Goal: Task Accomplishment & Management: Manage account settings

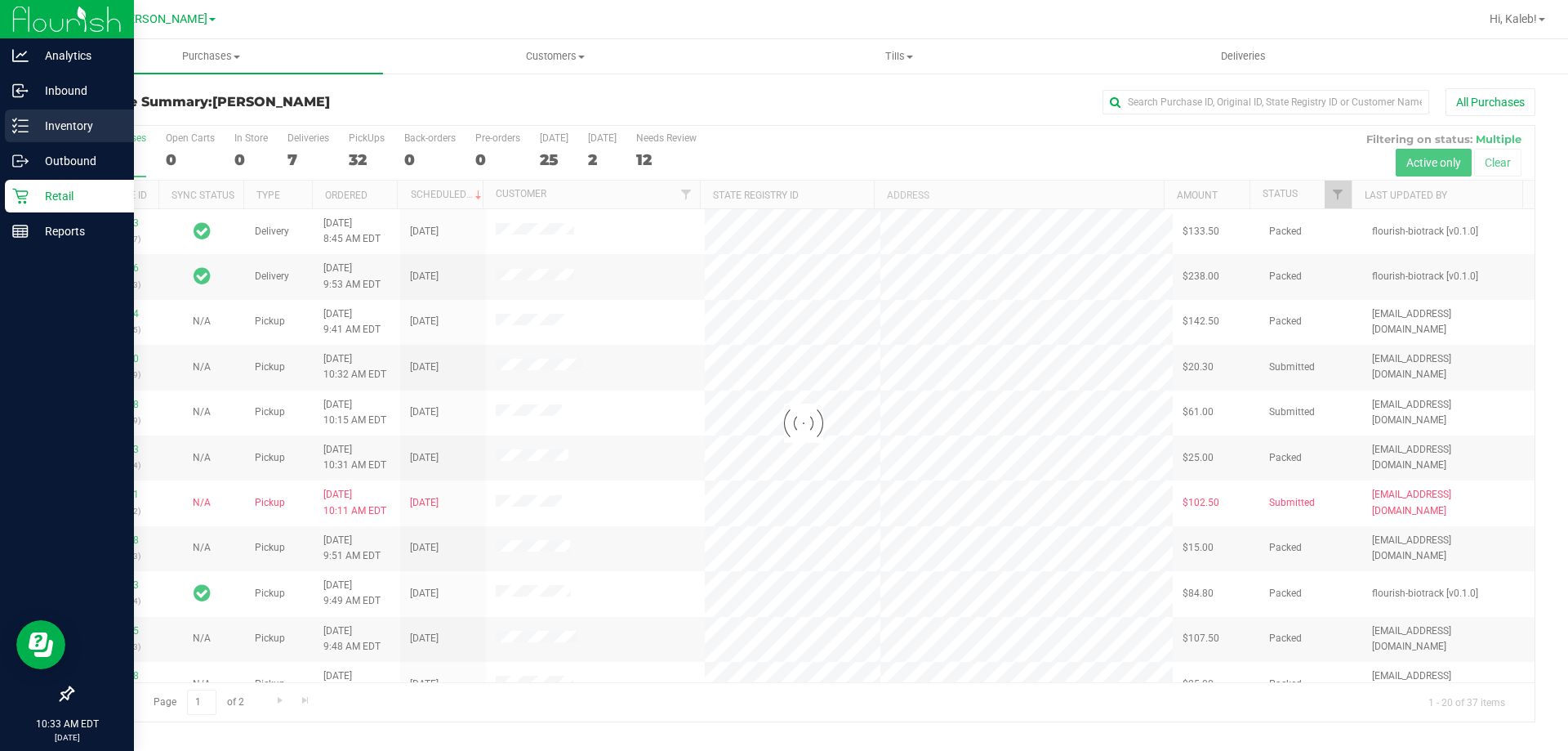
click at [30, 126] on p "Inventory" at bounding box center [78, 126] width 98 height 19
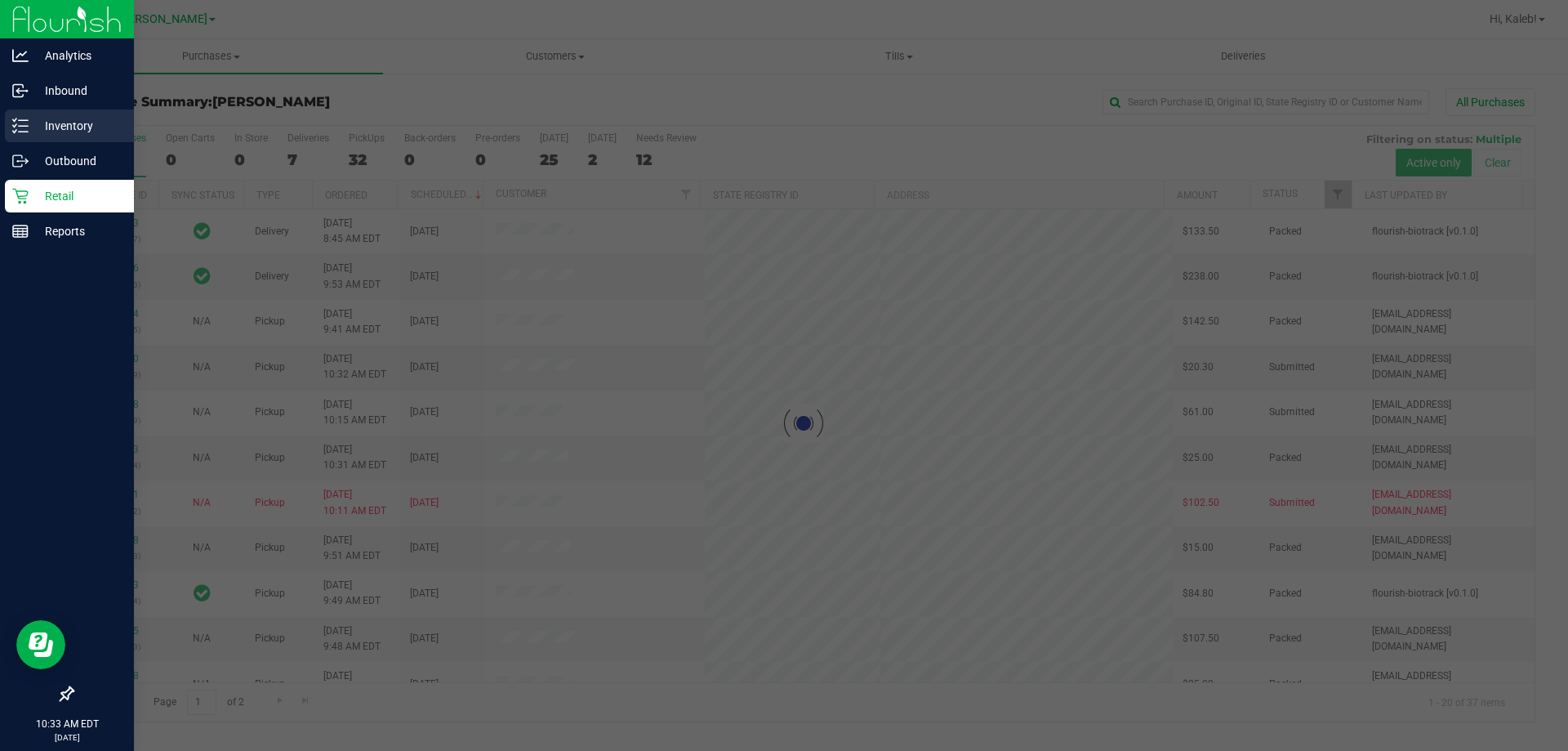
click at [30, 126] on p "Inventory" at bounding box center [78, 126] width 98 height 19
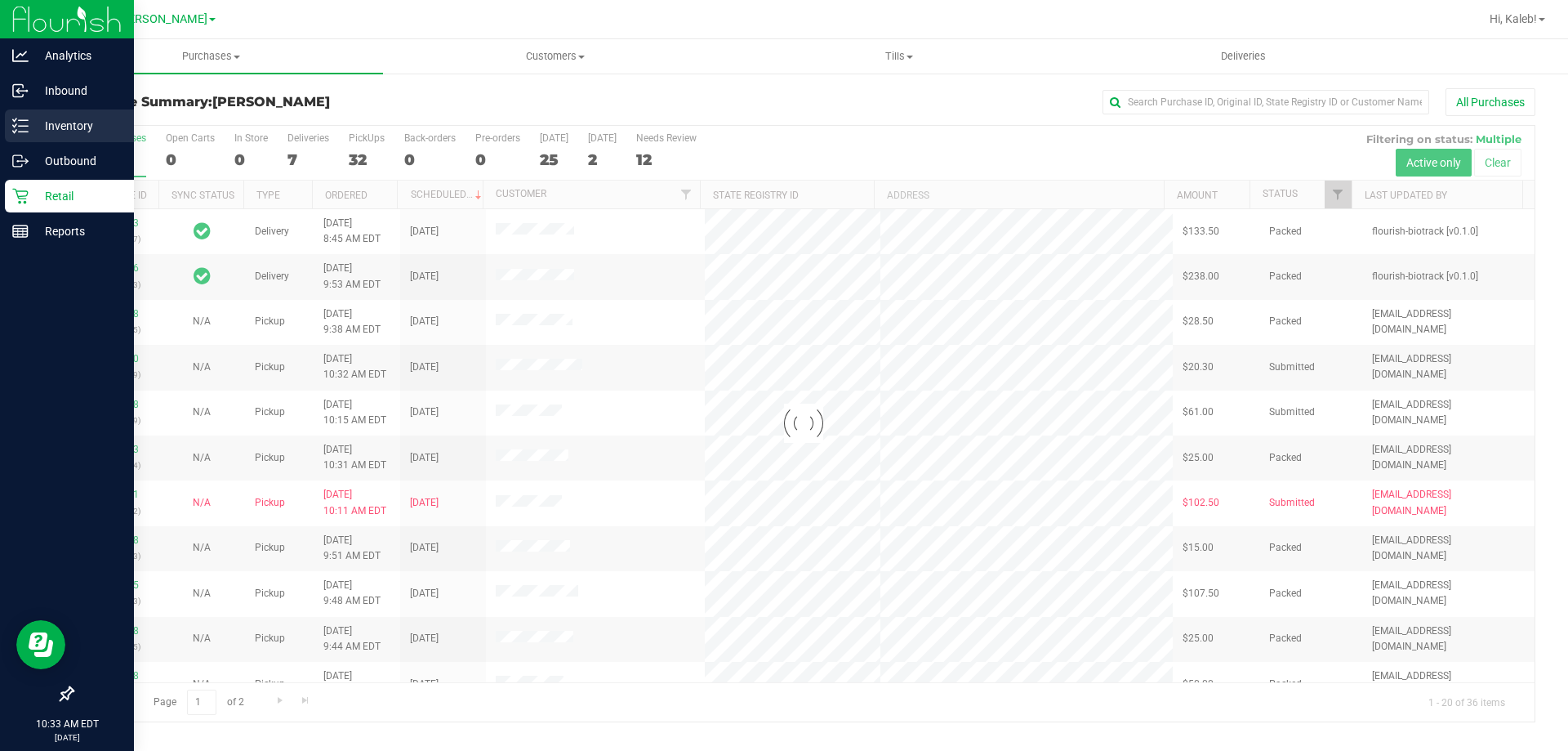
click at [0, 131] on link "Inventory" at bounding box center [67, 127] width 134 height 35
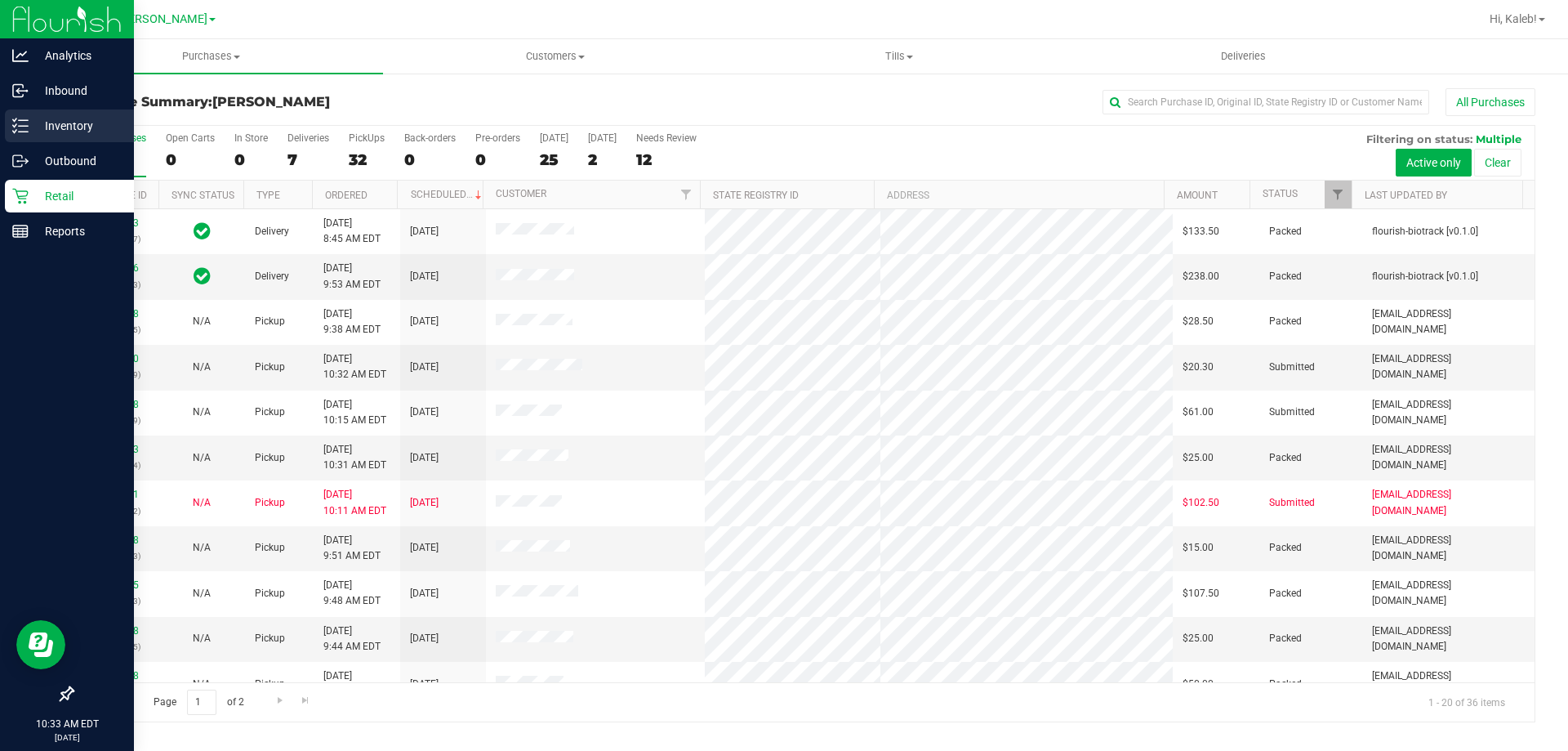
click at [4, 121] on link "Inventory" at bounding box center [67, 127] width 134 height 35
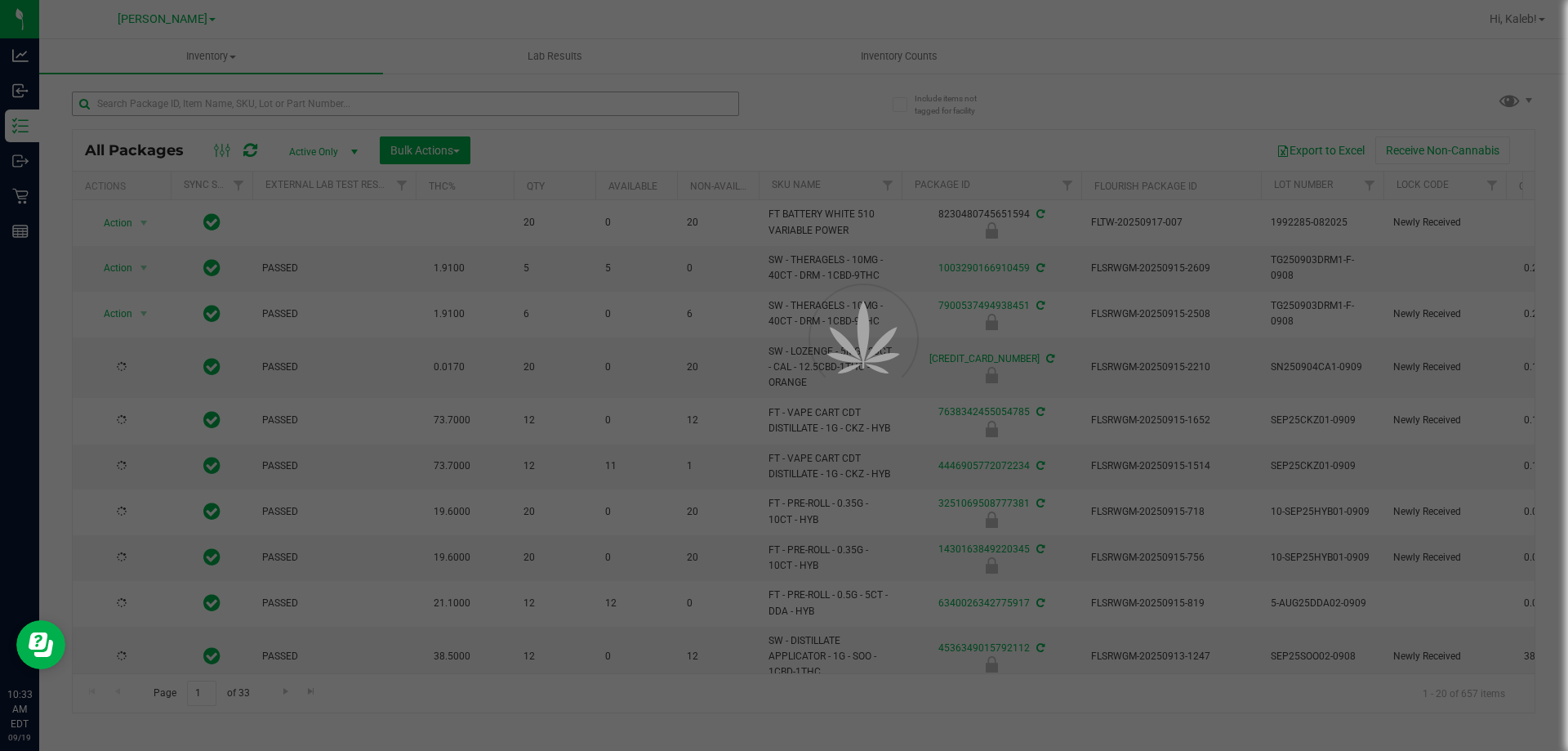
click at [571, 114] on div at bounding box center [784, 375] width 1568 height 751
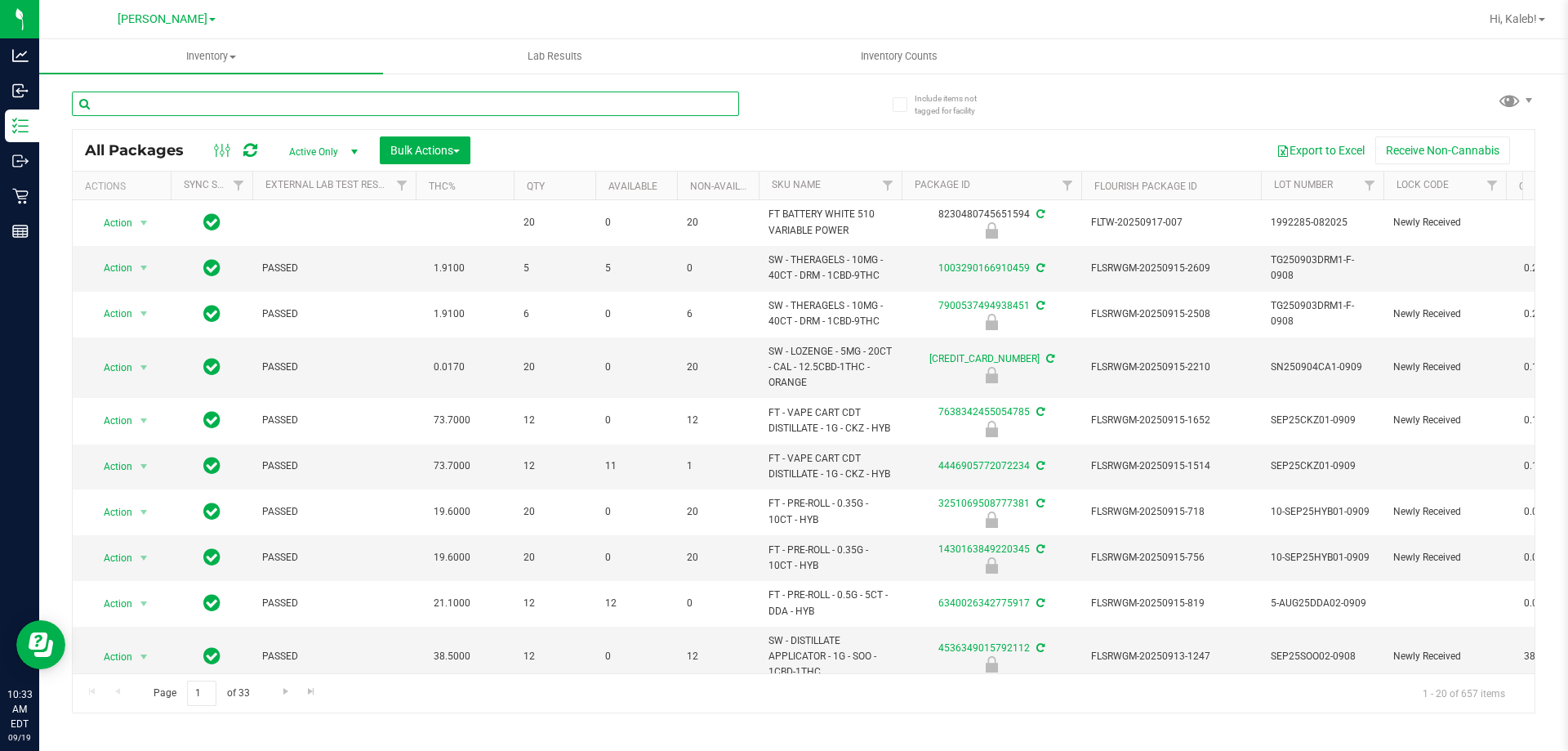
click at [571, 114] on input "text" at bounding box center [405, 104] width 667 height 24
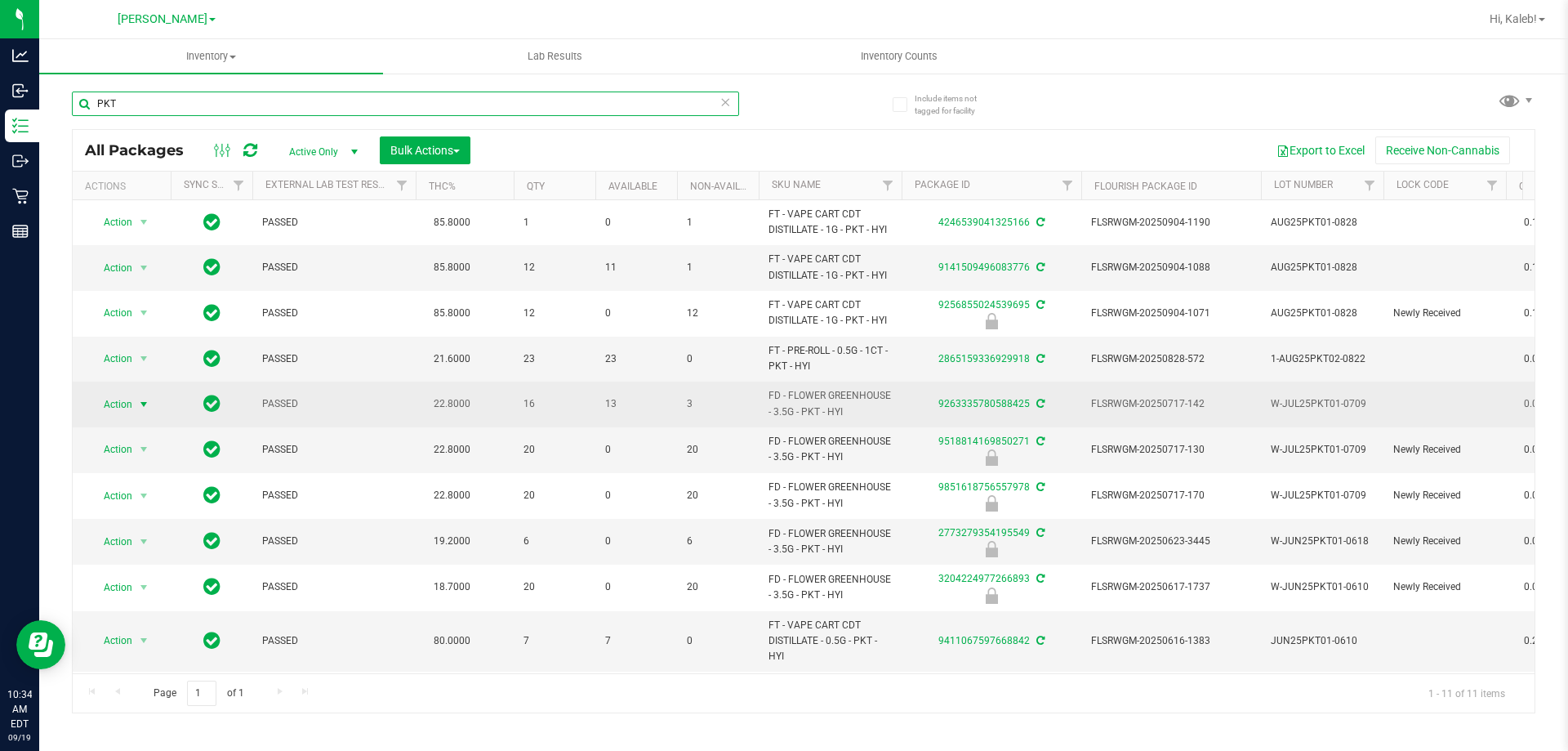
type input "PKT"
click at [139, 398] on span "select" at bounding box center [144, 405] width 13 height 13
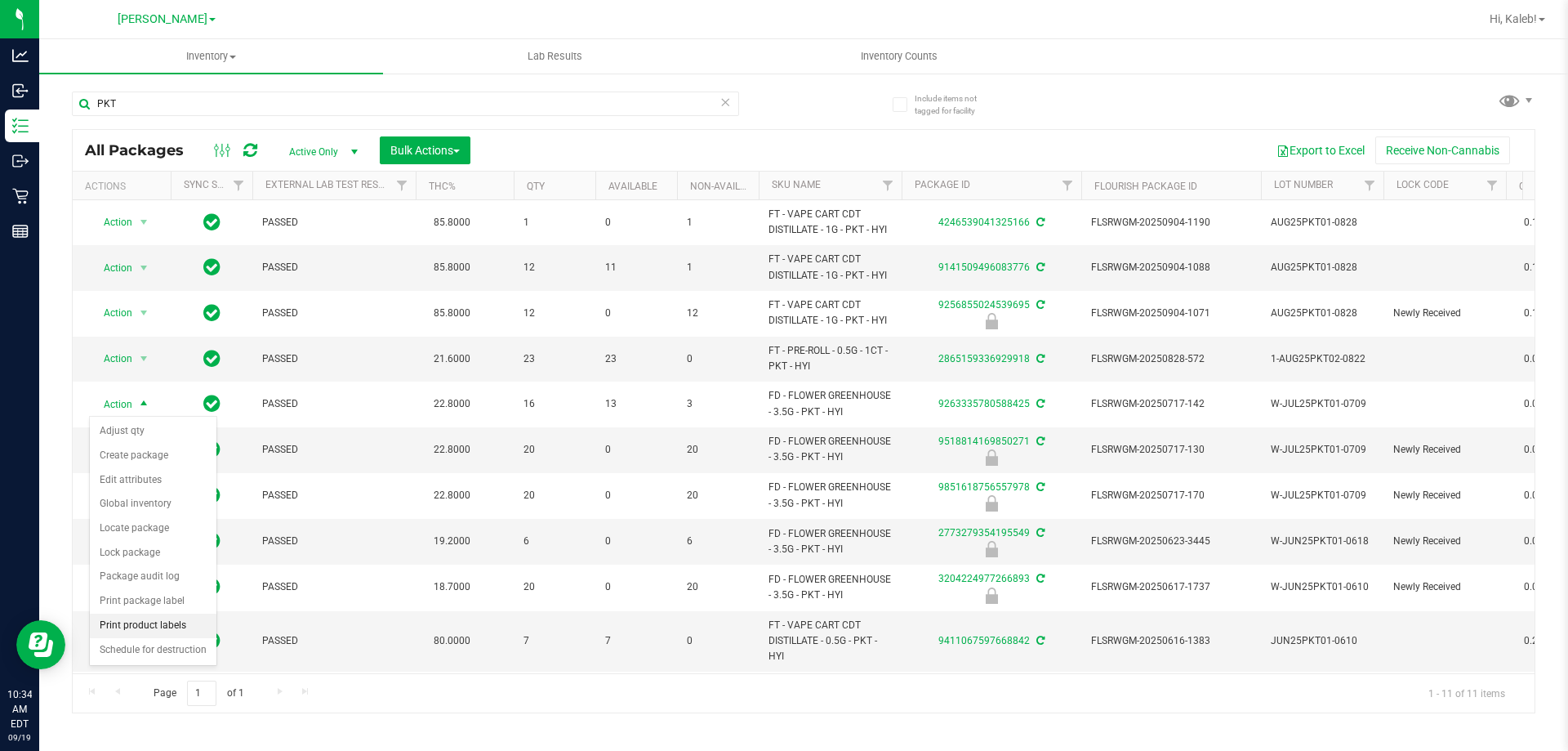
click at [185, 625] on li "Print product labels" at bounding box center [153, 625] width 126 height 24
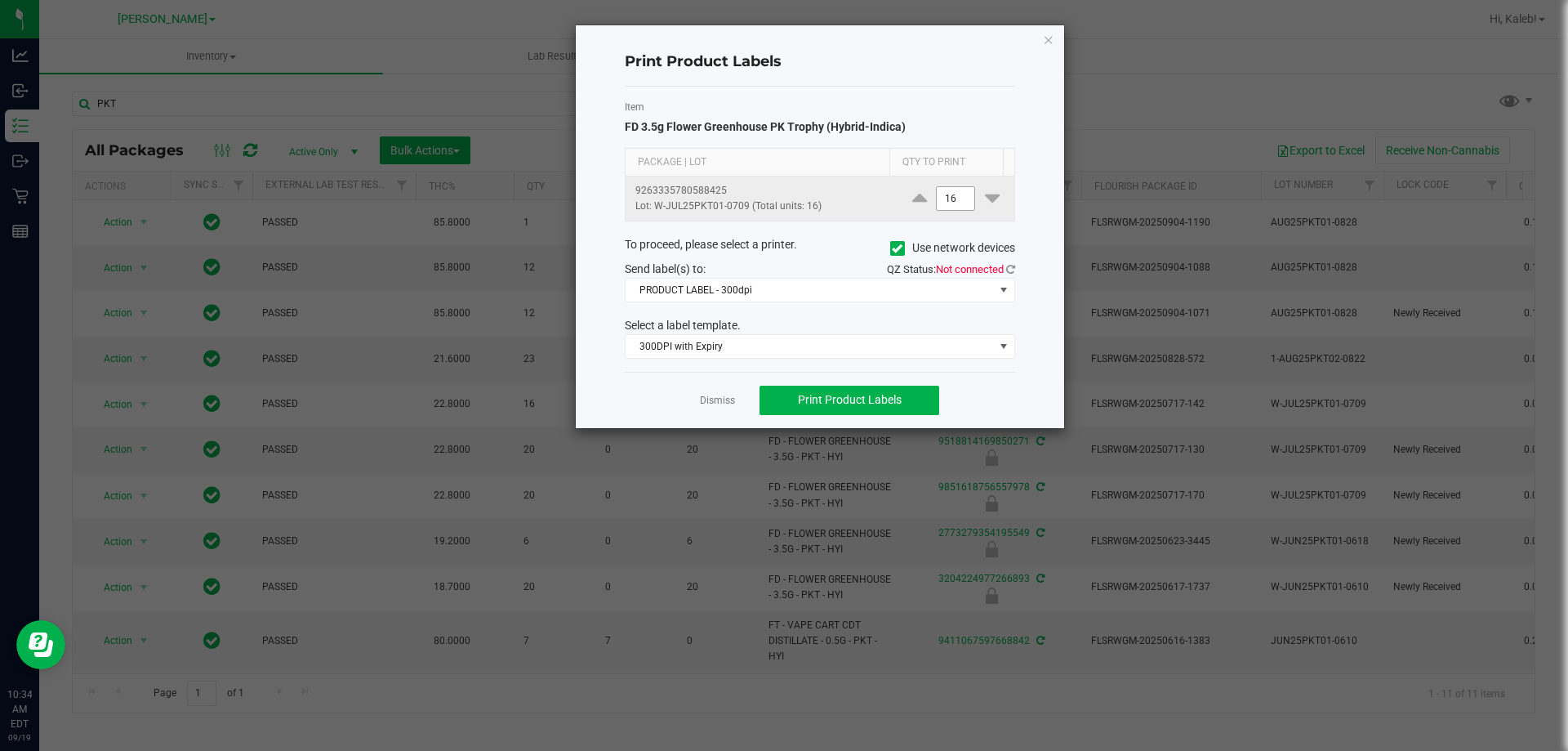
click at [939, 206] on input "16" at bounding box center [955, 198] width 38 height 23
type input "1"
type input "2"
click at [1007, 273] on icon at bounding box center [1010, 269] width 9 height 11
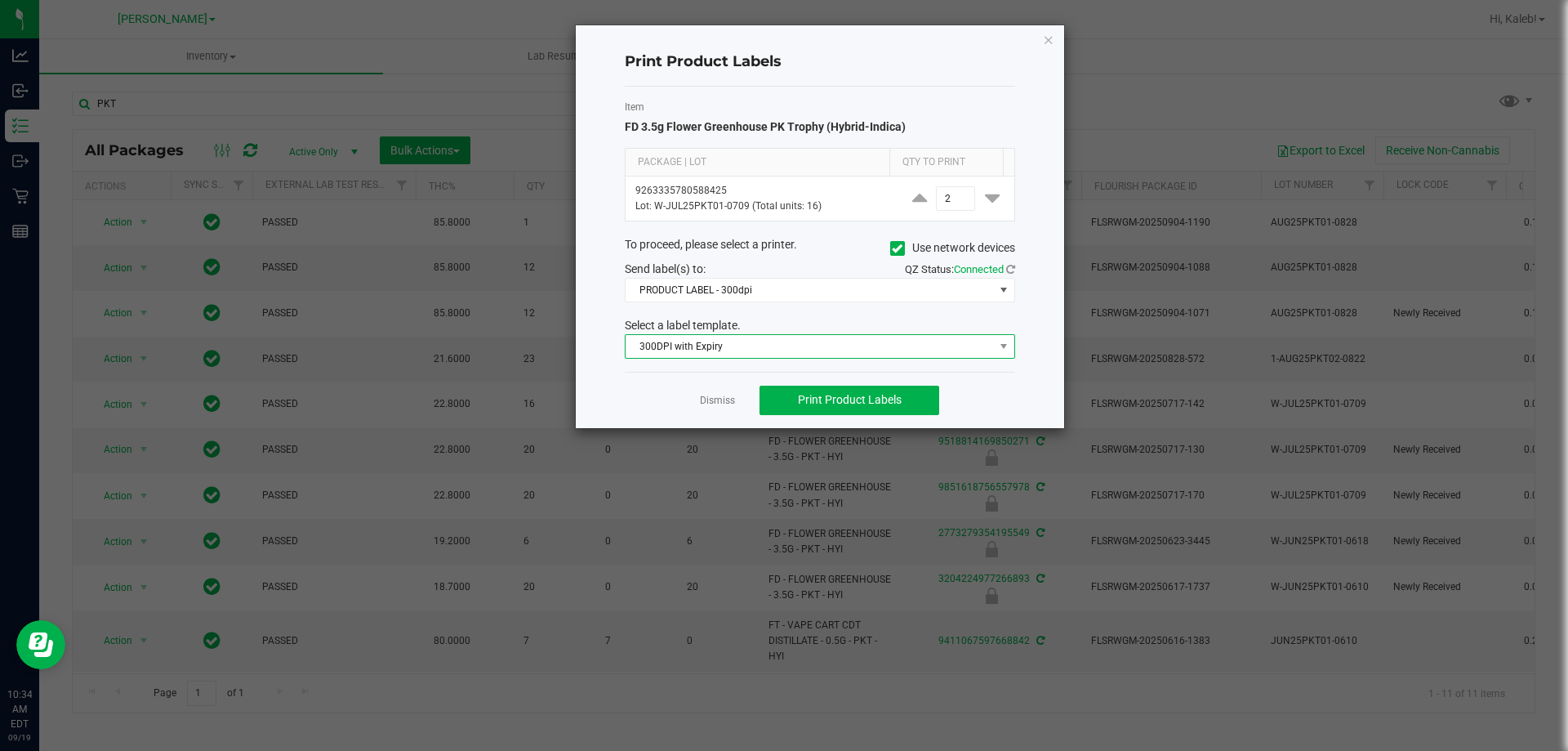
click at [848, 353] on span "300DPI with Expiry" at bounding box center [810, 346] width 368 height 23
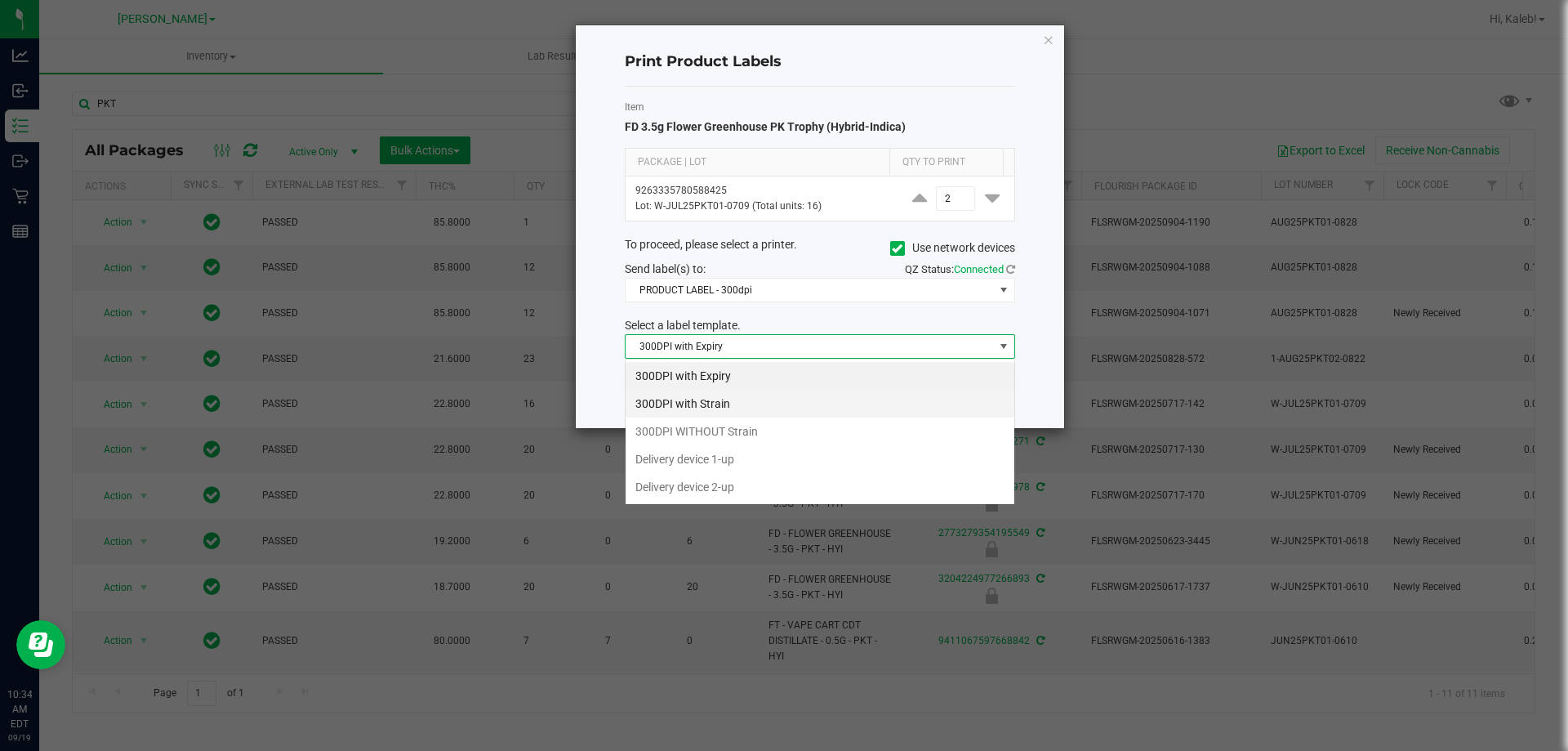
scroll to position [24, 390]
click at [757, 401] on li "300DPI with Strain" at bounding box center [820, 403] width 388 height 28
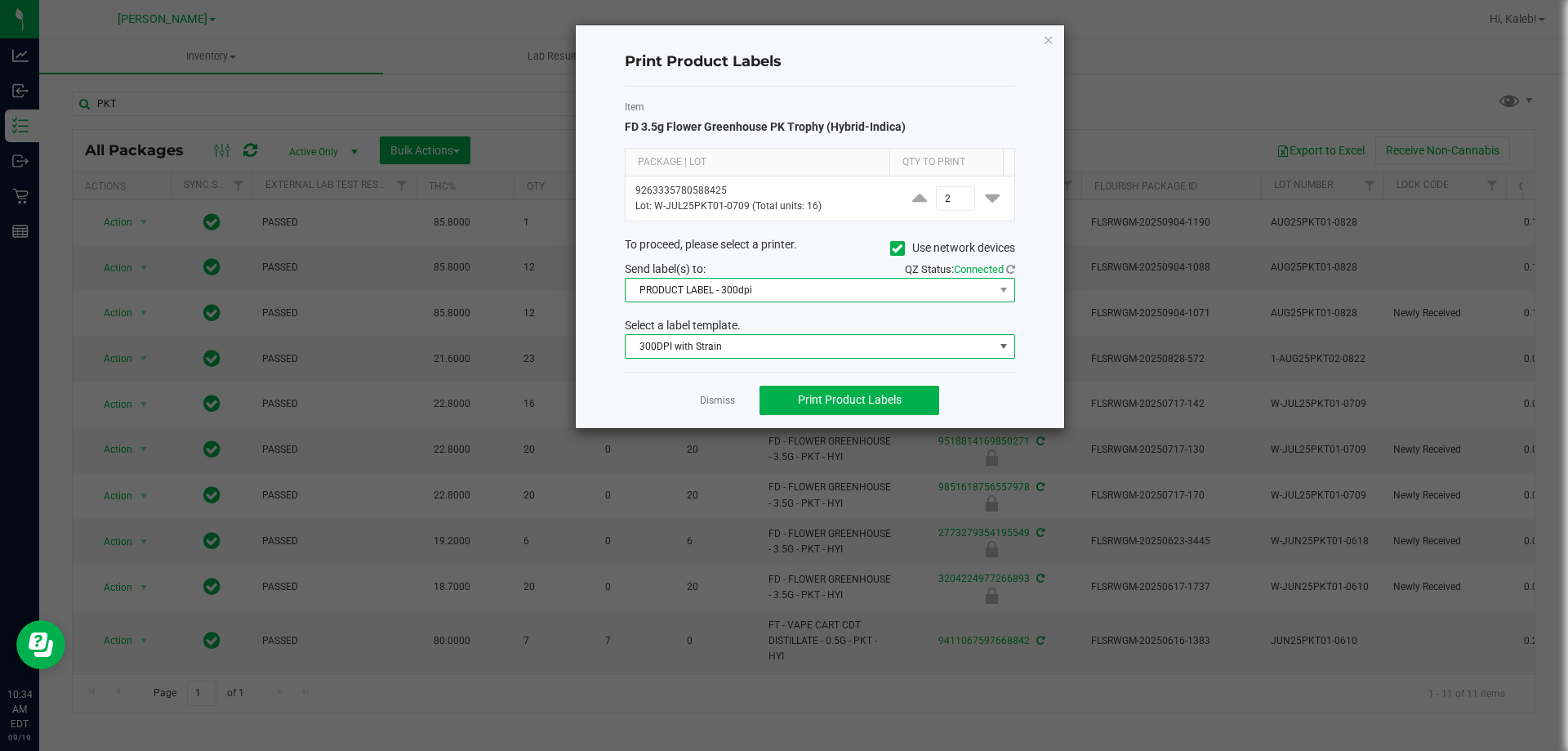
click at [744, 286] on span "PRODUCT LABEL - 300dpi" at bounding box center [810, 290] width 368 height 23
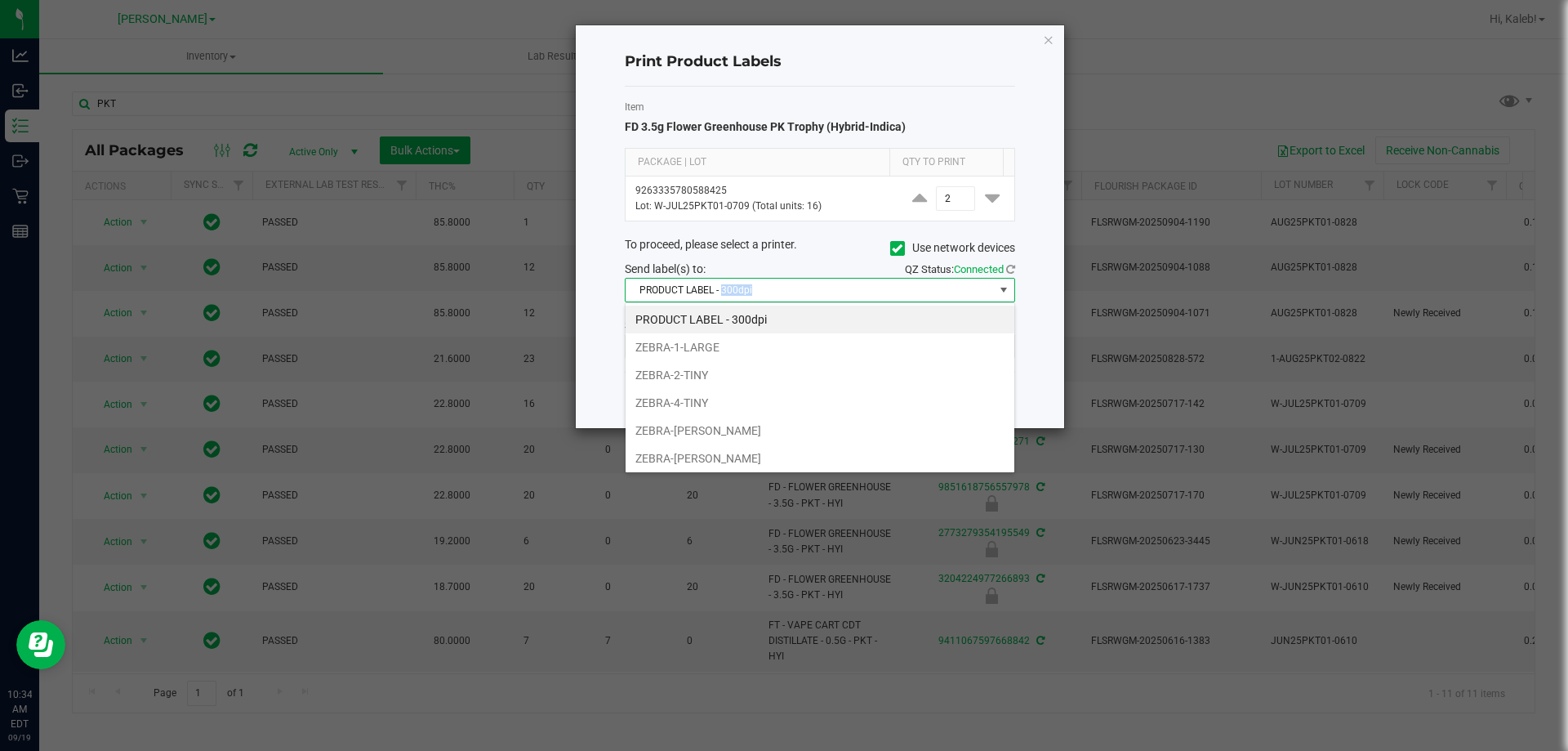
click at [744, 286] on span "PRODUCT LABEL - 300dpi" at bounding box center [810, 290] width 368 height 23
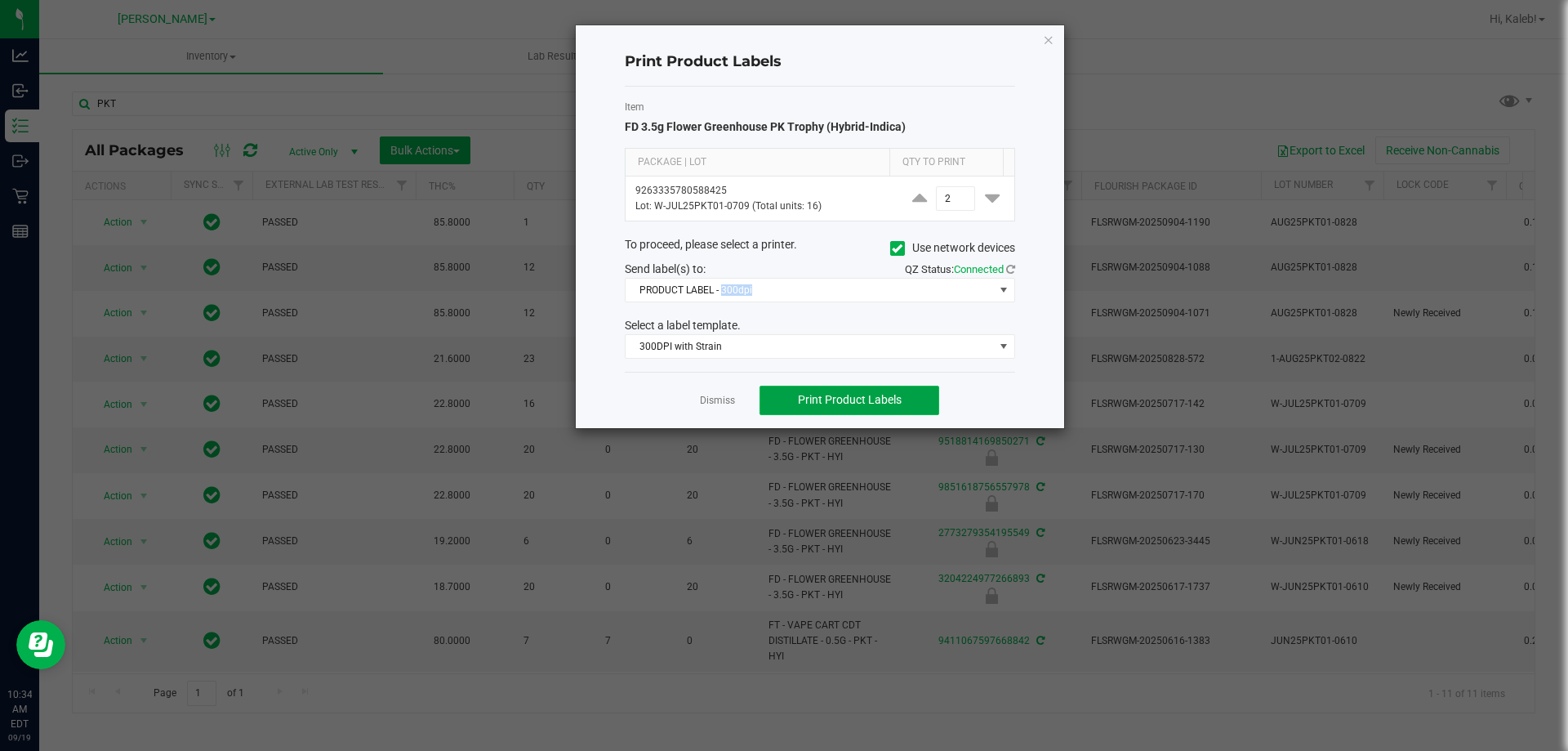
click at [814, 406] on span "Print Product Labels" at bounding box center [849, 400] width 104 height 13
click at [704, 400] on link "Dismiss" at bounding box center [718, 400] width 35 height 13
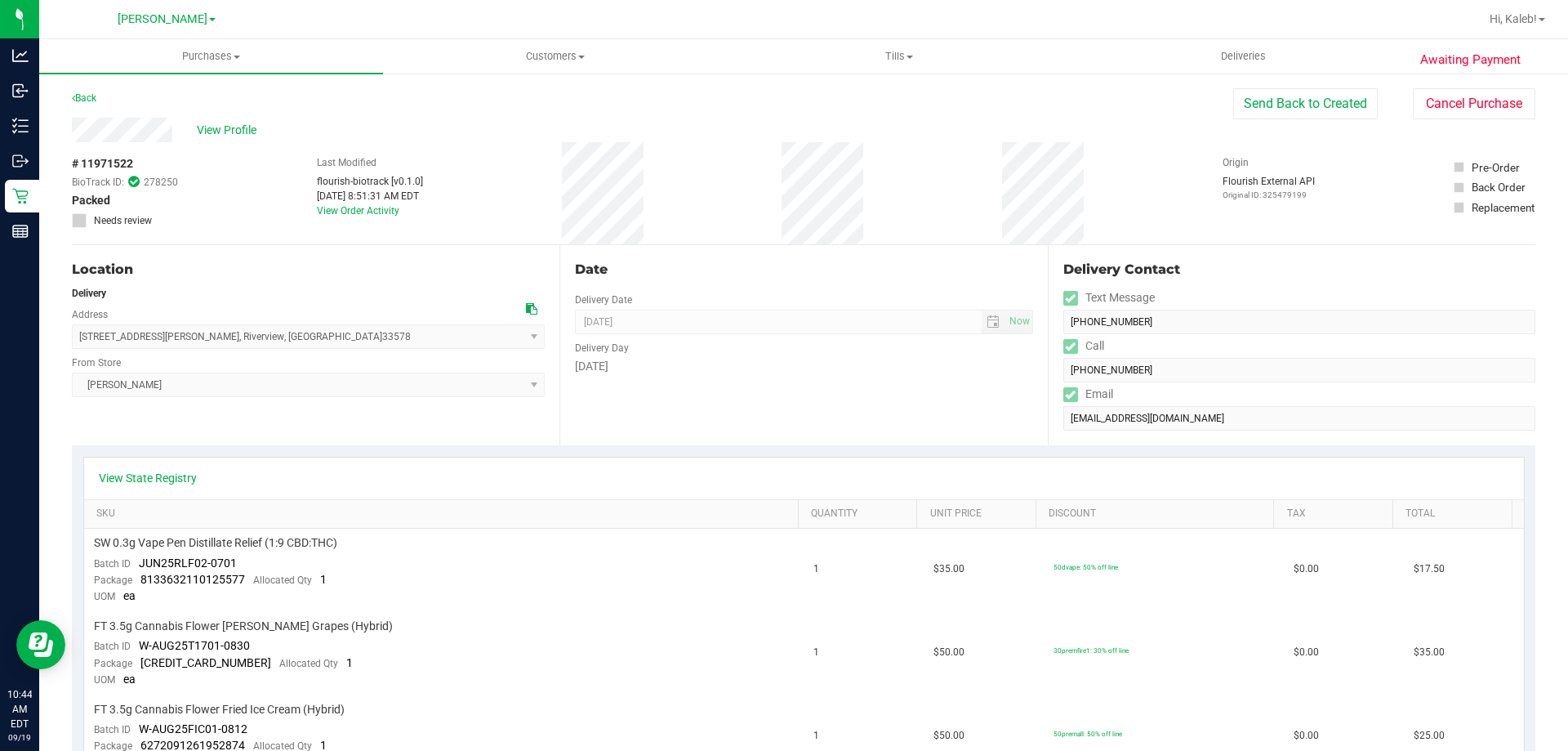
scroll to position [654, 0]
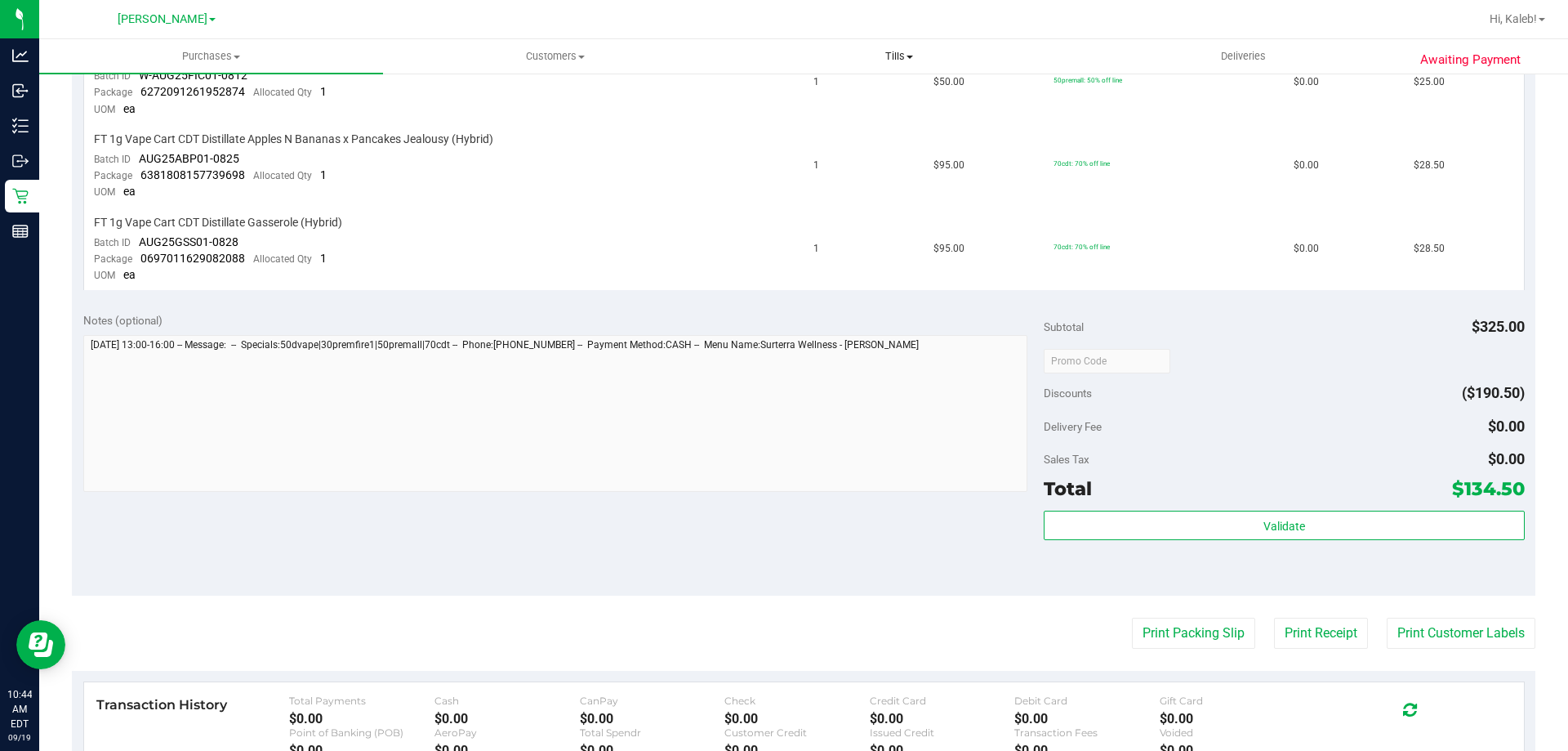
click at [897, 63] on span "Tills" at bounding box center [899, 56] width 342 height 14
click at [812, 95] on span "Manage tills" at bounding box center [782, 99] width 110 height 13
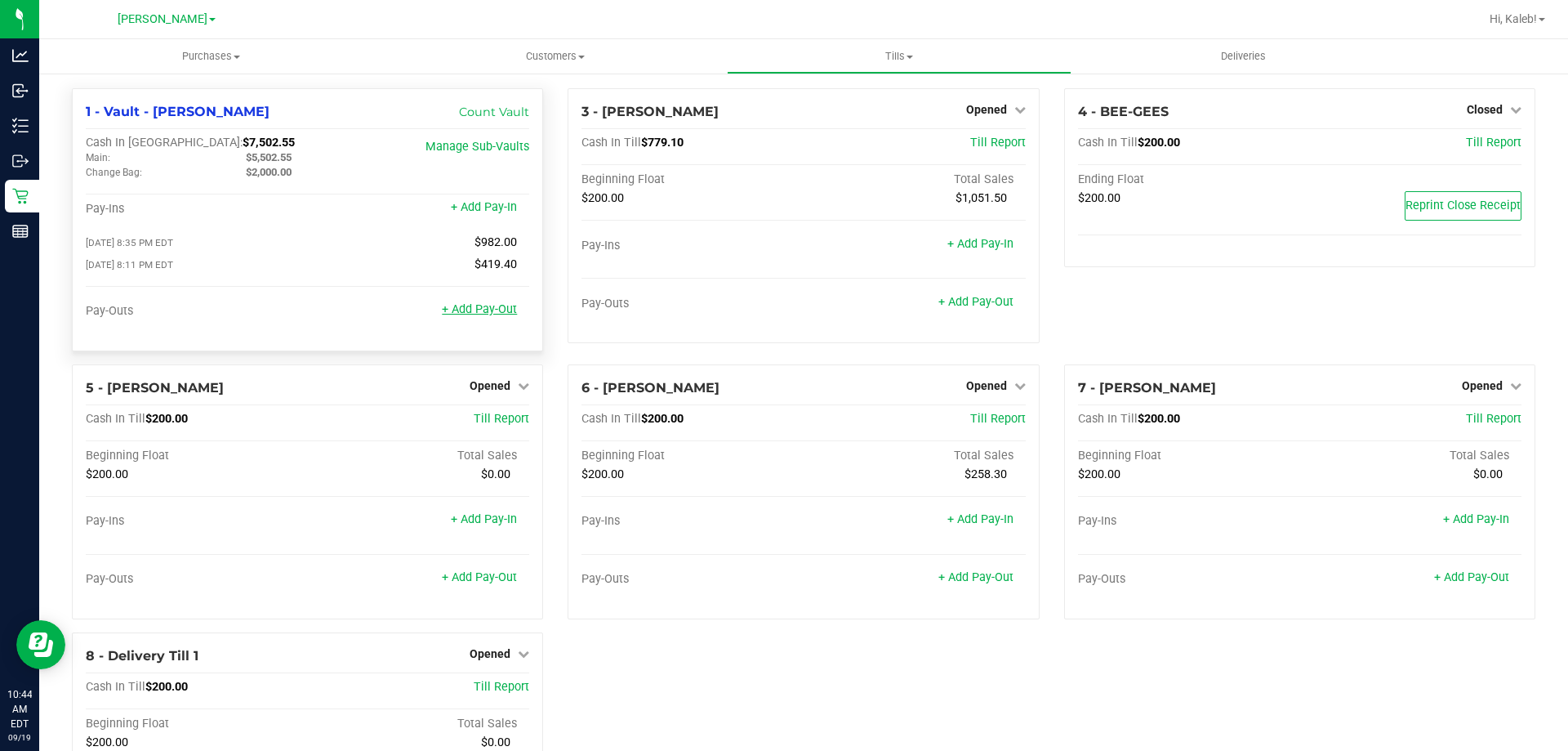
click at [493, 311] on link "+ Add Pay-Out" at bounding box center [479, 309] width 75 height 13
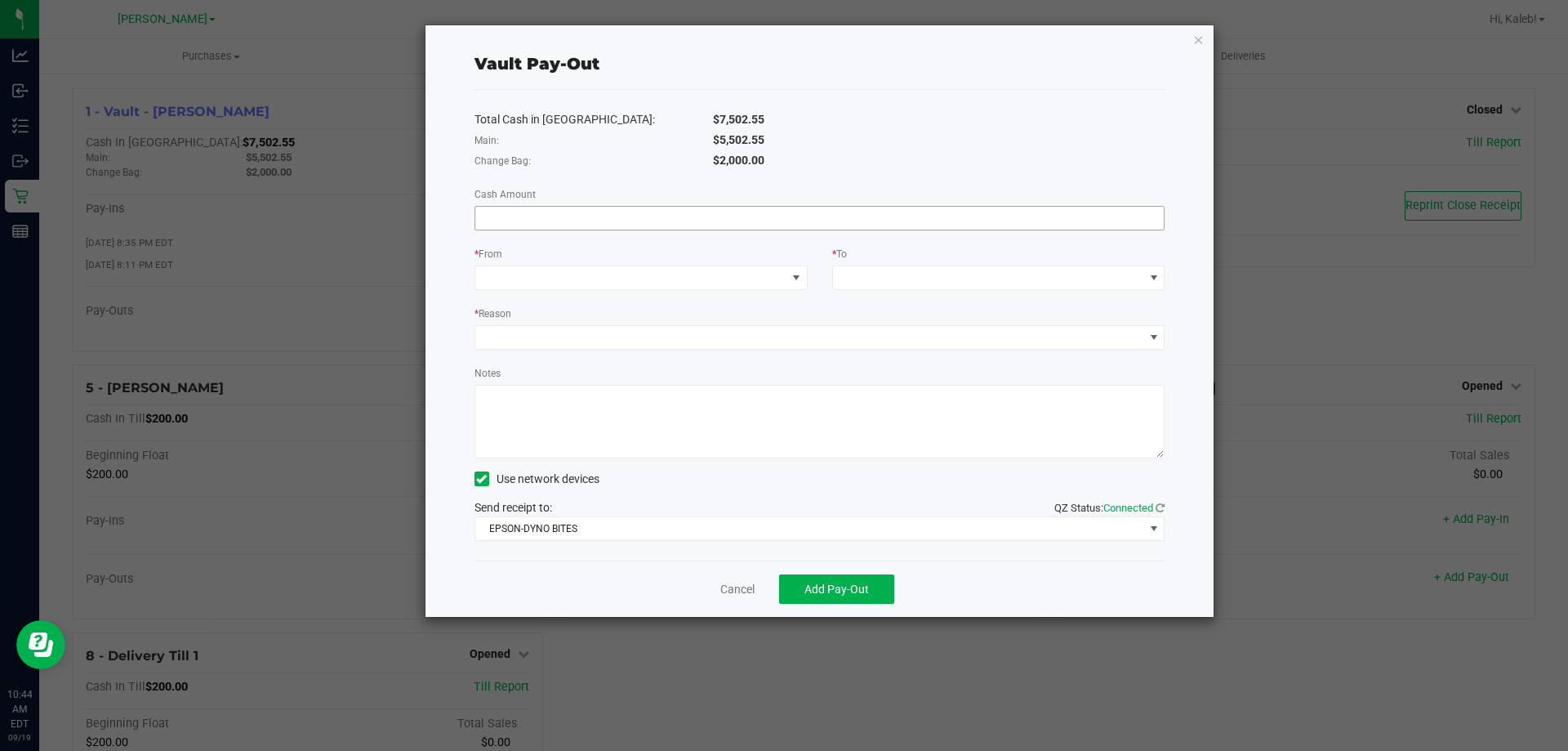
drag, startPoint x: 556, startPoint y: 199, endPoint x: 557, endPoint y: 219, distance: 20.0
click at [557, 203] on div "Total Cash in Vault: $7,502.55 Main: $5,502.55 Change Bag: $2,000.00 Cash Amoun…" at bounding box center [820, 325] width 691 height 470
click at [557, 219] on input at bounding box center [820, 217] width 689 height 23
type input "$960.00"
click at [675, 283] on span at bounding box center [630, 277] width 311 height 23
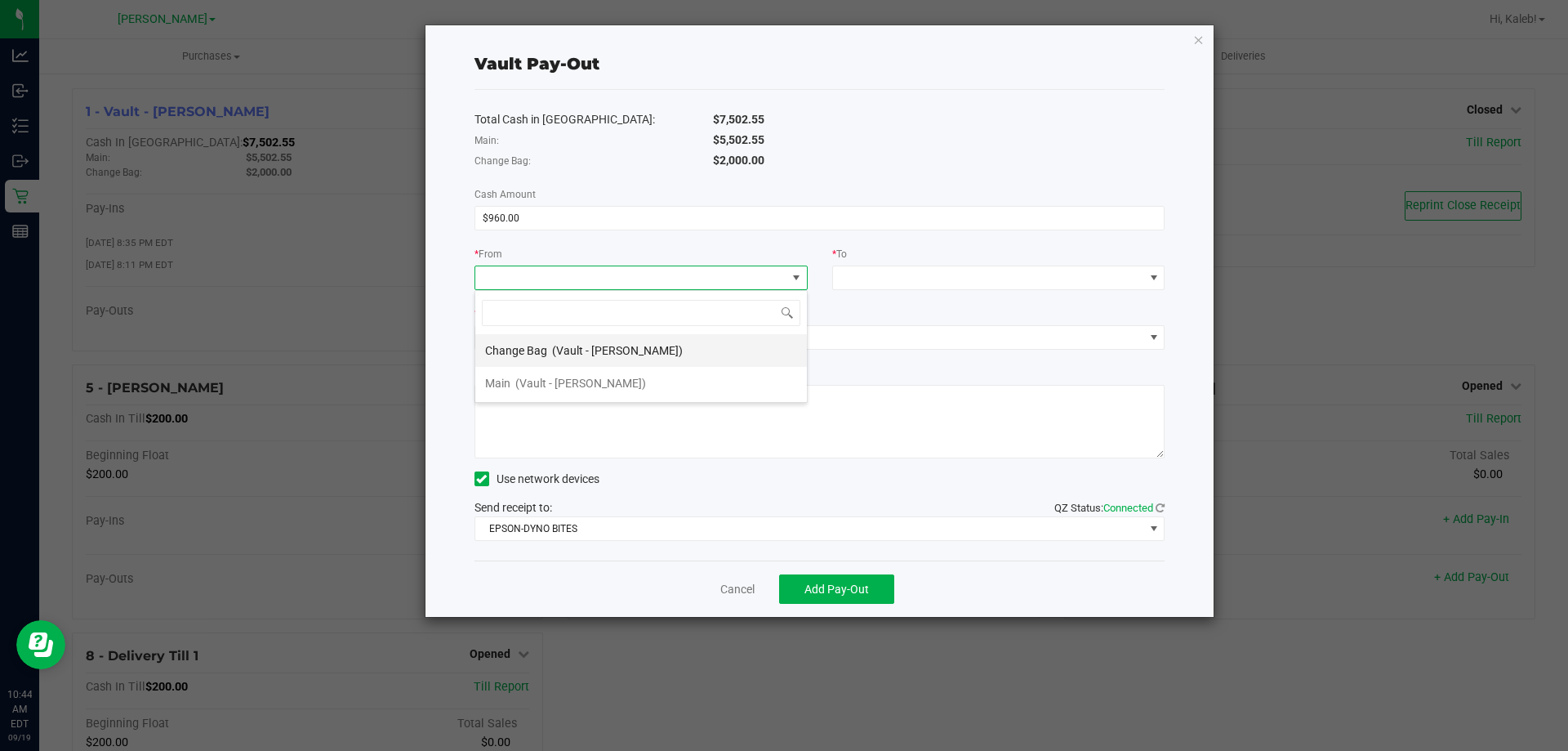
scroll to position [24, 334]
click at [607, 348] on span "(Vault - Brandon WC)" at bounding box center [617, 351] width 131 height 13
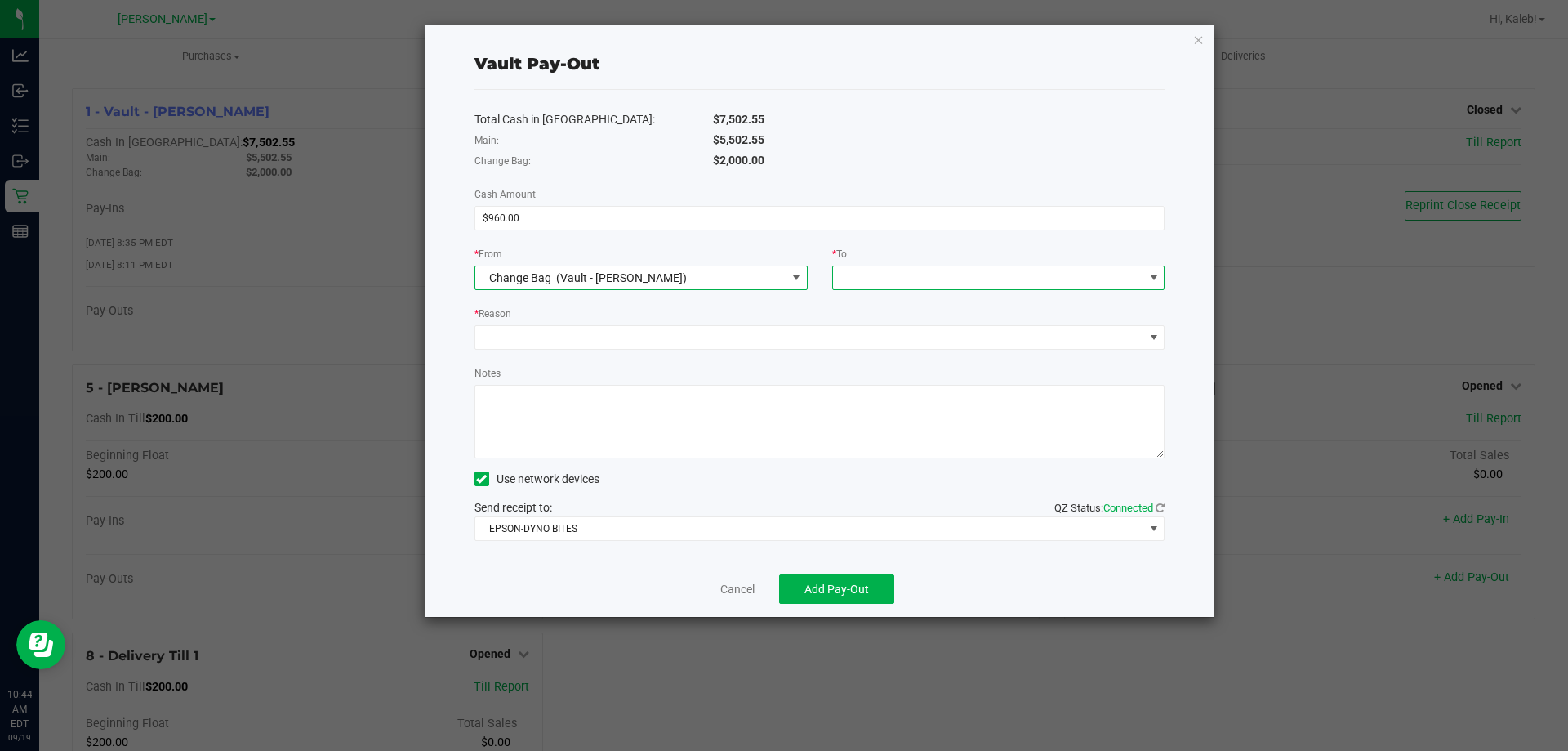
click at [1060, 271] on span at bounding box center [988, 277] width 311 height 23
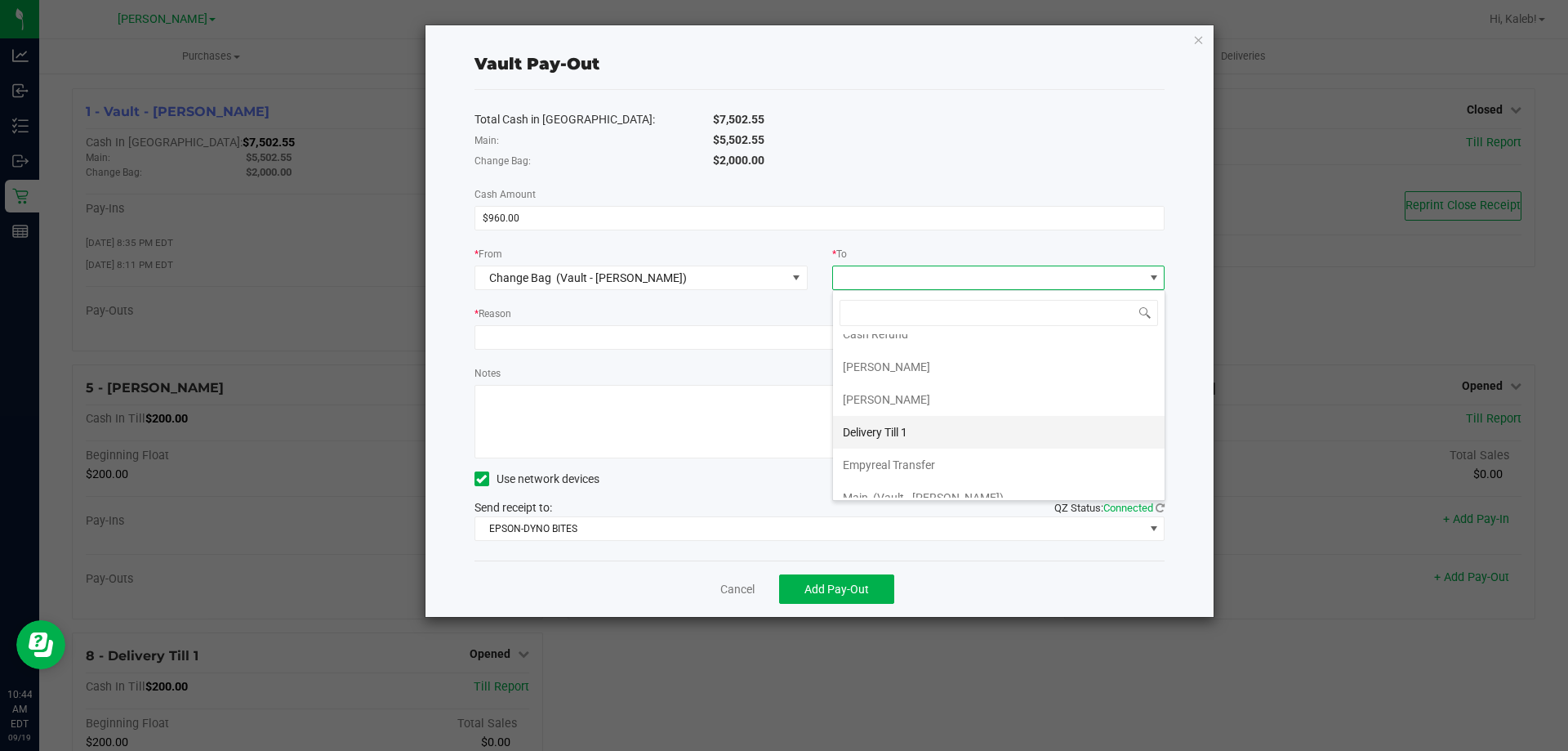
scroll to position [98, 0]
click at [1014, 457] on li "Empyreal Transfer" at bounding box center [999, 448] width 332 height 33
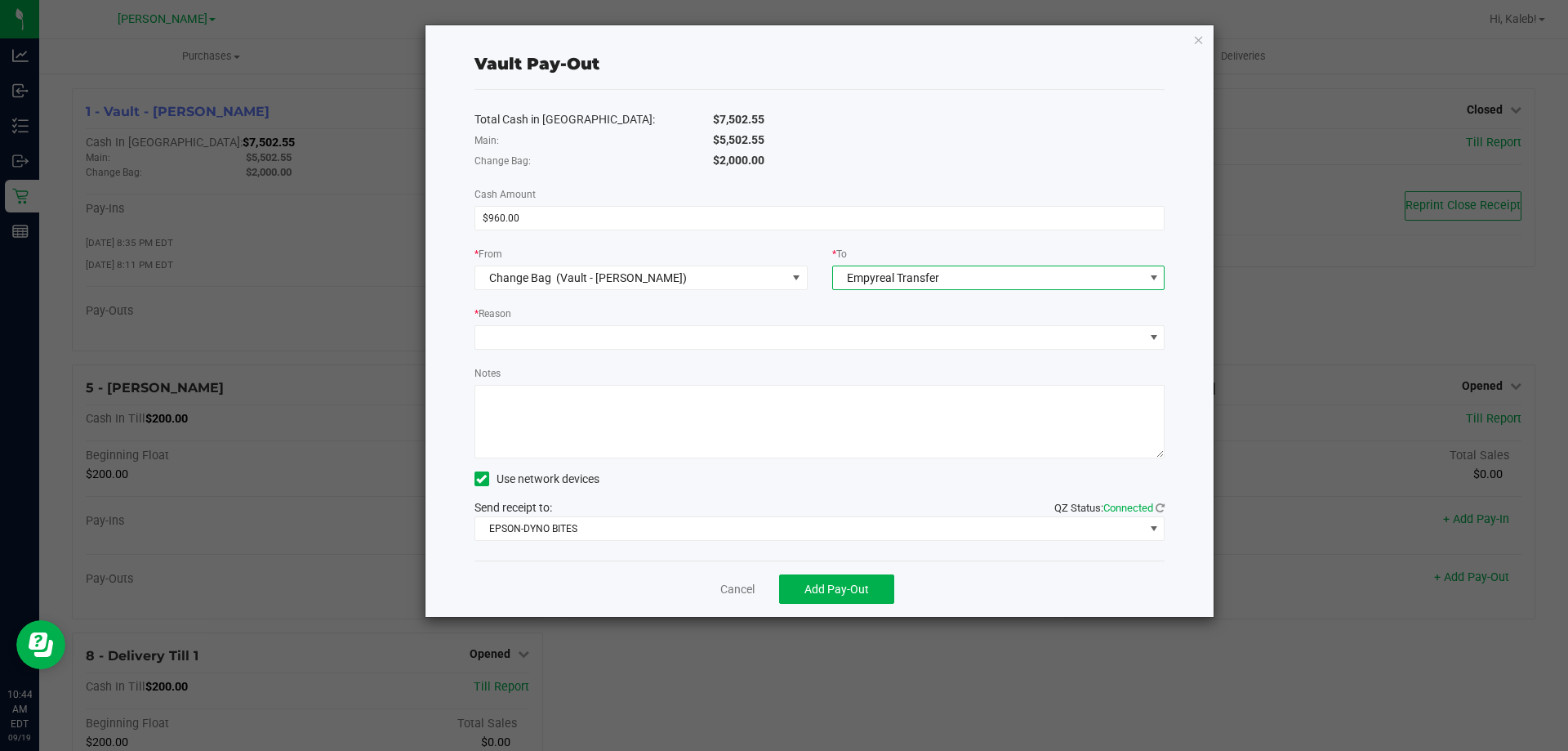
drag, startPoint x: 817, startPoint y: 315, endPoint x: 817, endPoint y: 339, distance: 24.0
click at [817, 317] on div "* Reason" at bounding box center [820, 315] width 691 height 20
click at [817, 350] on div "Total Cash in Vault: $7,502.55 Main: $5,502.55 Change Bag: $2,000.00 Cash Amoun…" at bounding box center [820, 325] width 691 height 470
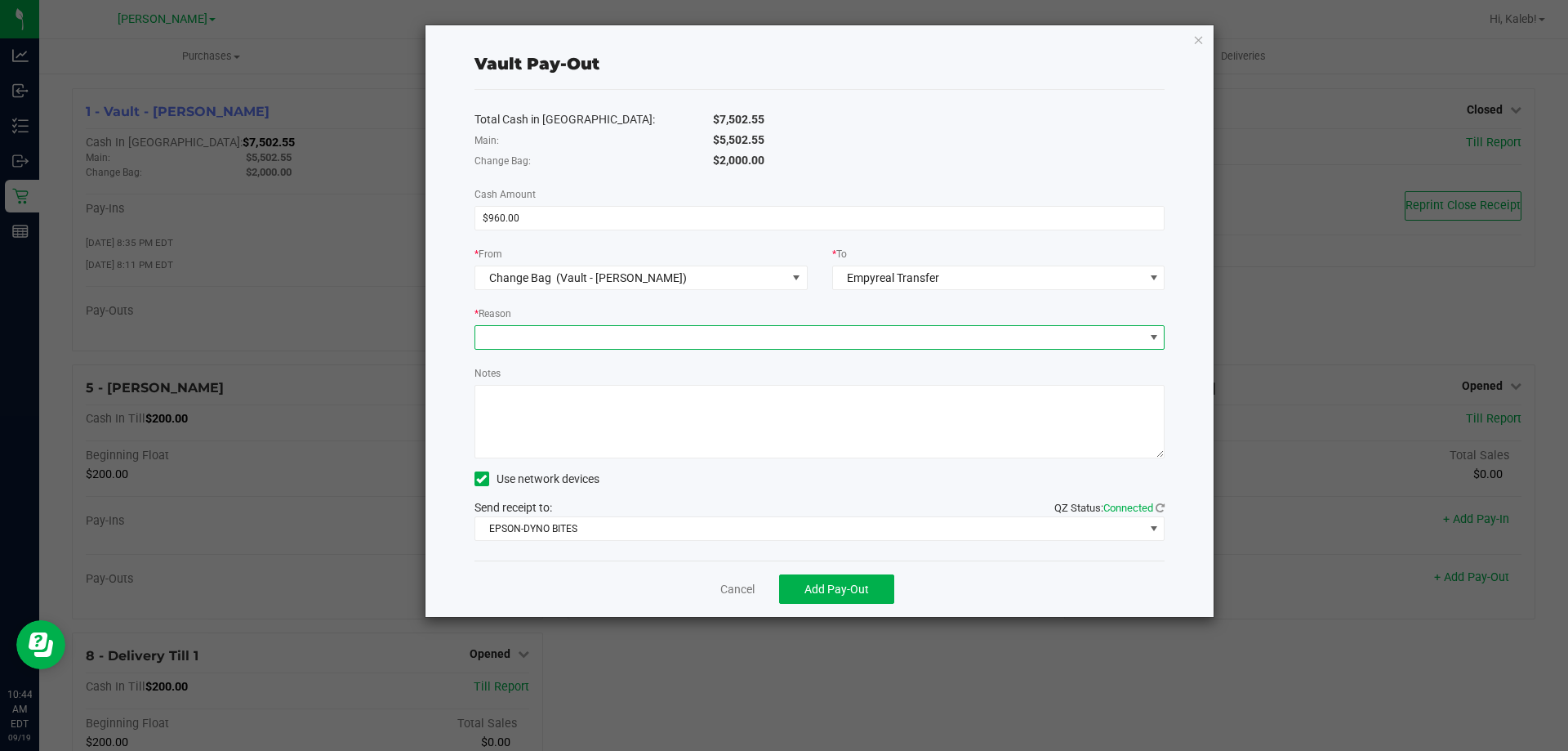
click at [818, 346] on span at bounding box center [810, 337] width 669 height 23
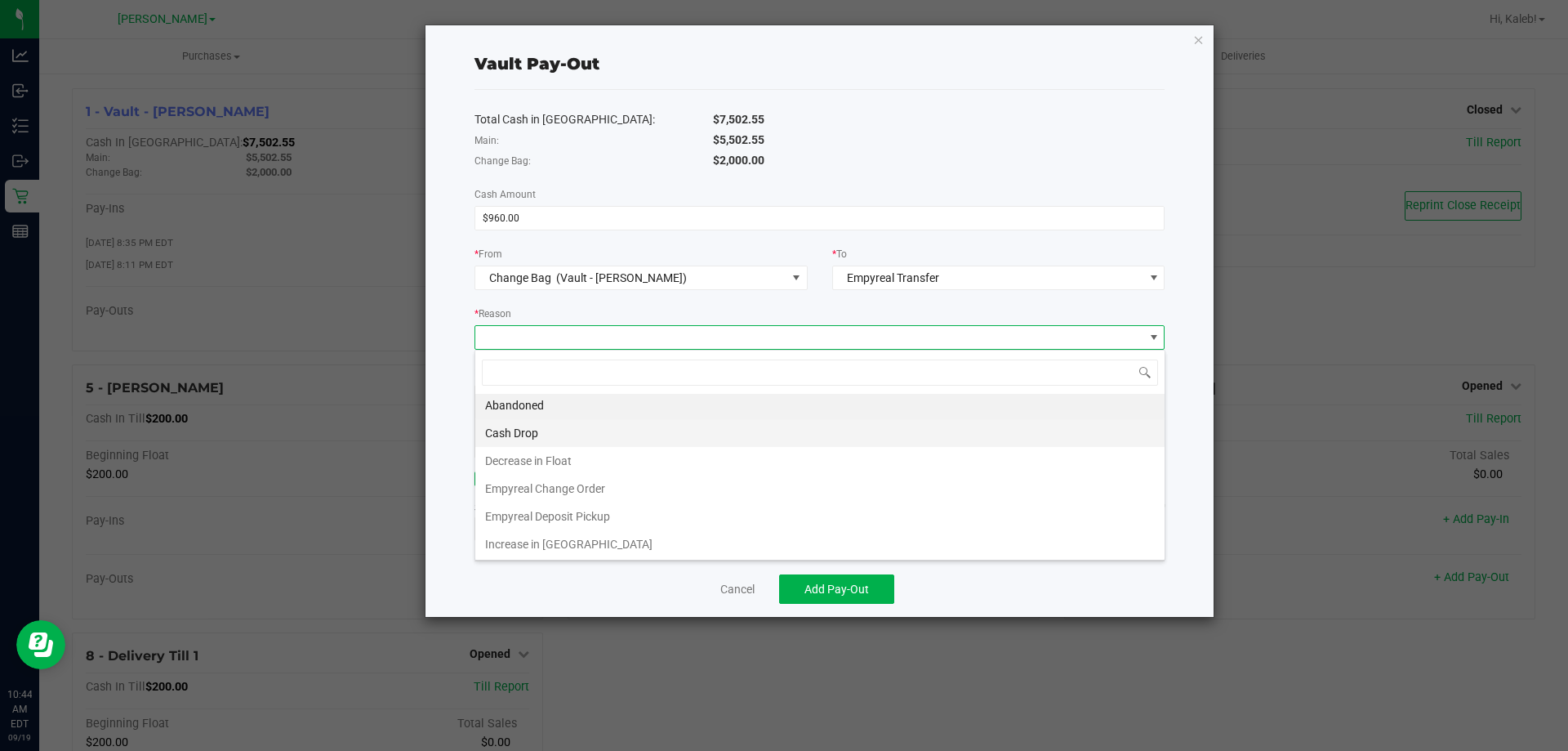
scroll to position [3, 0]
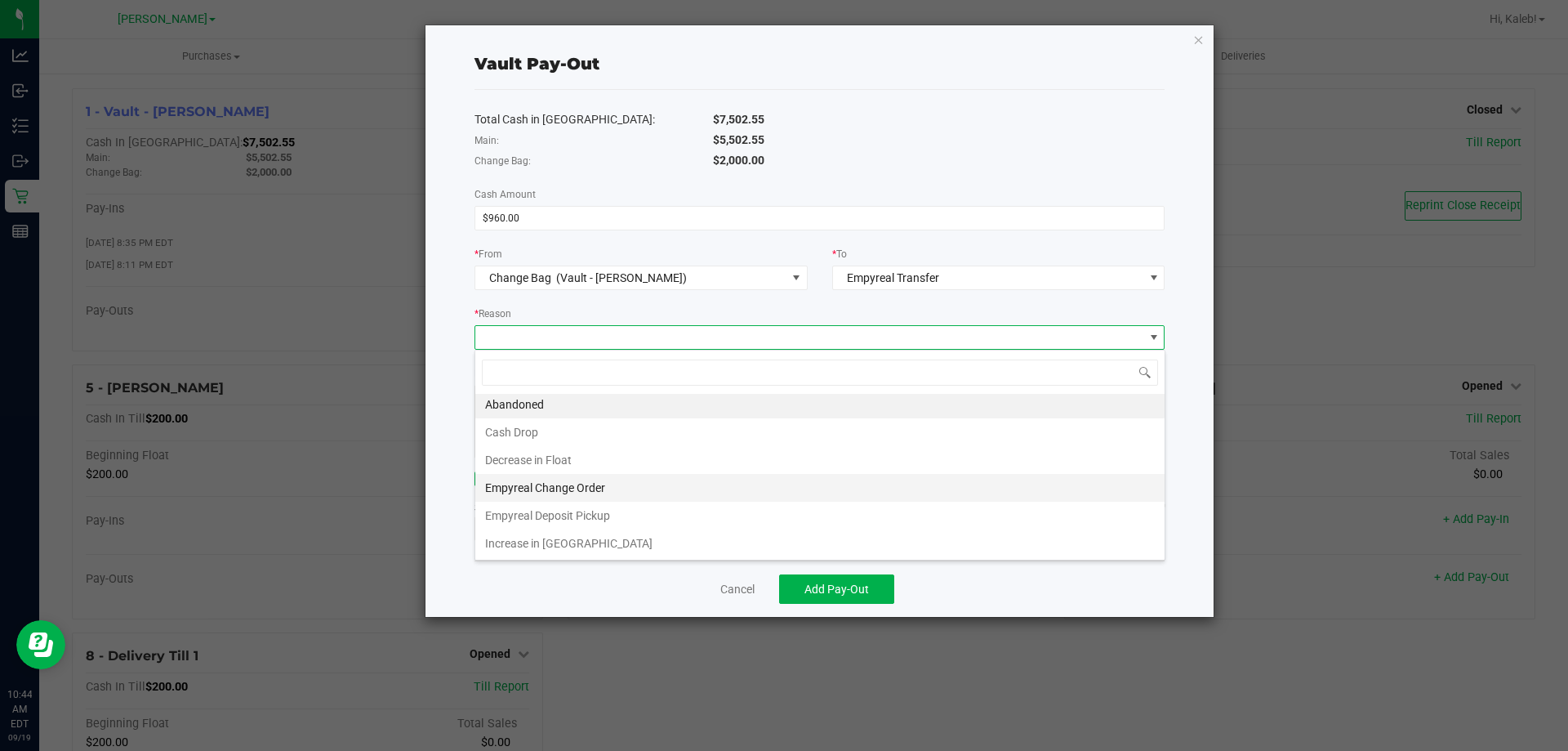
click at [675, 486] on li "Empyreal Change Order" at bounding box center [820, 487] width 689 height 28
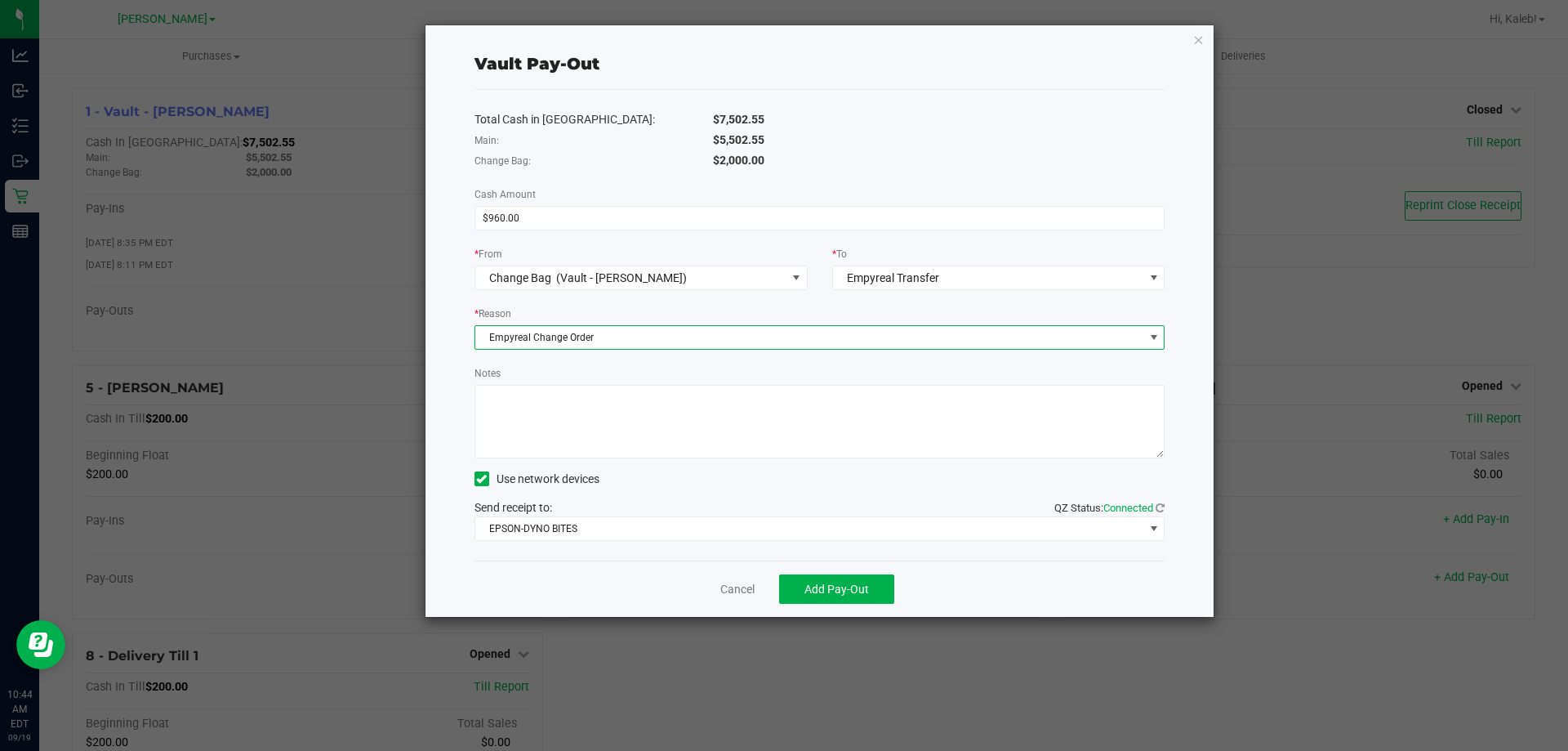
click at [645, 437] on textarea "Notes" at bounding box center [820, 421] width 691 height 73
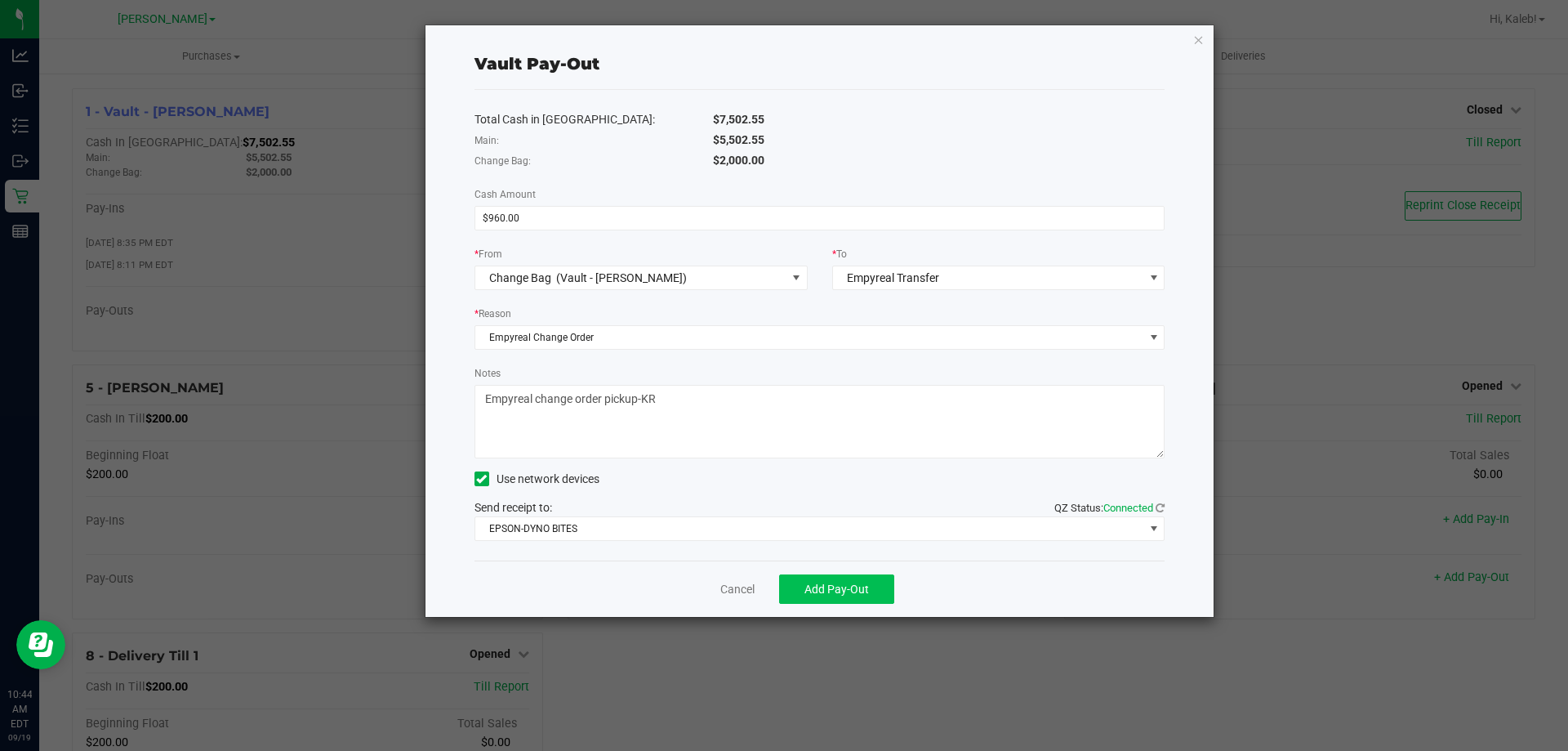
type textarea "Empyreal change order pickup-KR"
click at [810, 577] on button "Add Pay-Out" at bounding box center [837, 589] width 115 height 30
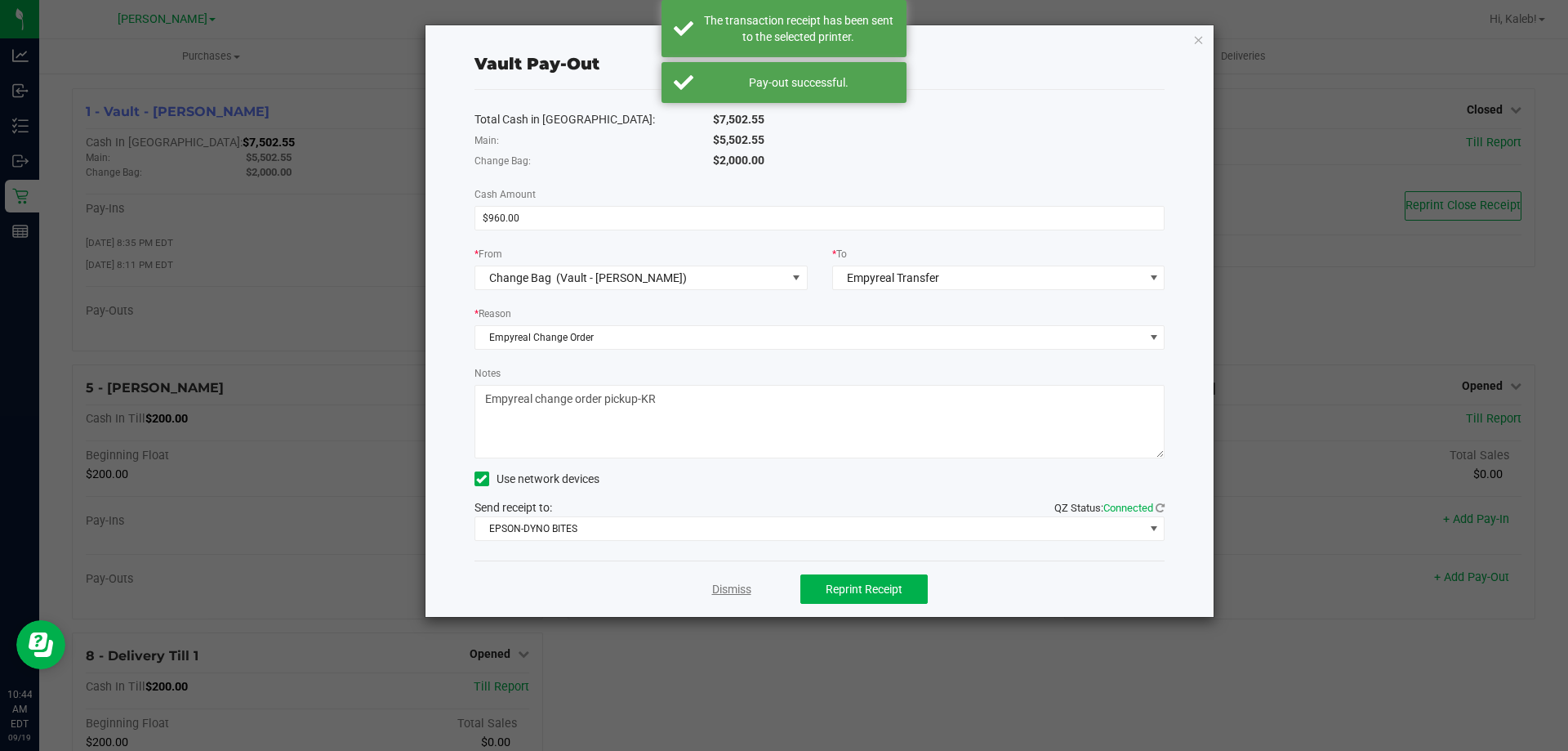
click at [735, 592] on link "Dismiss" at bounding box center [731, 589] width 40 height 17
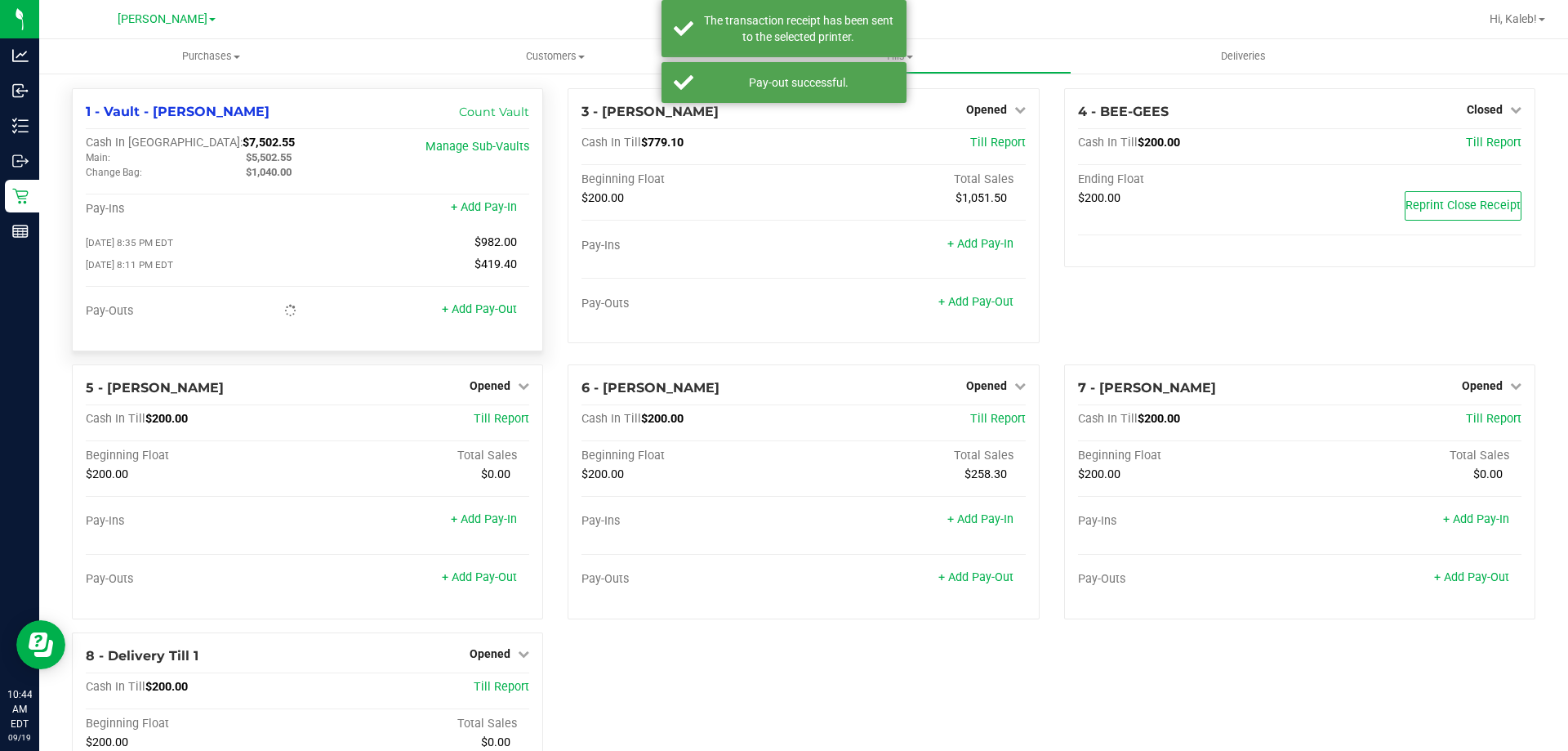
click at [455, 217] on div "Pay-Ins + Add Pay-In" at bounding box center [308, 212] width 443 height 22
click at [458, 211] on link "+ Add Pay-In" at bounding box center [484, 207] width 67 height 13
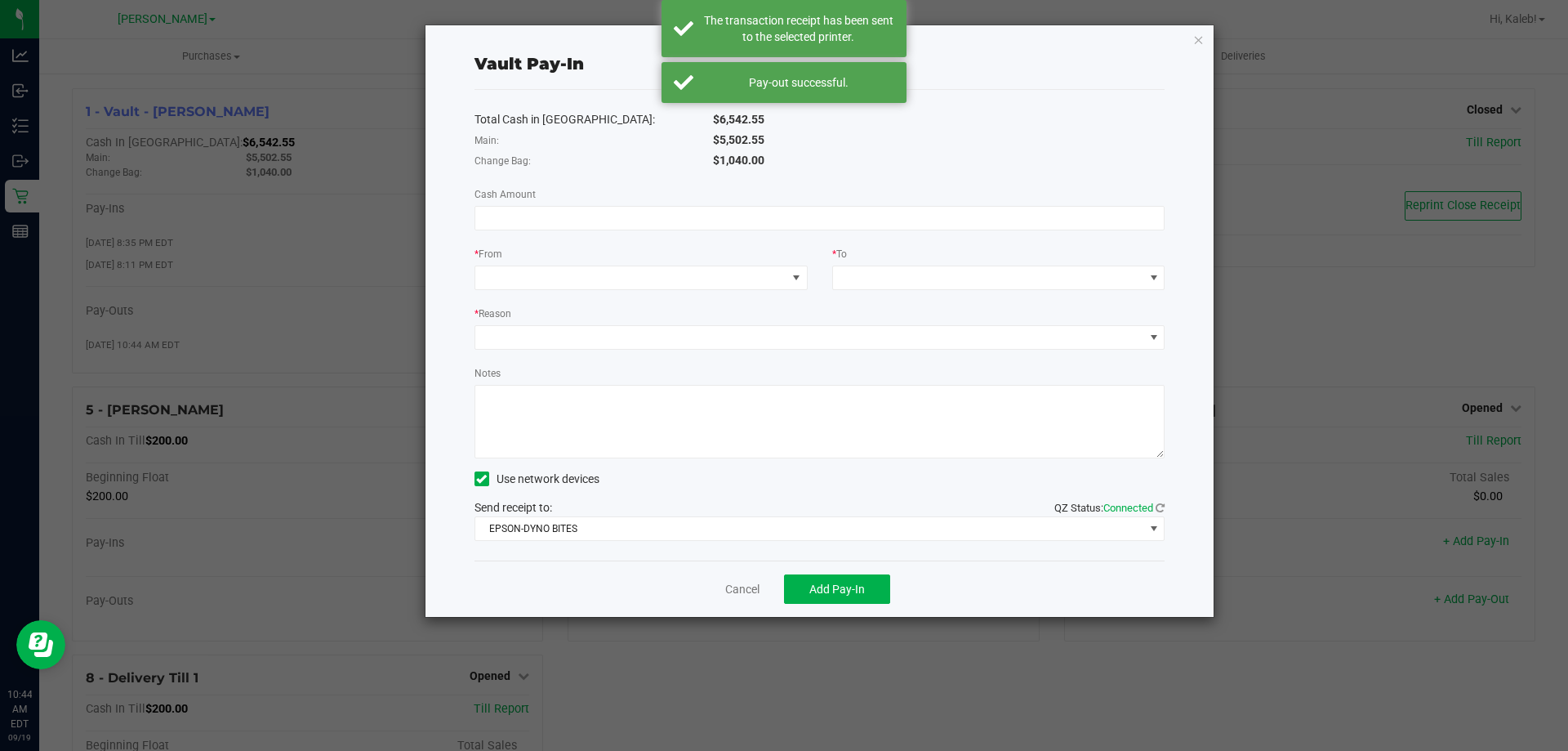
click at [640, 230] on div "Total Cash in Vault: $6,542.55 Main: $5,502.55 Change Bag: $1,040.00 Cash Amoun…" at bounding box center [820, 325] width 691 height 470
click at [639, 221] on input at bounding box center [820, 217] width 689 height 23
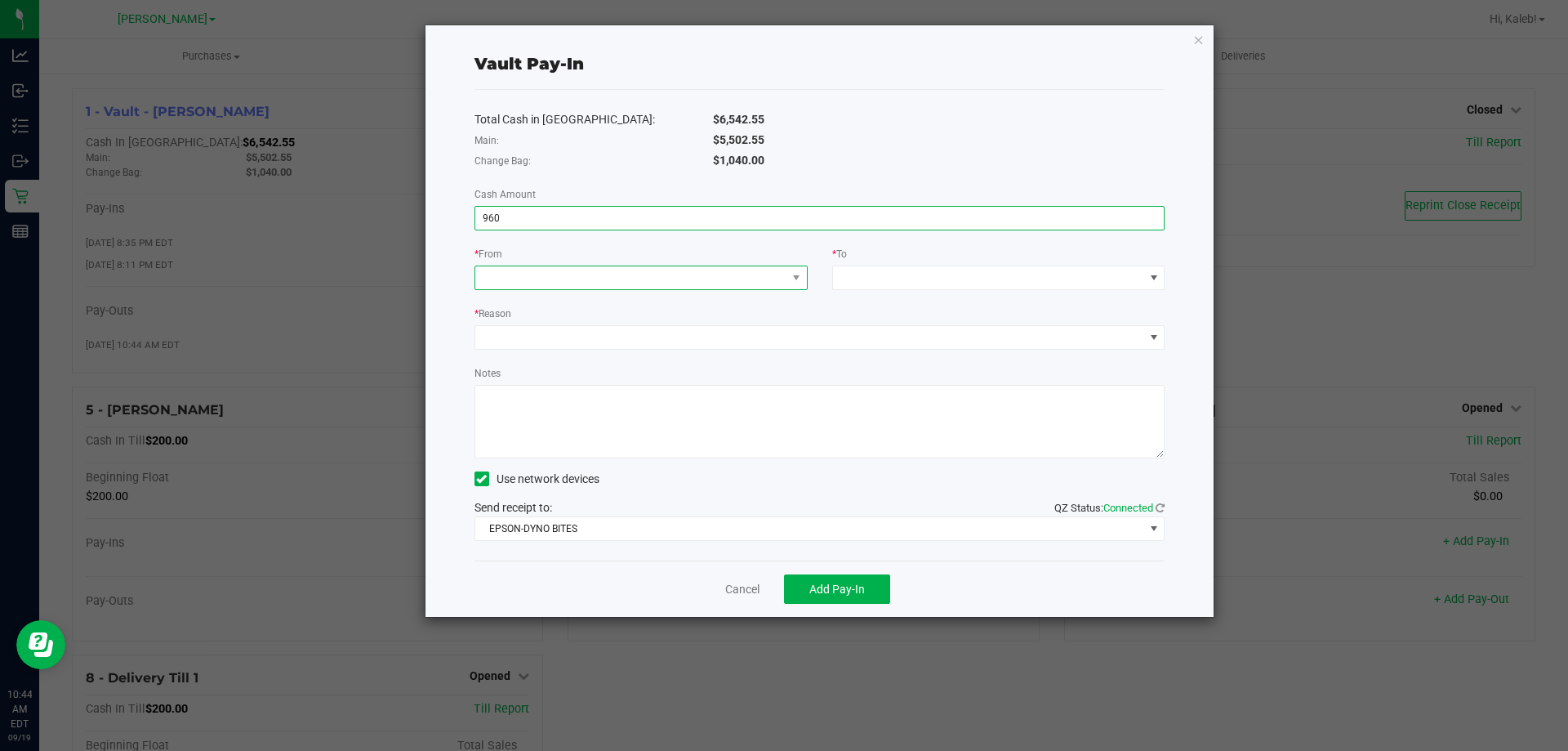
type input "$960.00"
click at [602, 280] on span at bounding box center [630, 277] width 311 height 23
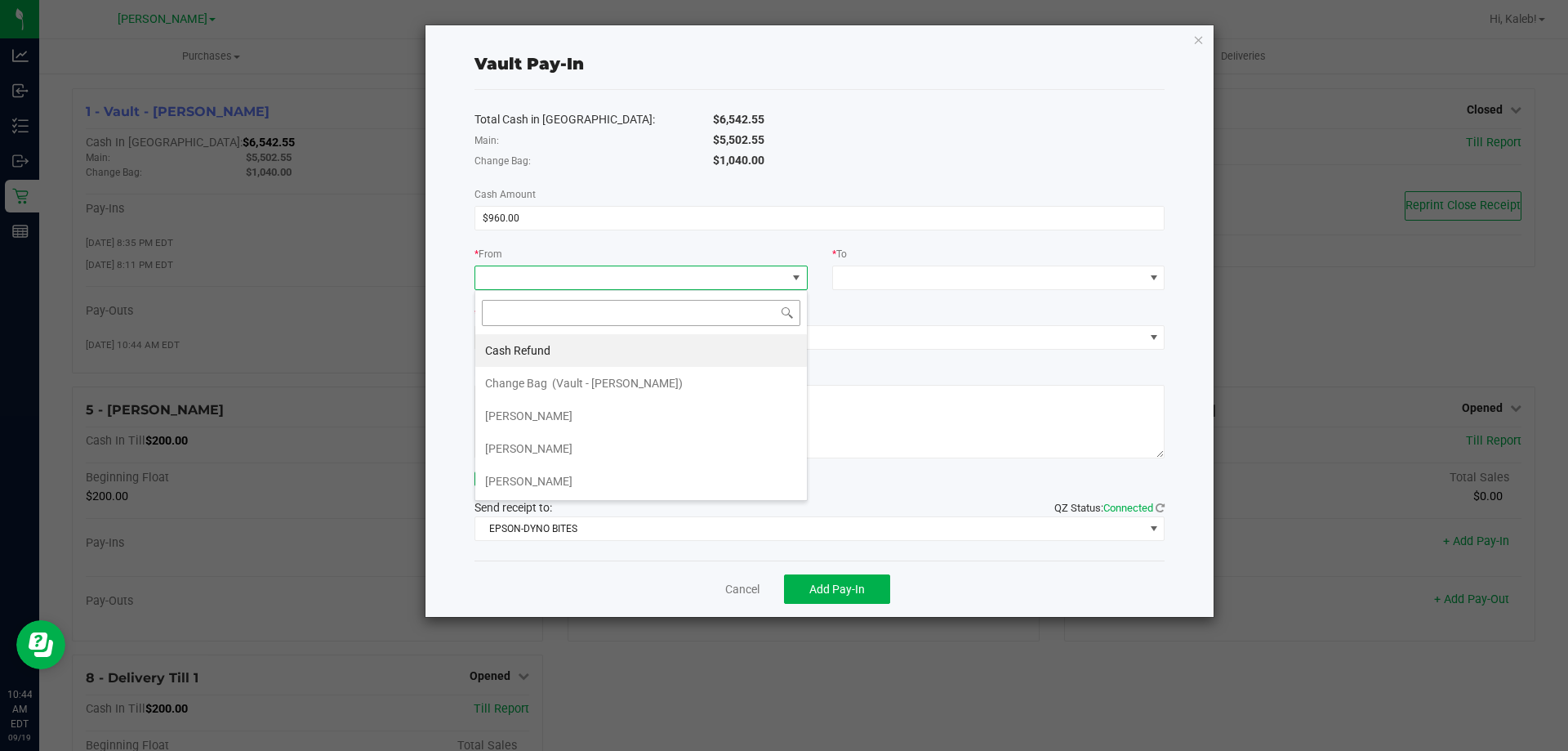
scroll to position [24, 334]
click at [575, 390] on div "Change Bag (Vault - Brandon WC)" at bounding box center [584, 383] width 198 height 30
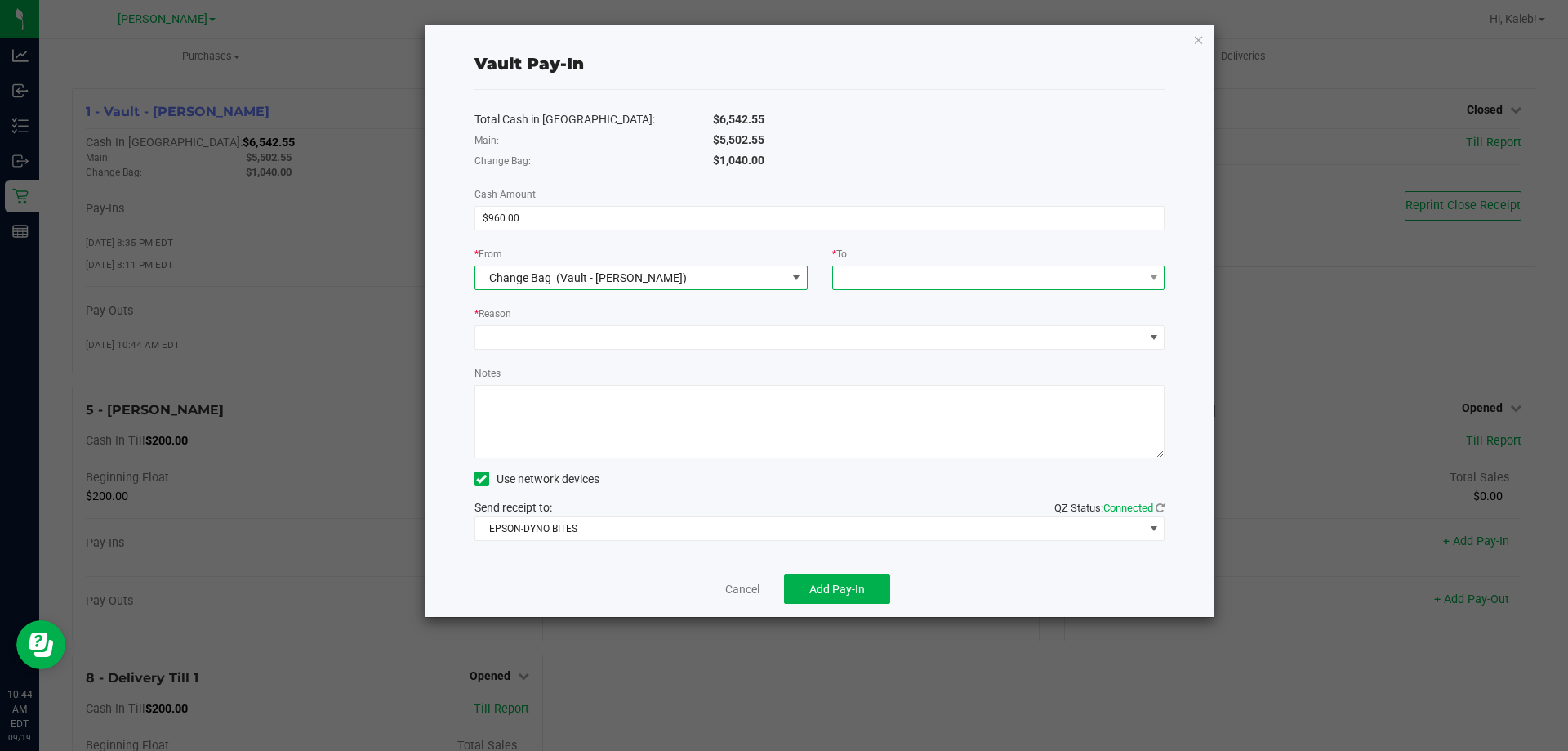
click at [894, 282] on span at bounding box center [988, 277] width 311 height 23
click at [896, 344] on span "(Vault - Brandon WC)" at bounding box center [938, 351] width 131 height 13
click at [749, 587] on link "Cancel" at bounding box center [742, 589] width 35 height 17
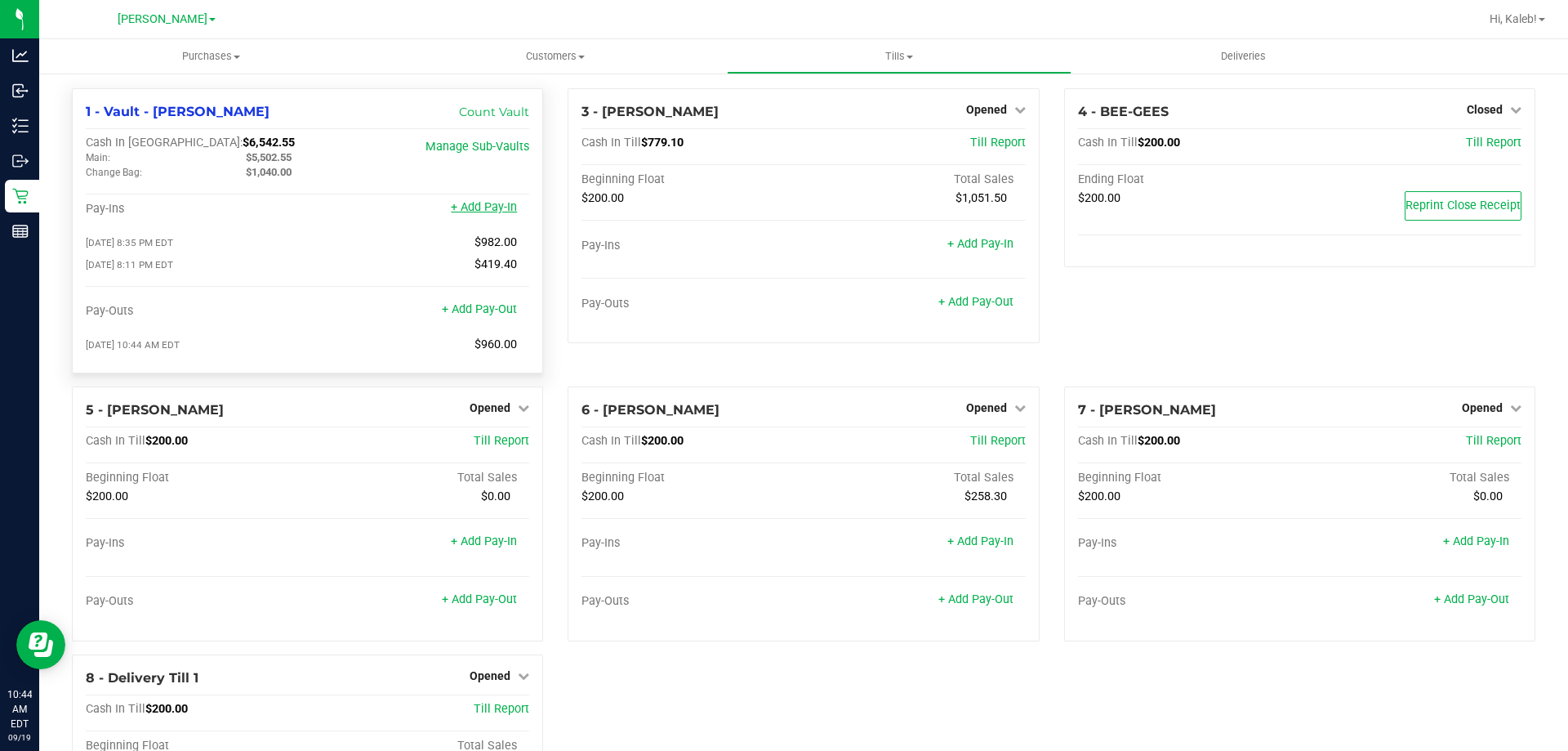
click at [479, 209] on link "+ Add Pay-In" at bounding box center [484, 207] width 67 height 13
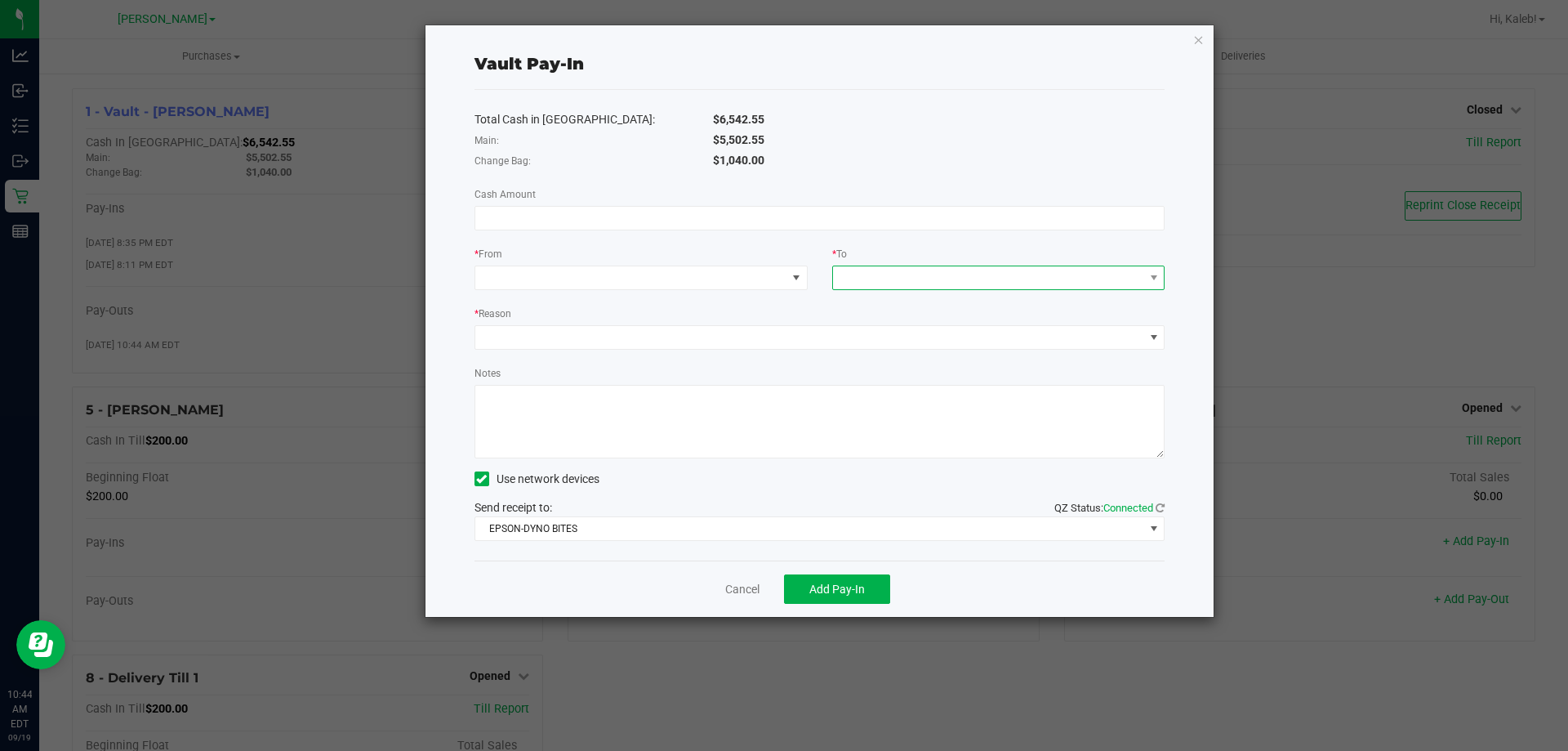
click at [843, 282] on div at bounding box center [845, 277] width 11 height 30
click at [872, 346] on span "Change Bag" at bounding box center [875, 351] width 62 height 13
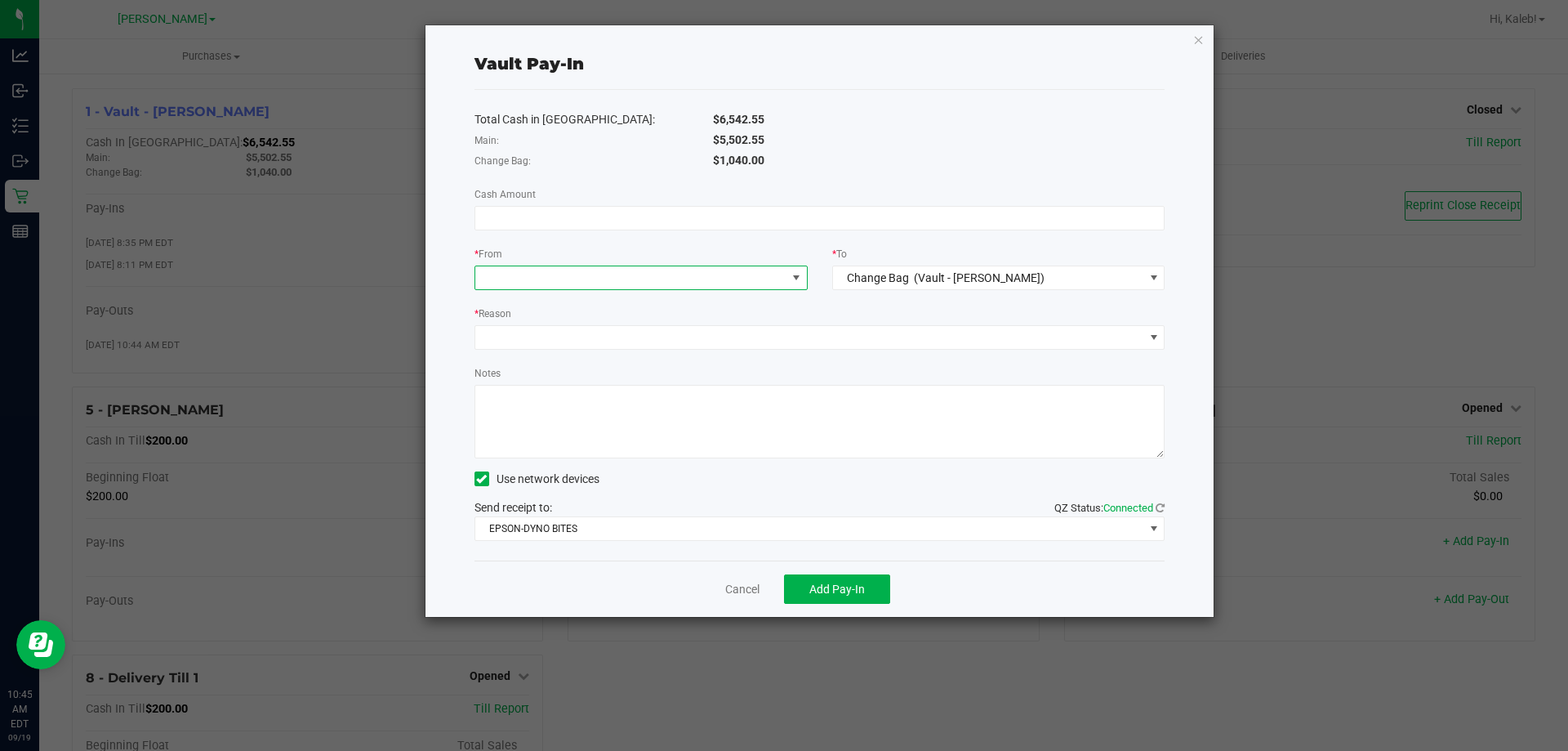
click at [614, 282] on span at bounding box center [630, 277] width 311 height 23
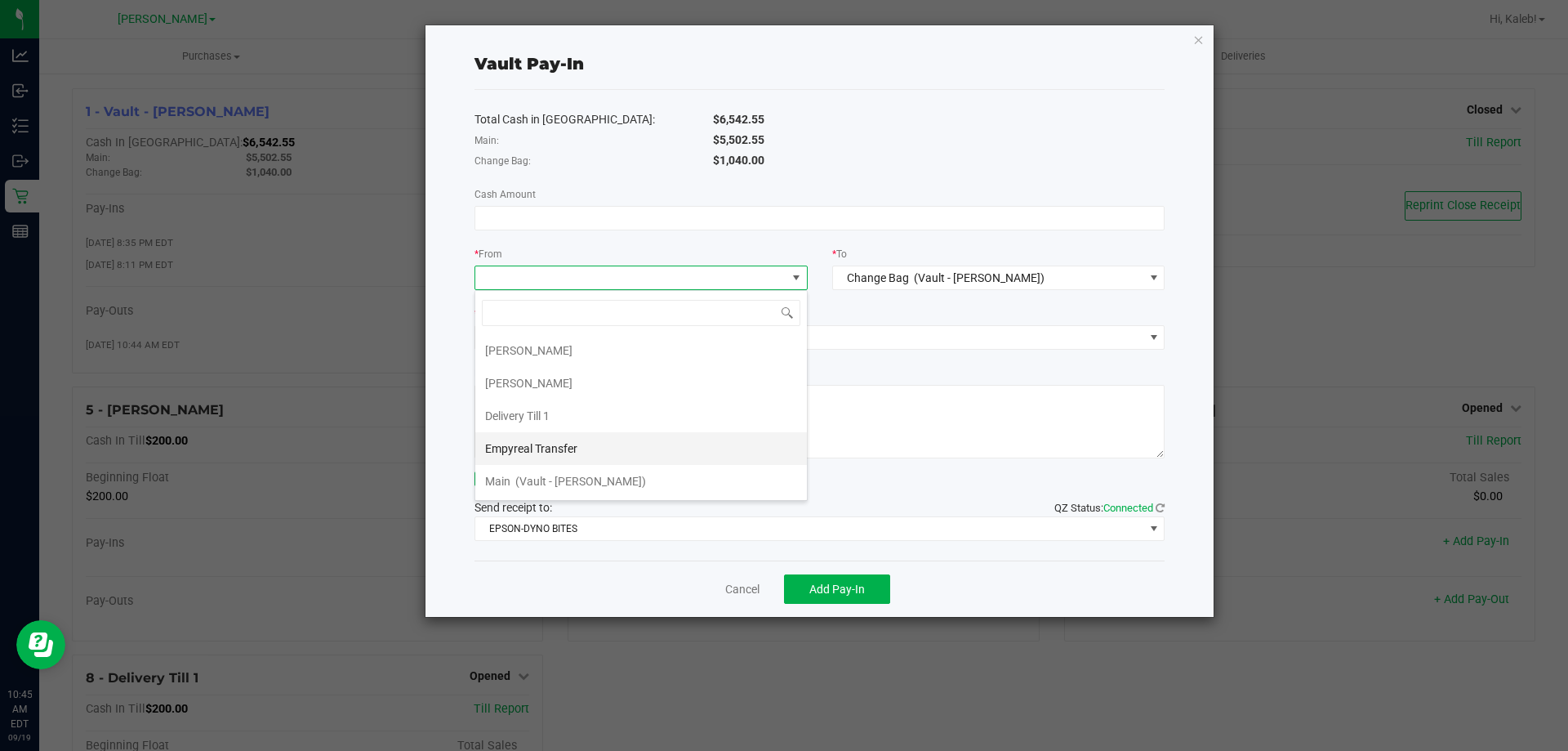
click at [588, 445] on li "Empyreal Transfer" at bounding box center [641, 448] width 332 height 33
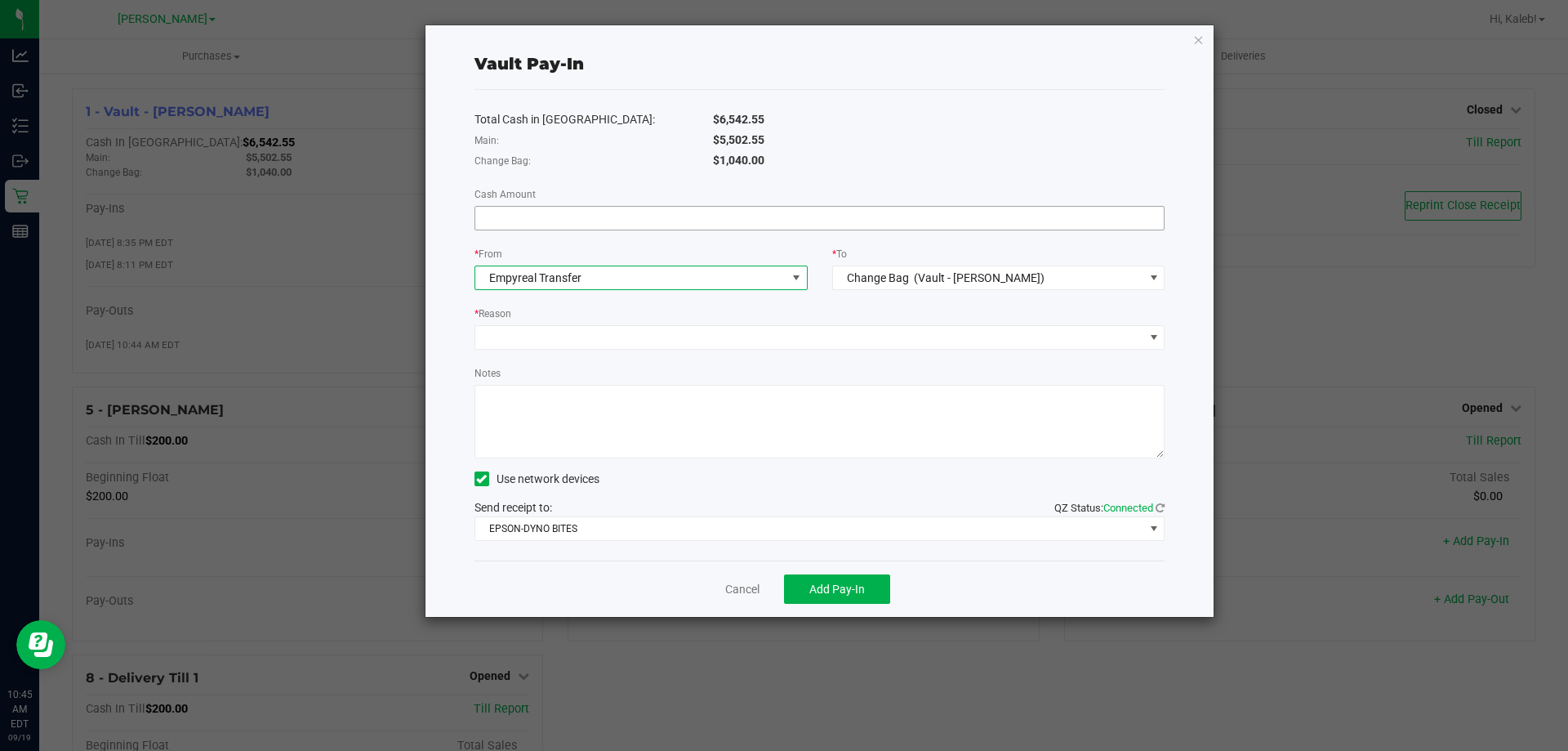
click at [597, 225] on input at bounding box center [820, 217] width 689 height 23
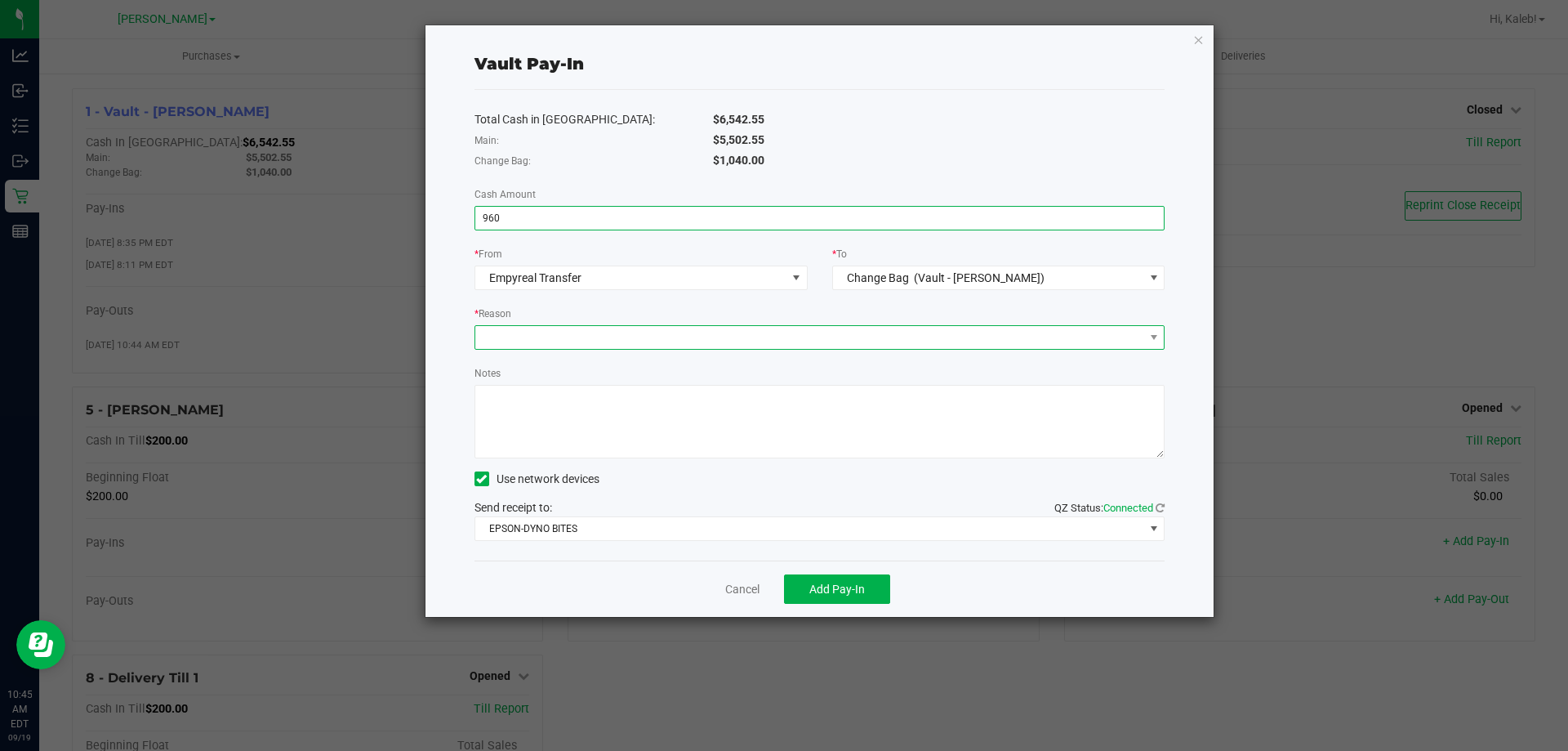
type input "$960.00"
click at [605, 342] on span at bounding box center [810, 337] width 669 height 23
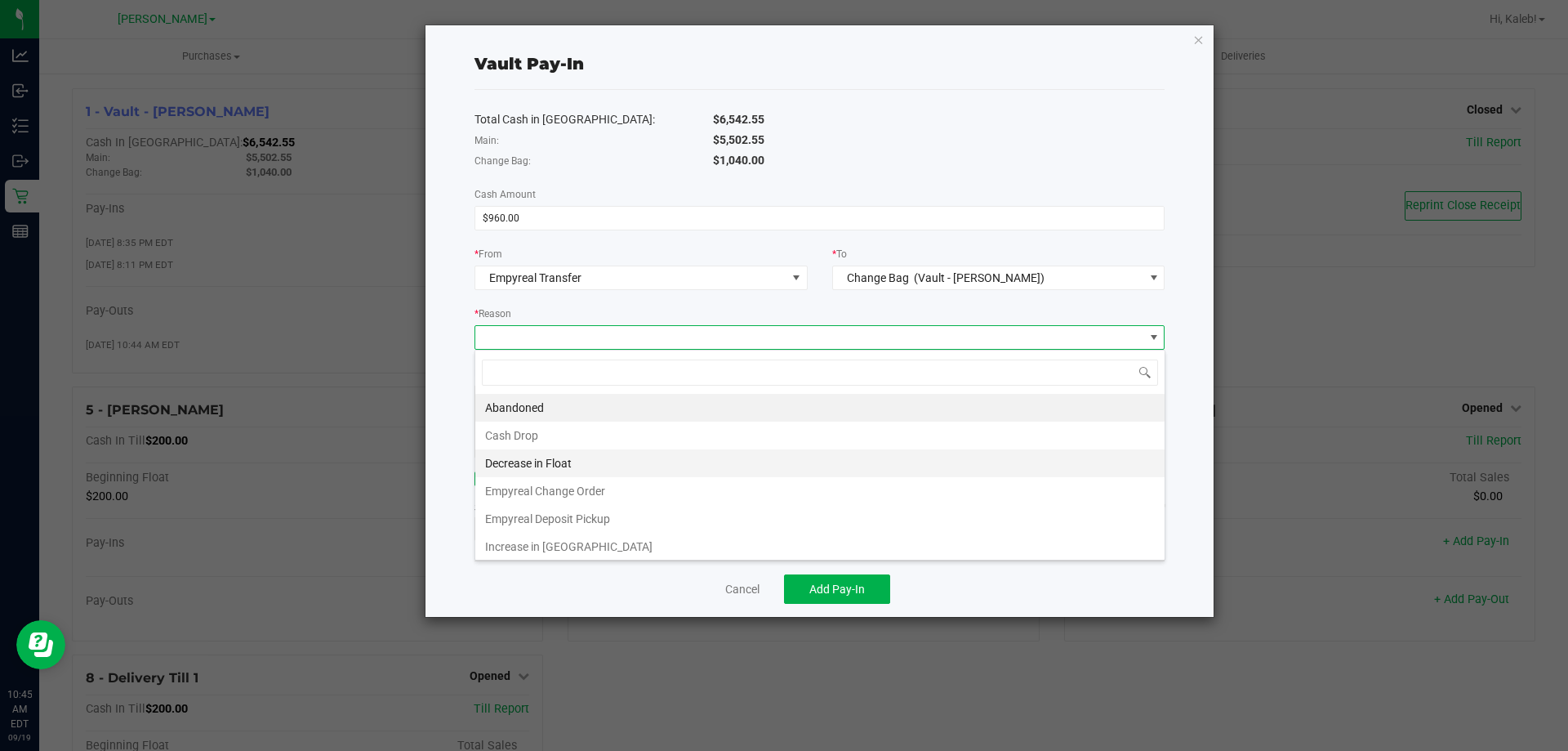
scroll to position [3, 0]
click at [596, 479] on li "Empyreal Change Order" at bounding box center [820, 487] width 689 height 28
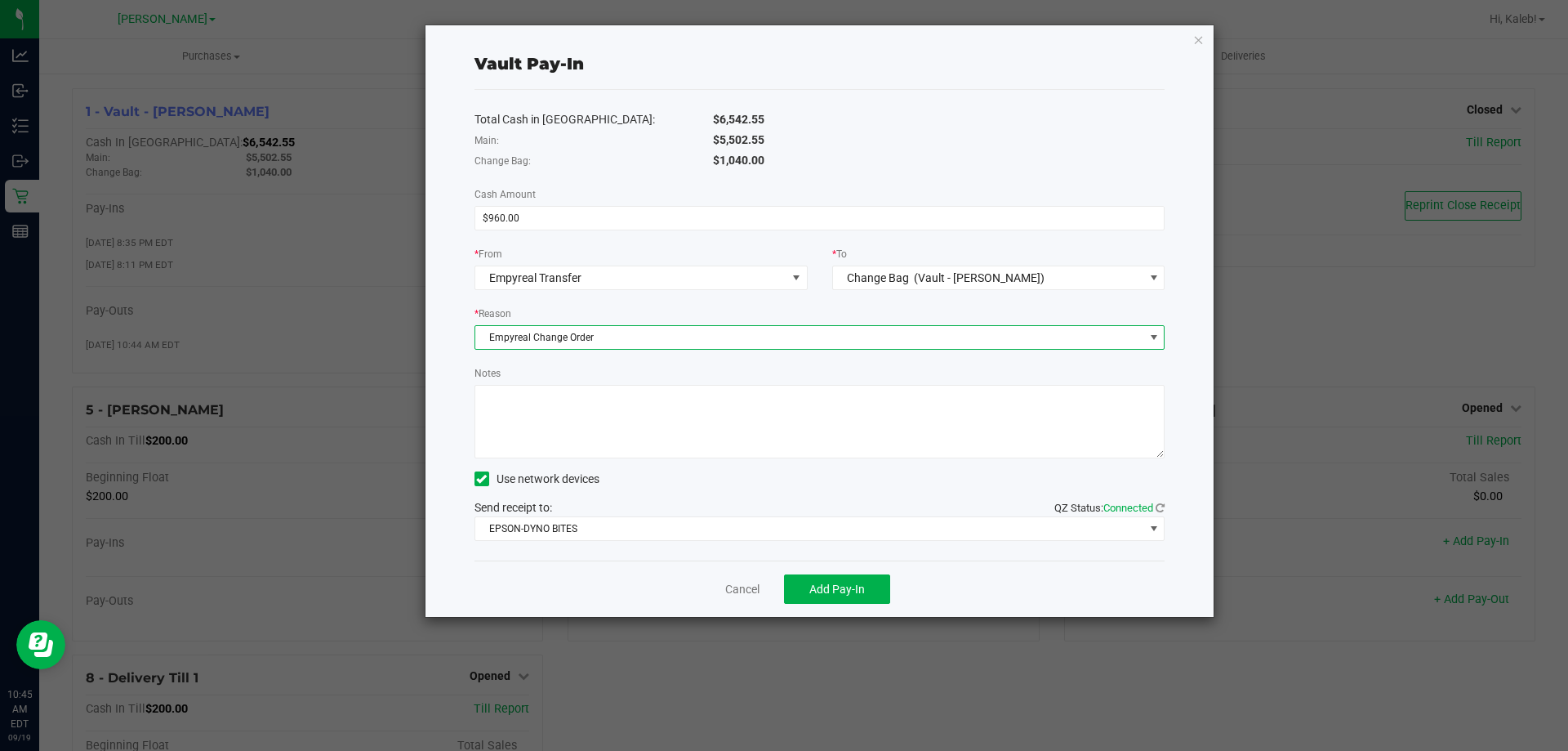
click at [596, 431] on textarea "Notes" at bounding box center [820, 421] width 691 height 73
type textarea "Empyreal change order-KR"
click at [843, 587] on span "Add Pay-In" at bounding box center [838, 589] width 56 height 13
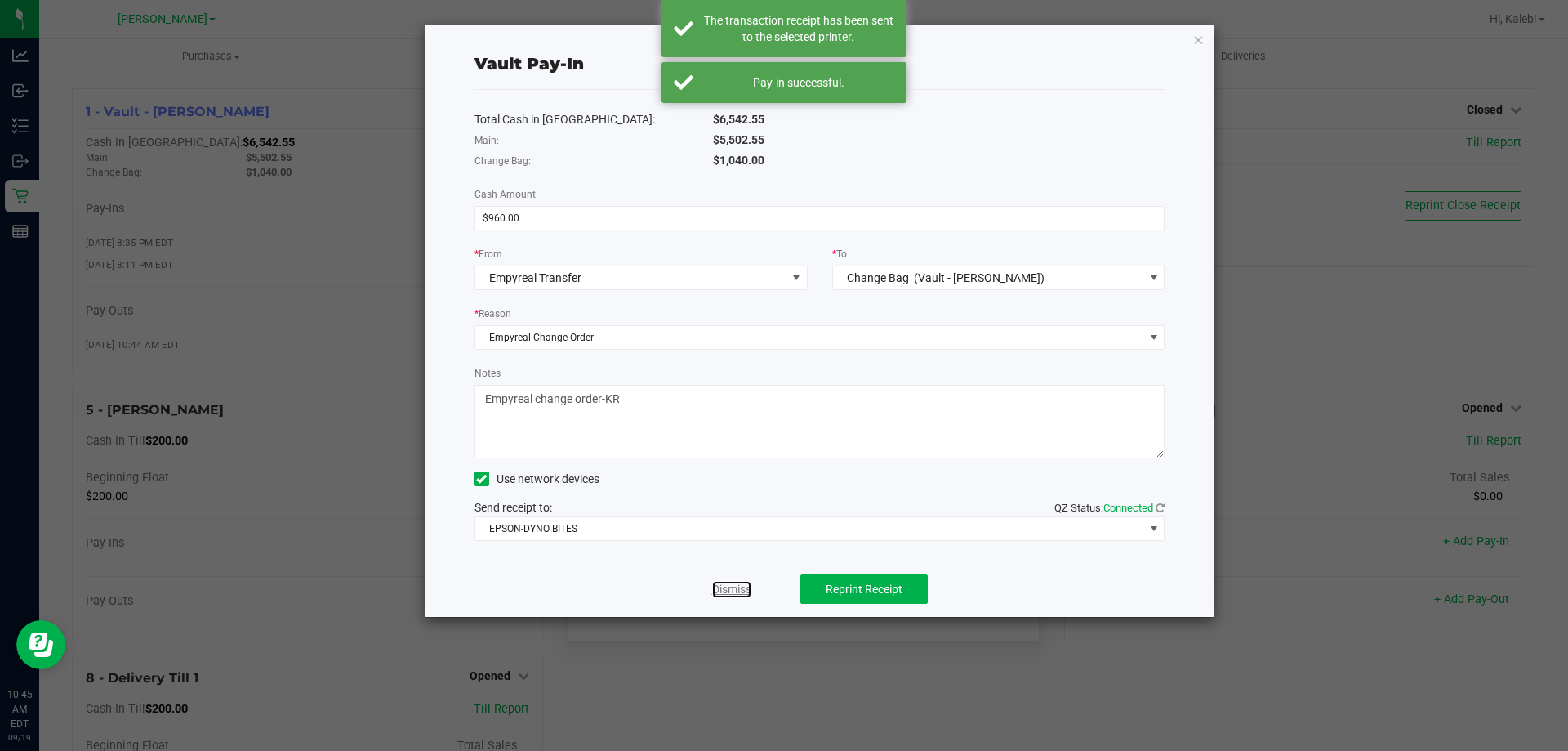
click at [741, 589] on link "Dismiss" at bounding box center [731, 589] width 40 height 17
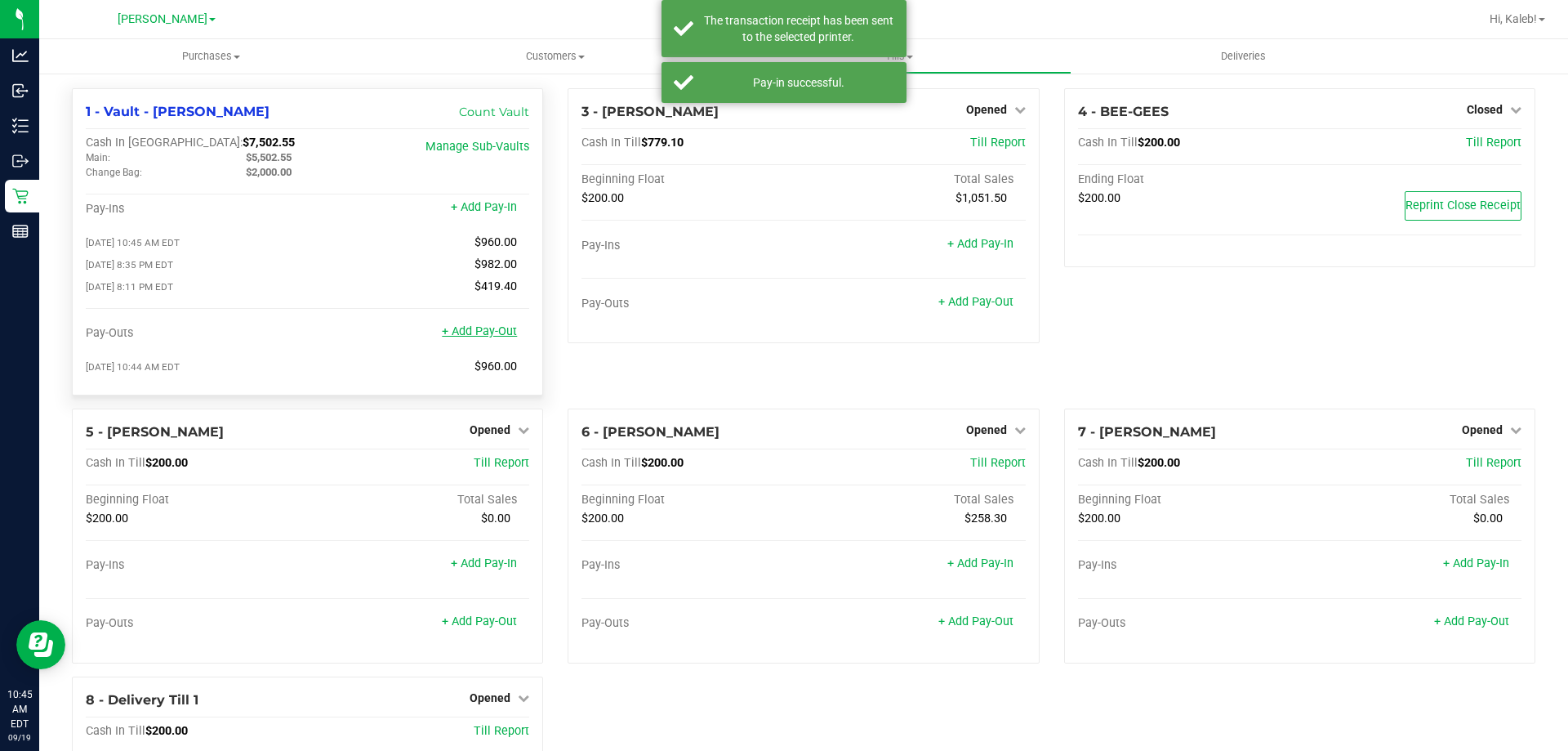
click at [450, 310] on div "+ Add Pay-Out" at bounding box center [479, 322] width 75 height 35
click at [468, 338] on link "+ Add Pay-Out" at bounding box center [479, 331] width 75 height 13
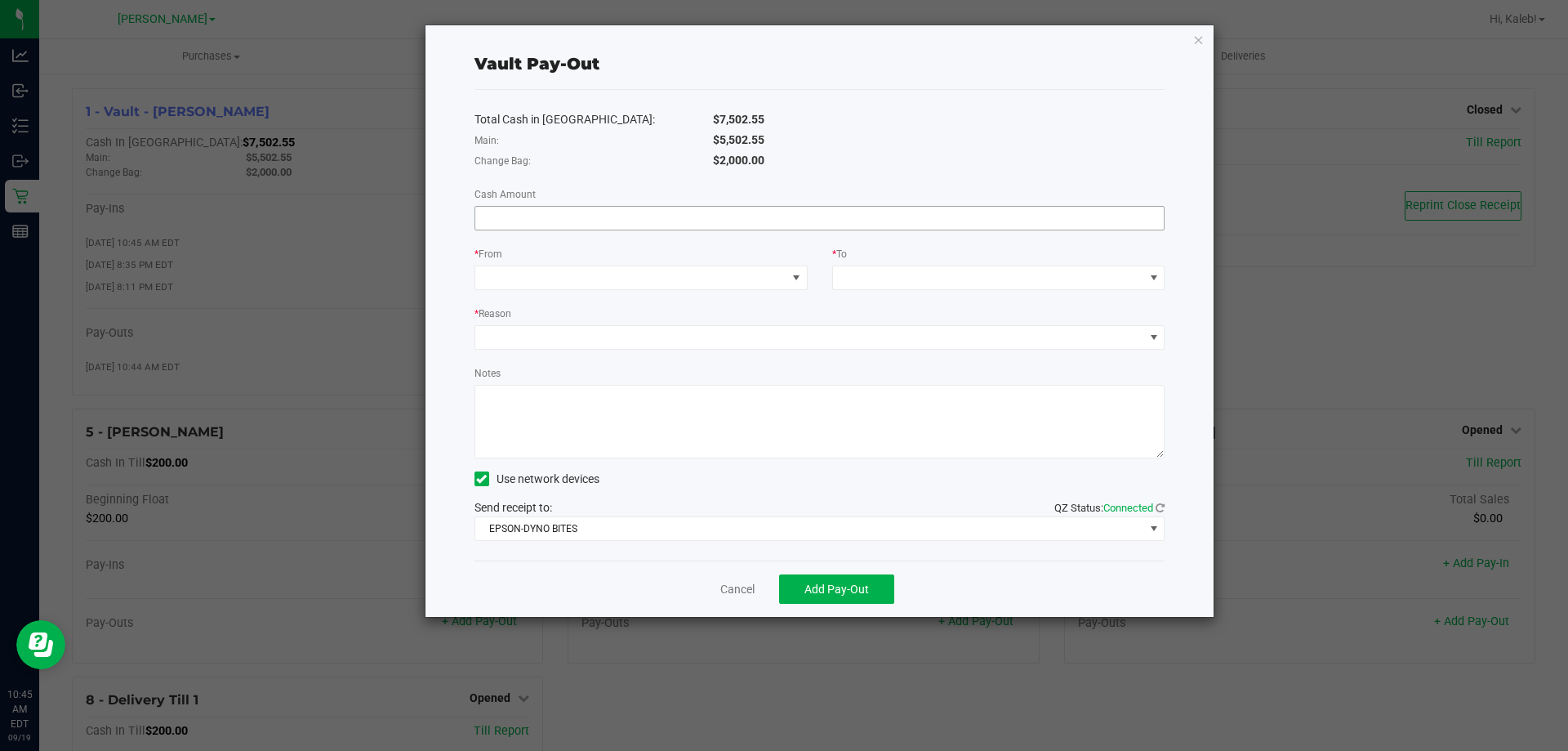
click at [685, 222] on input at bounding box center [820, 217] width 689 height 23
type input "$5,502.55"
click at [677, 280] on span at bounding box center [630, 277] width 311 height 23
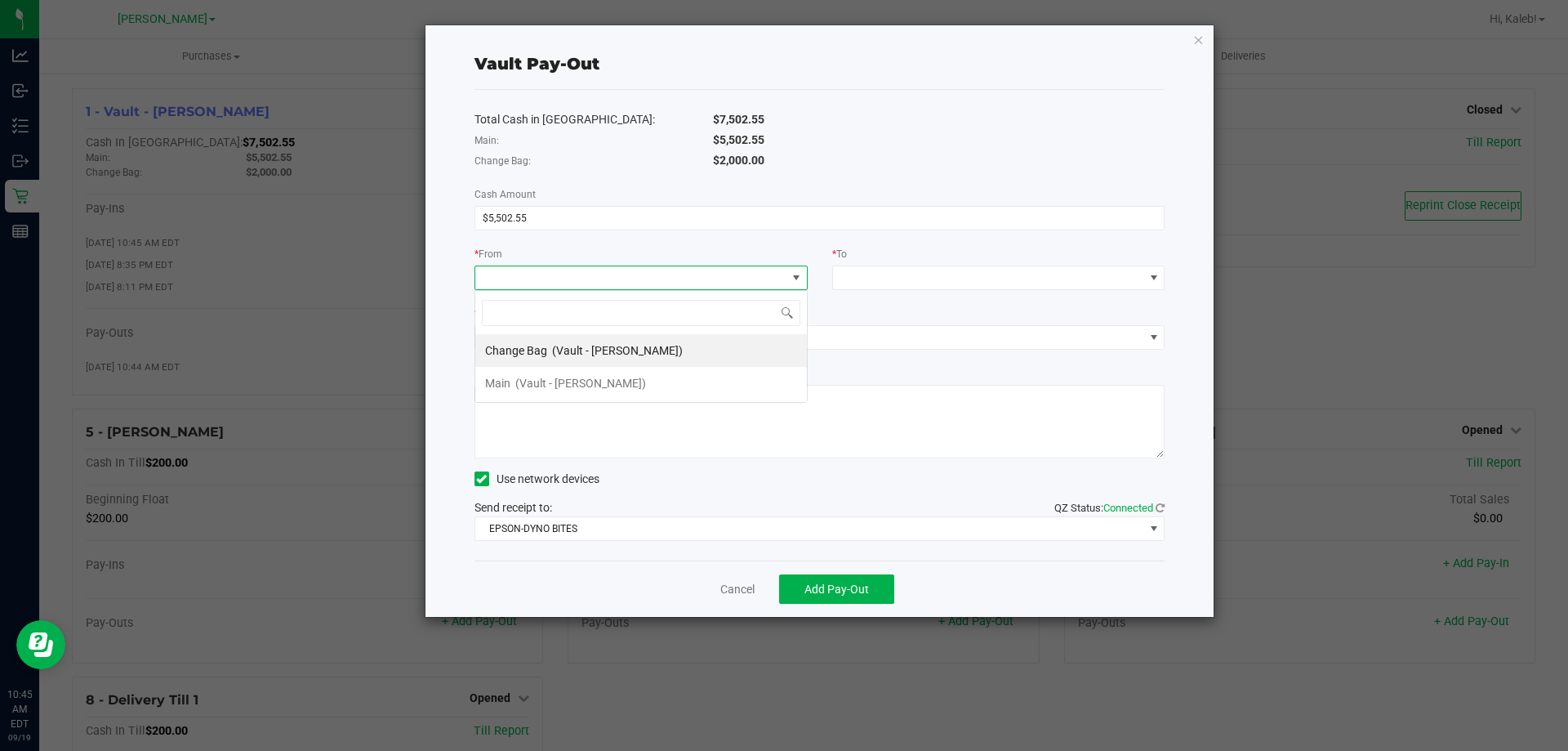
scroll to position [24, 334]
click at [511, 385] on div "Main (Vault - Brandon WC)" at bounding box center [565, 383] width 161 height 30
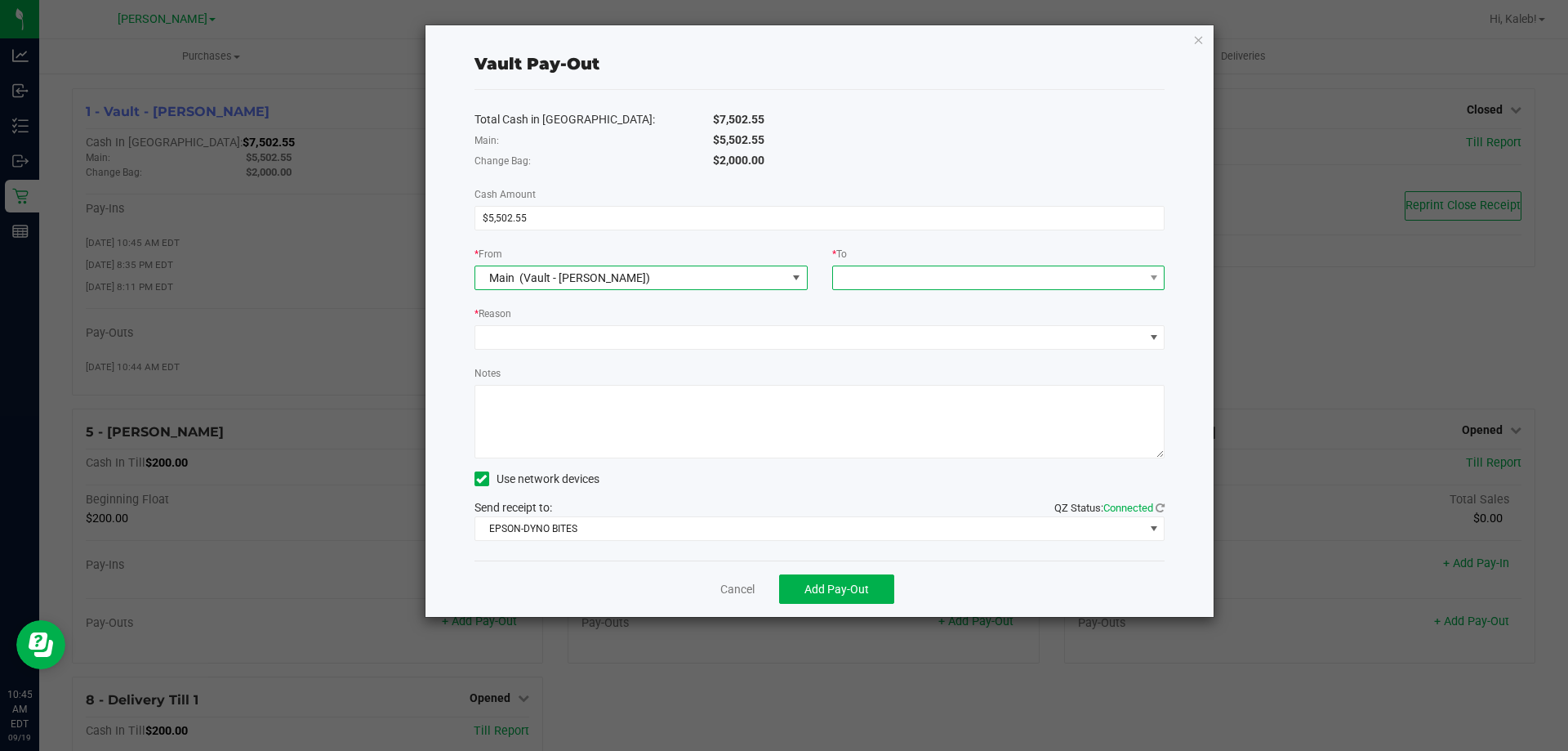
click at [865, 288] on span at bounding box center [988, 277] width 311 height 23
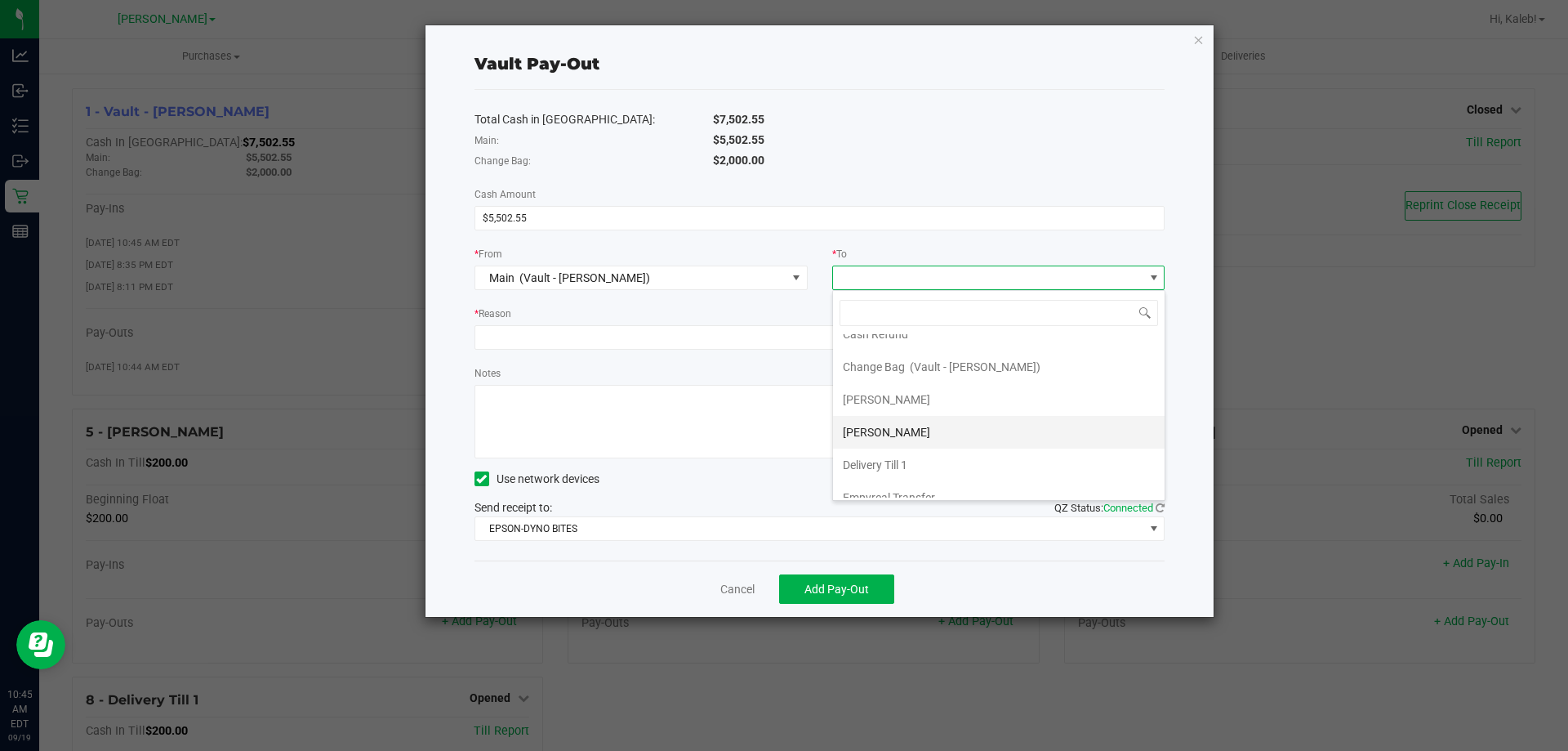
scroll to position [98, 0]
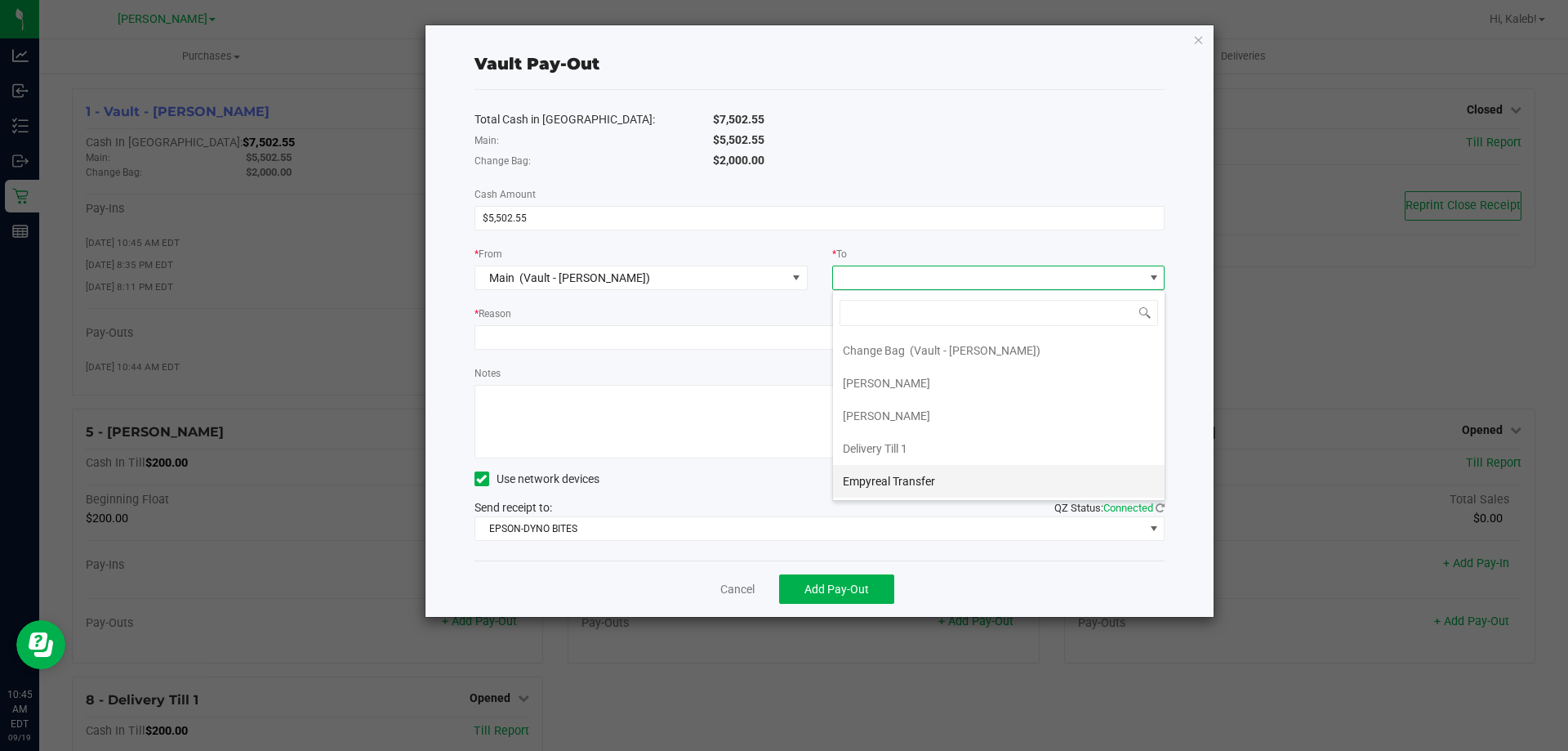
click at [928, 475] on span "Empyreal Transfer" at bounding box center [890, 481] width 93 height 13
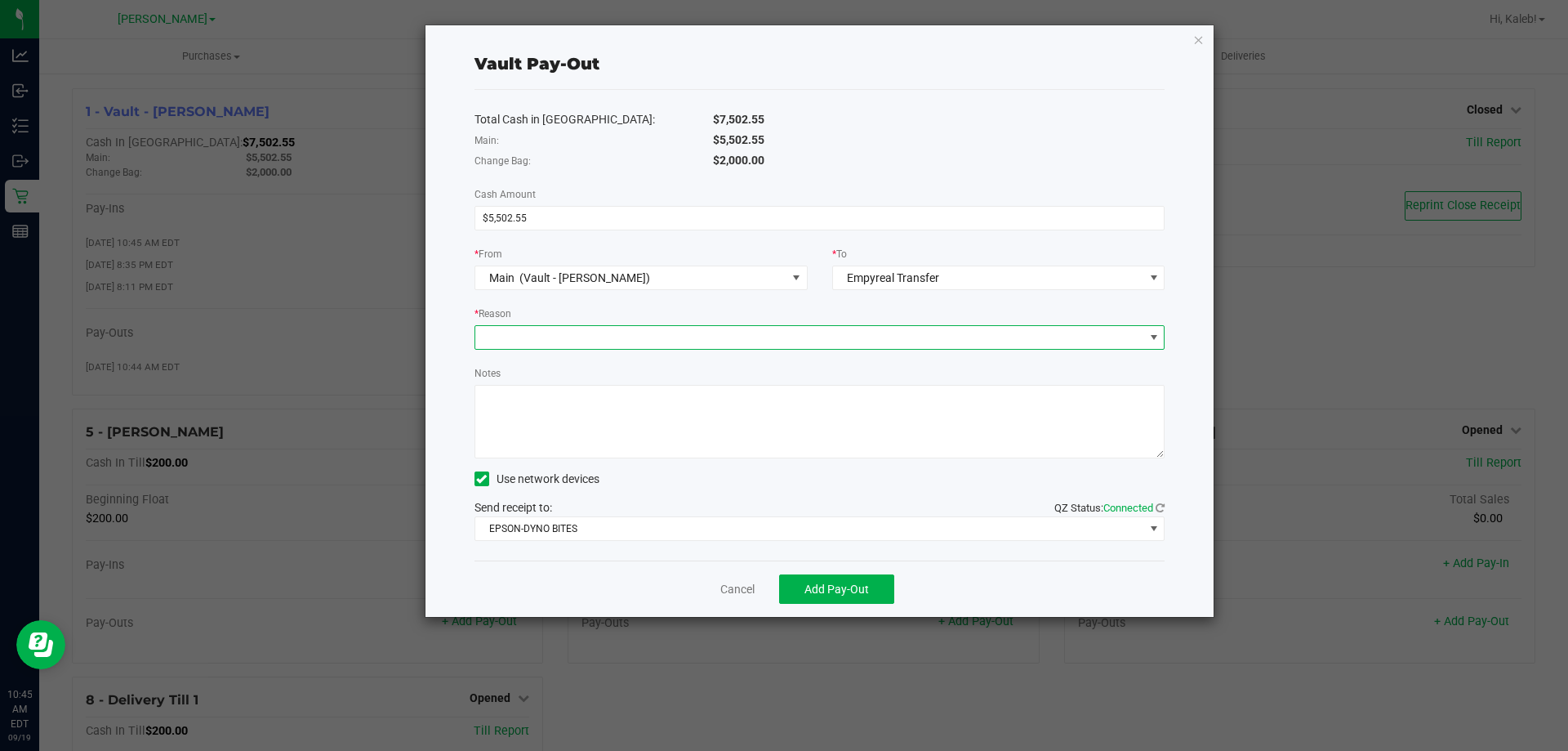
click at [776, 334] on span at bounding box center [810, 337] width 669 height 23
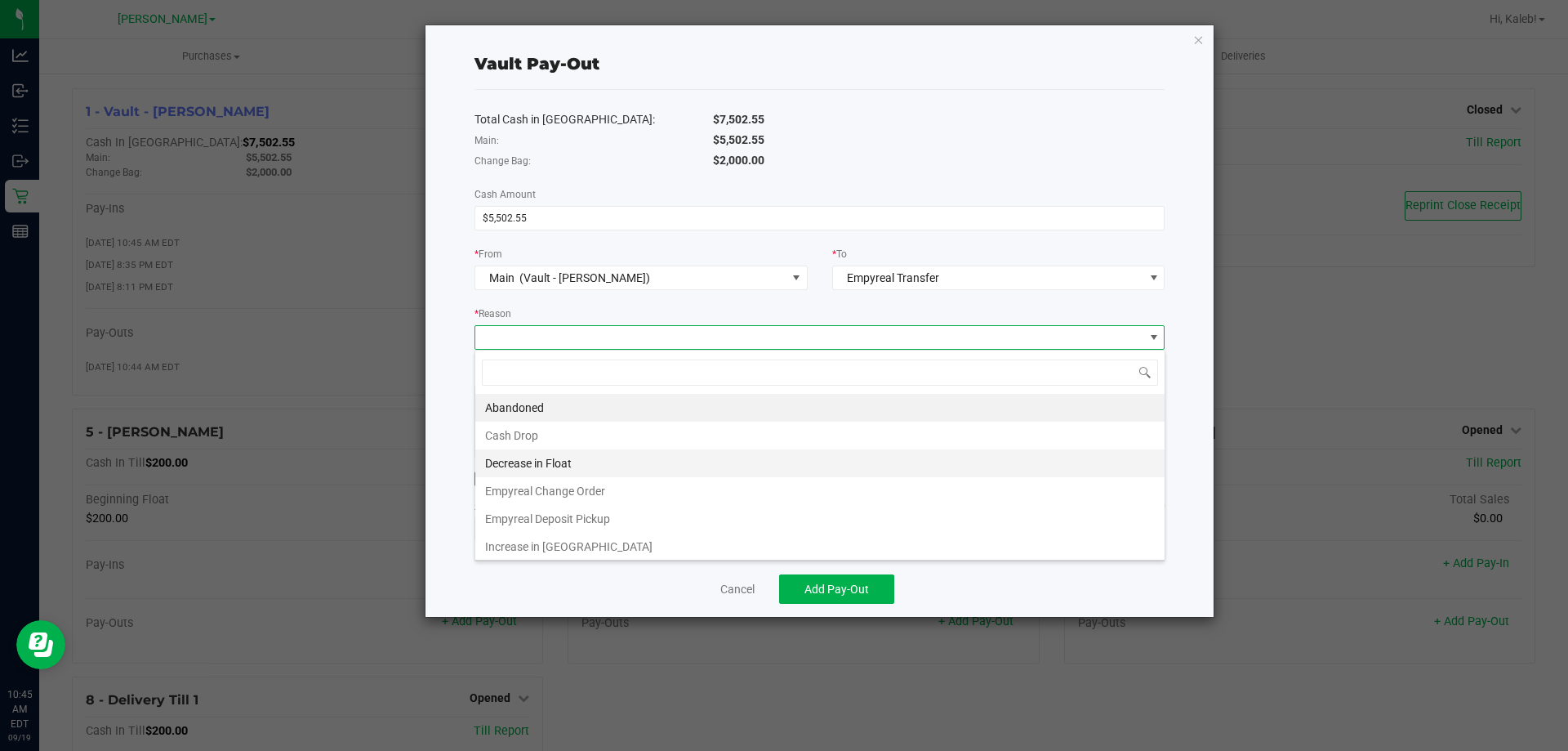
scroll to position [3, 0]
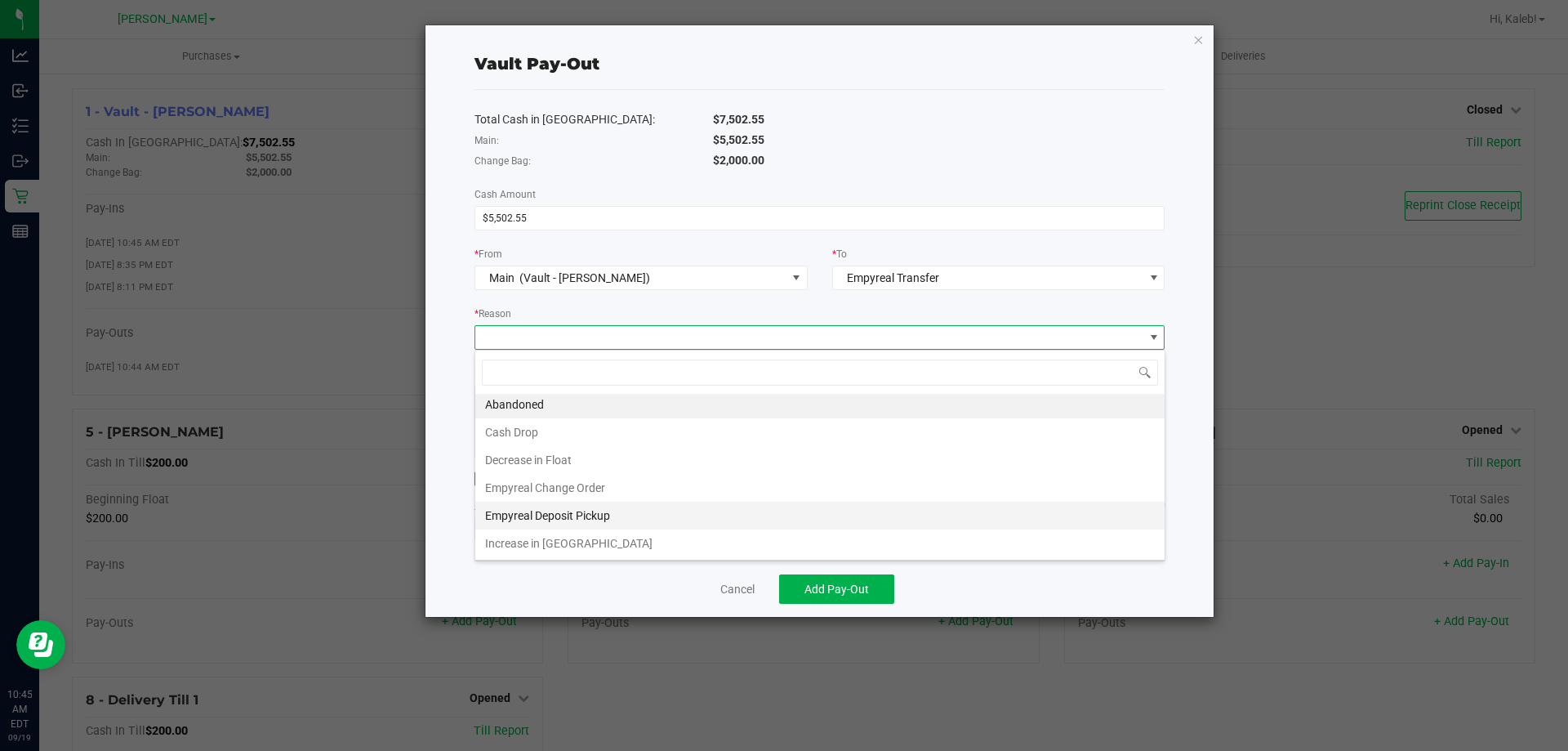
click at [605, 518] on li "Empyreal Deposit Pickup" at bounding box center [820, 515] width 689 height 28
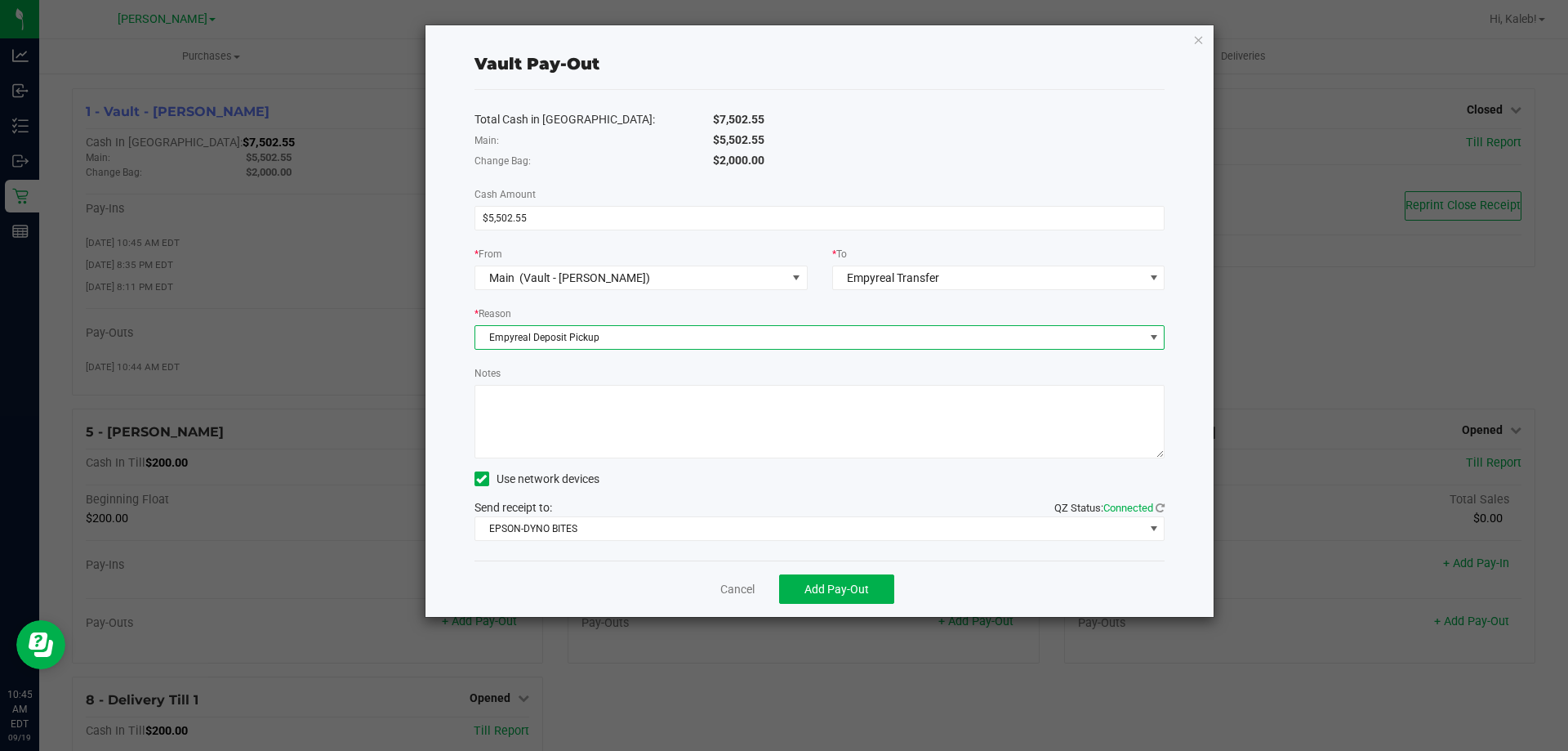
click at [619, 424] on textarea "Notes" at bounding box center [820, 421] width 691 height 73
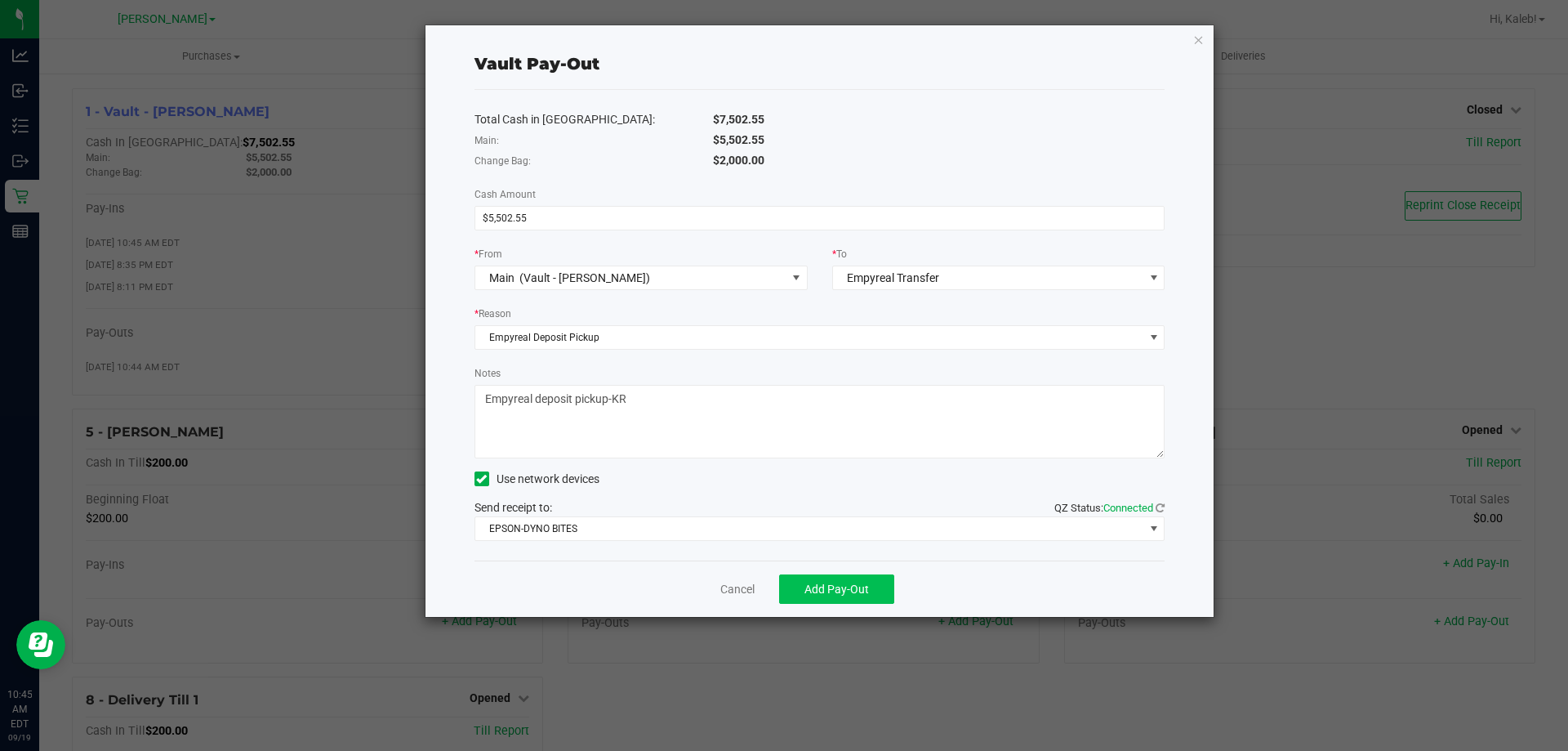
type textarea "Empyreal deposit pickup-KR"
click at [830, 593] on span "Add Pay-Out" at bounding box center [837, 589] width 65 height 13
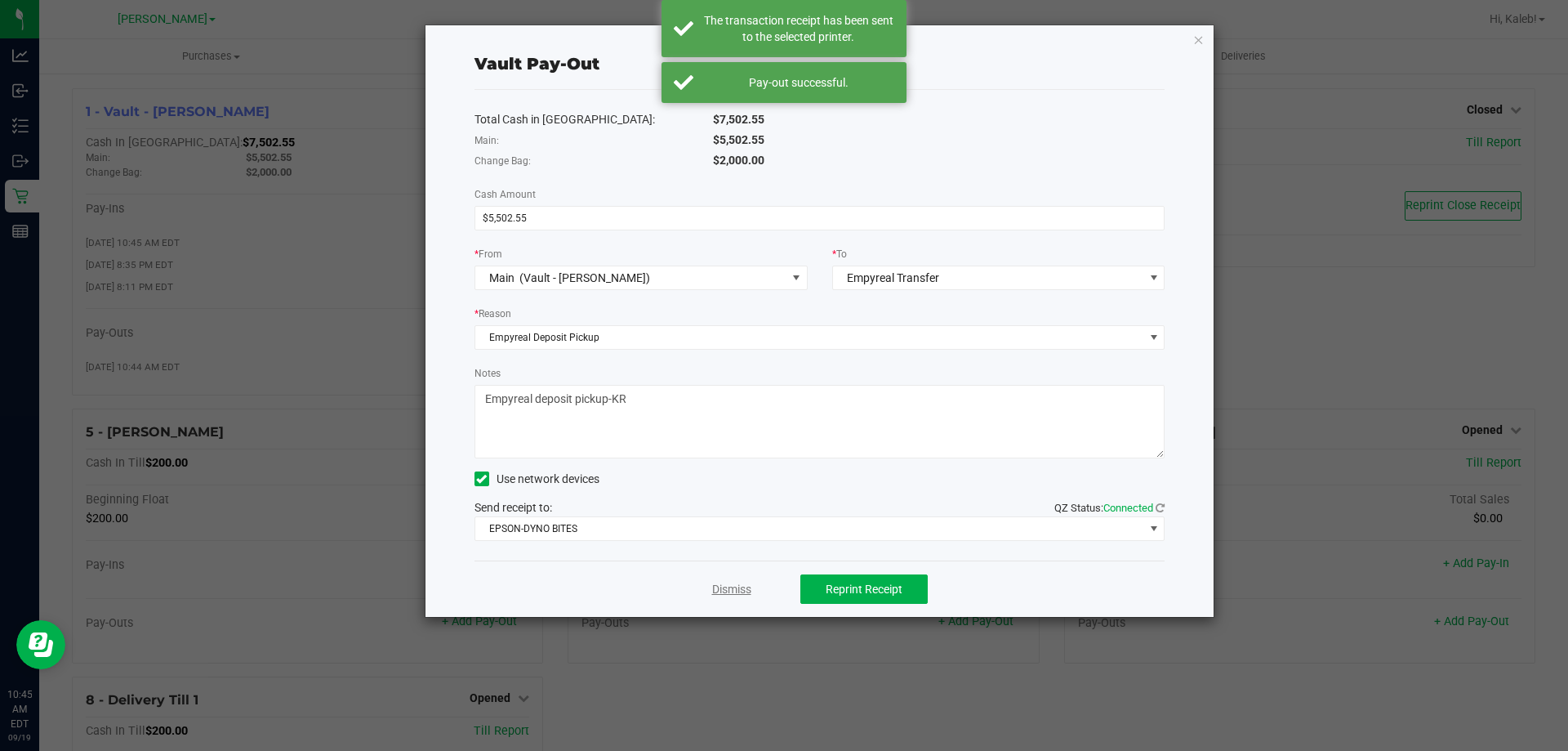
click at [724, 598] on link "Dismiss" at bounding box center [731, 589] width 40 height 17
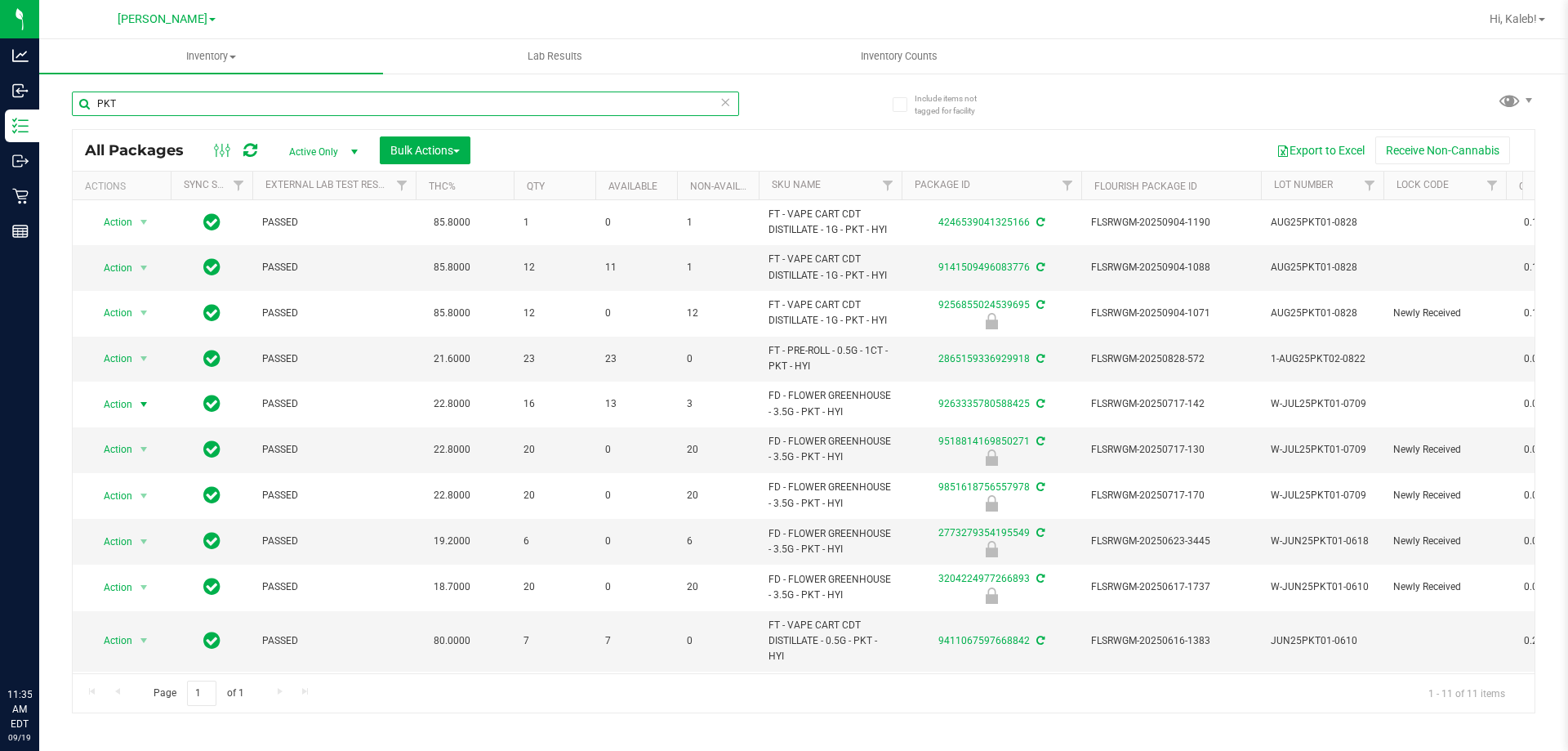
click at [212, 92] on input "PKT" at bounding box center [405, 104] width 667 height 24
click at [212, 94] on input "PKT" at bounding box center [405, 104] width 667 height 24
type input "3731745882085907"
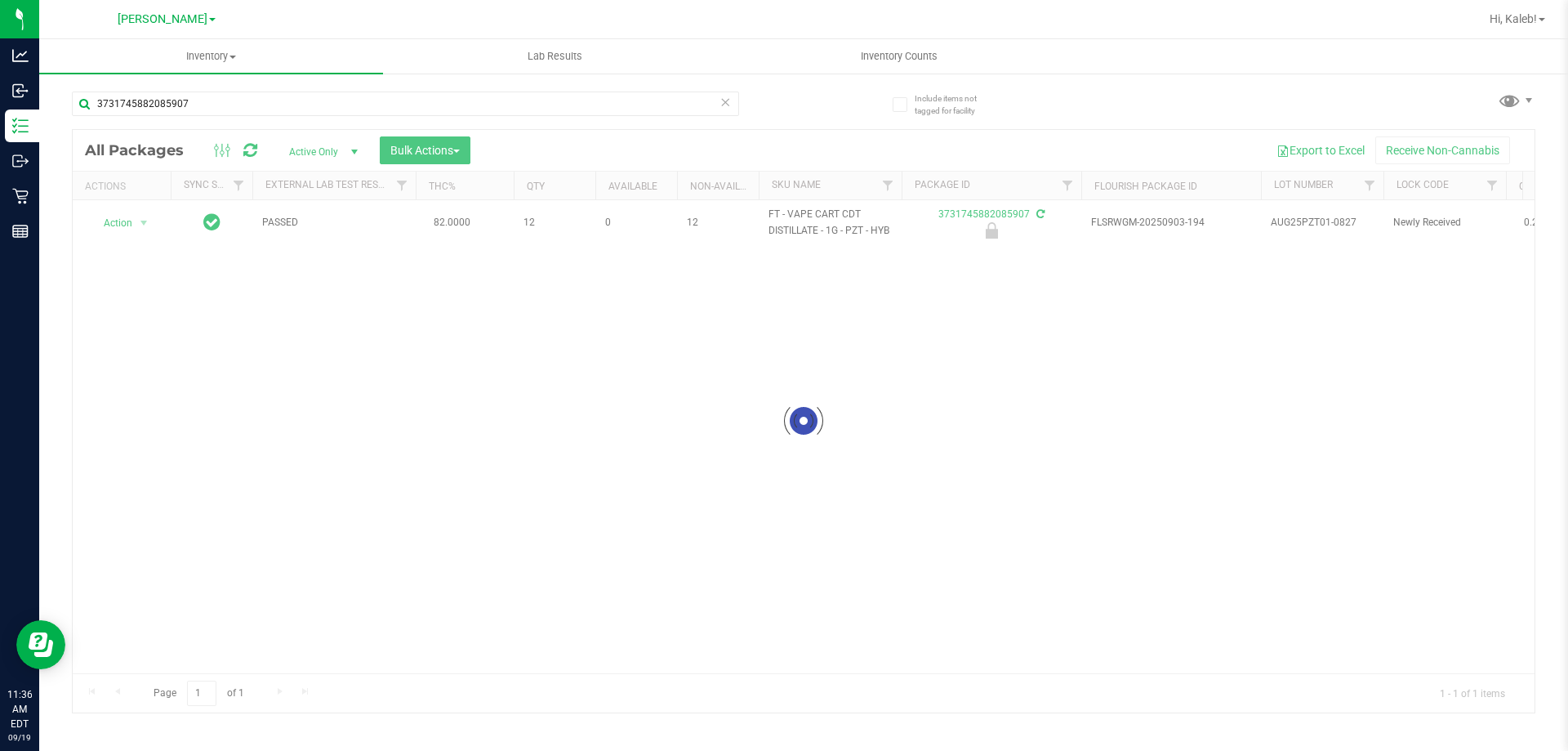
click at [144, 224] on div at bounding box center [803, 421] width 1462 height 582
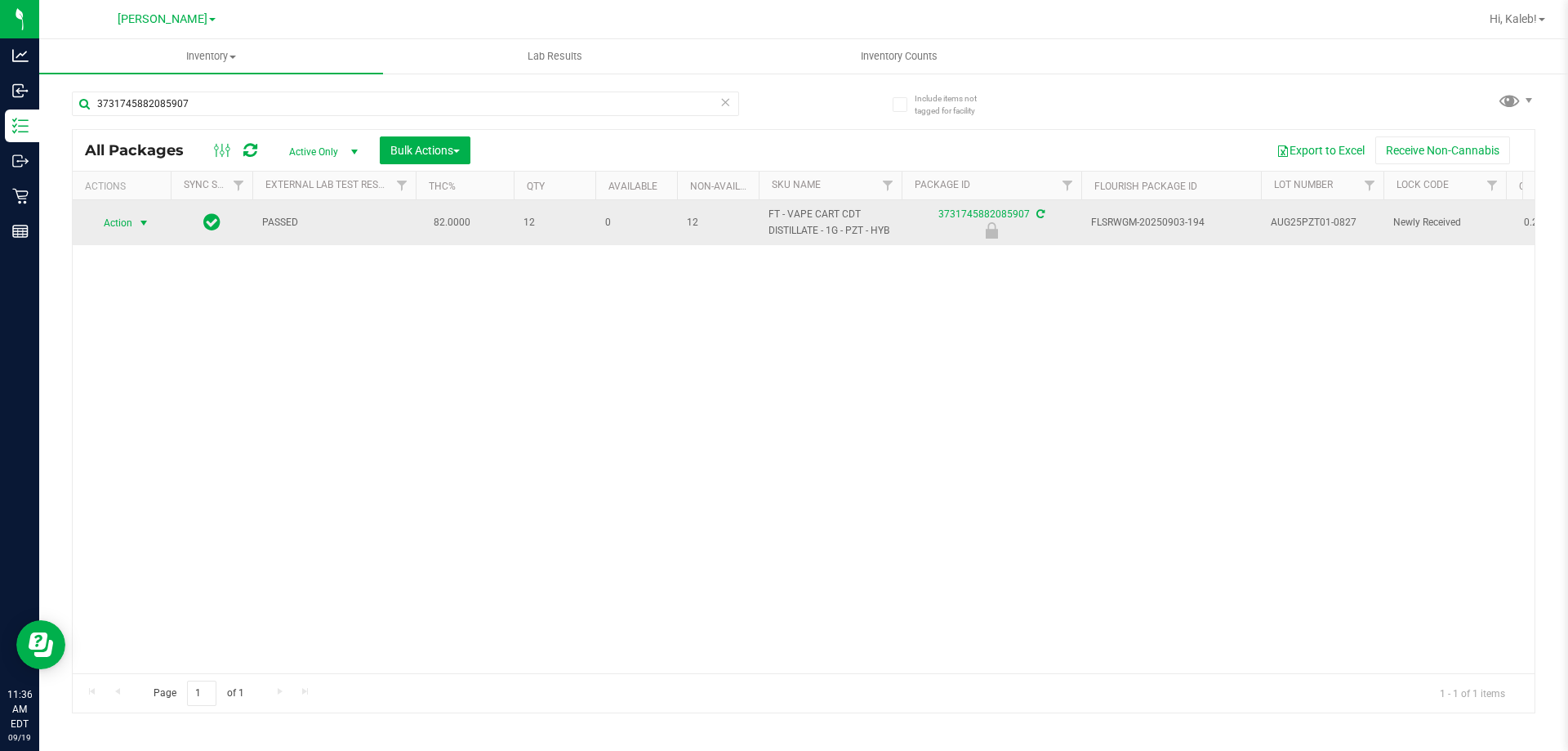
click at [142, 224] on span "select" at bounding box center [144, 223] width 13 height 13
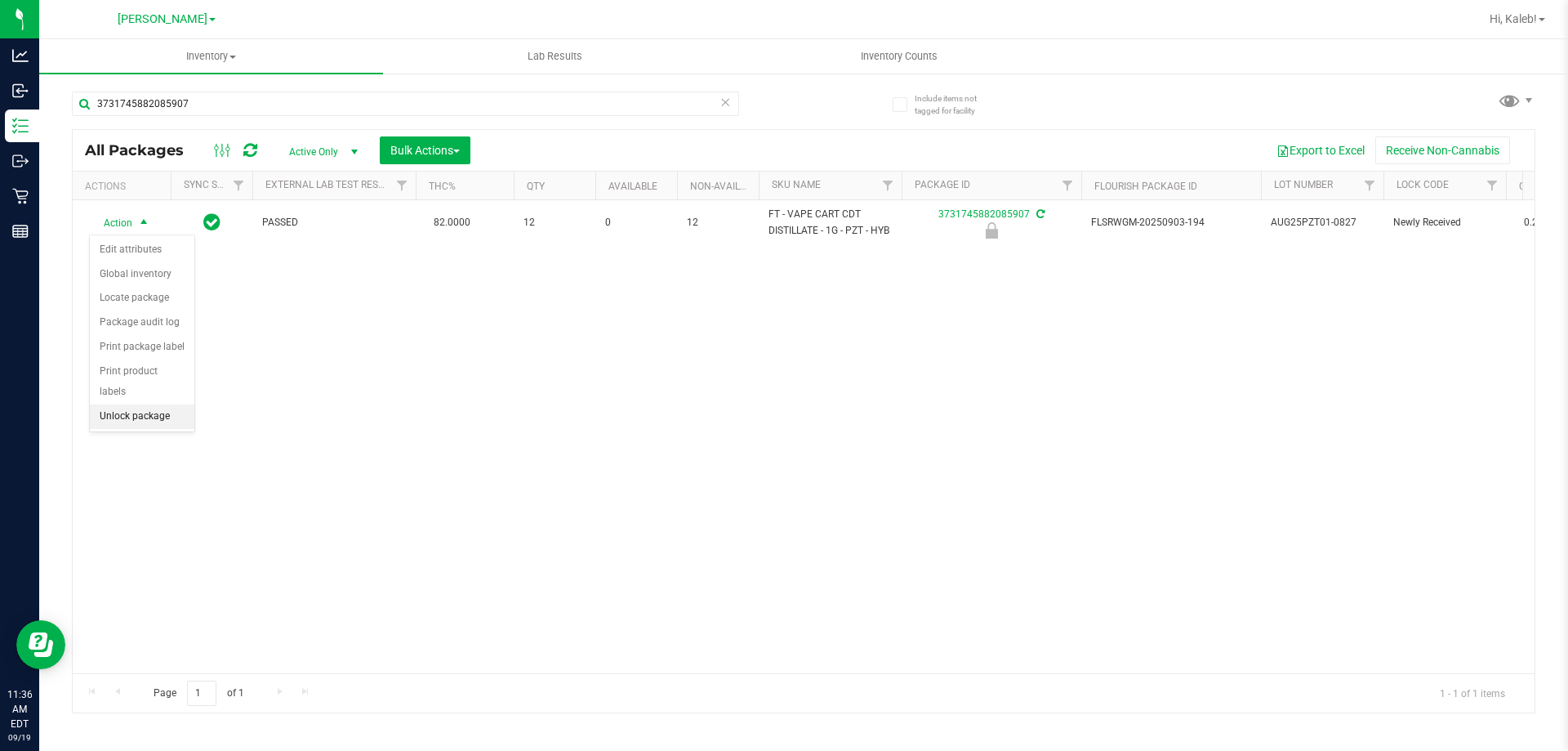
click at [136, 405] on li "Unlock package" at bounding box center [142, 416] width 104 height 24
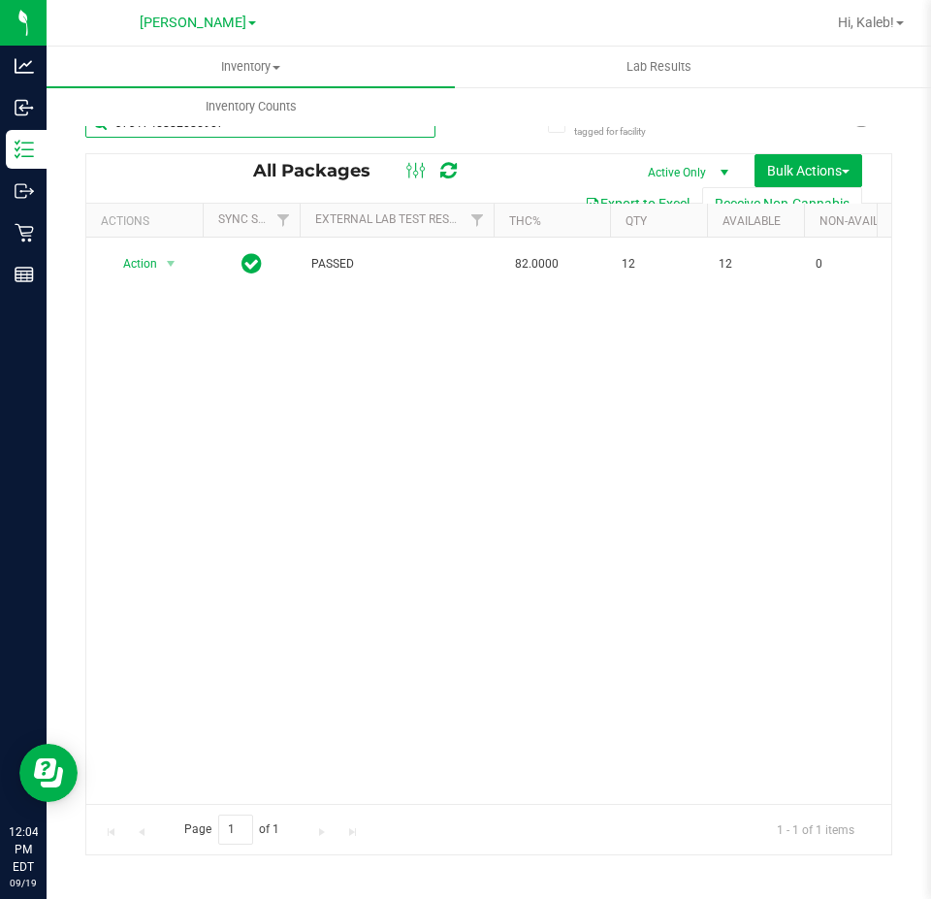
click at [266, 131] on input "3731745882085907" at bounding box center [260, 123] width 350 height 29
type input "1213571648962470"
click at [168, 264] on span "select" at bounding box center [171, 265] width 16 height 16
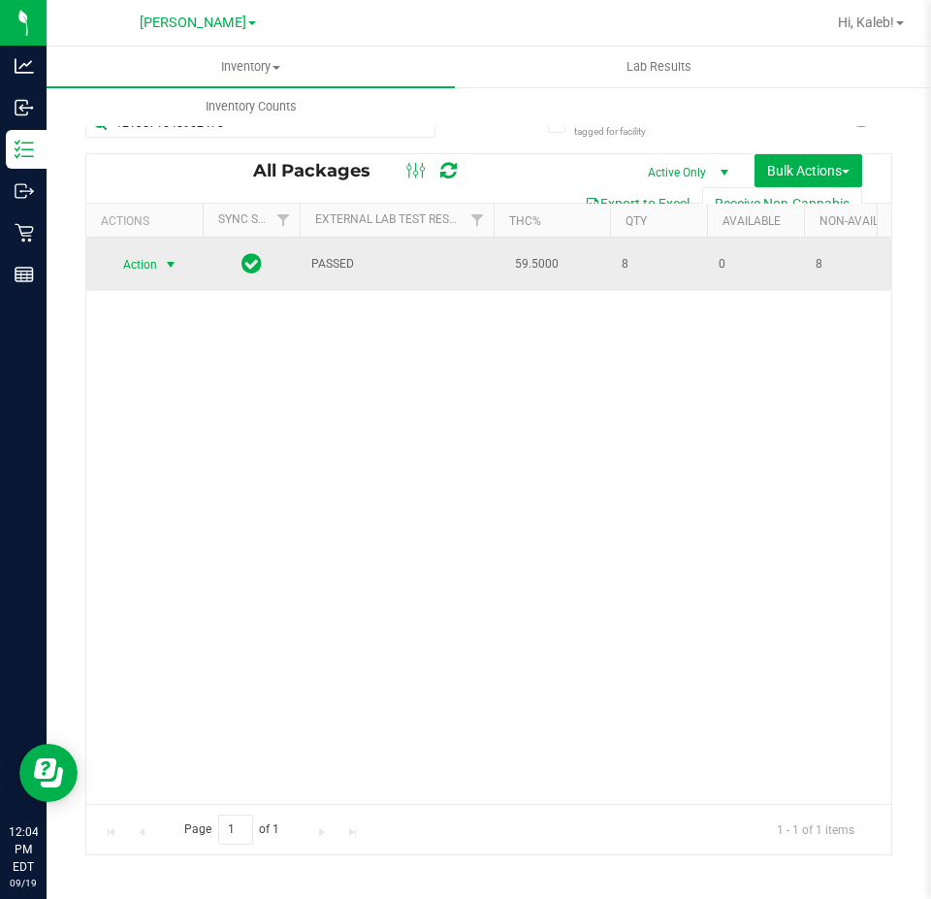
click at [168, 267] on span "select" at bounding box center [171, 265] width 16 height 16
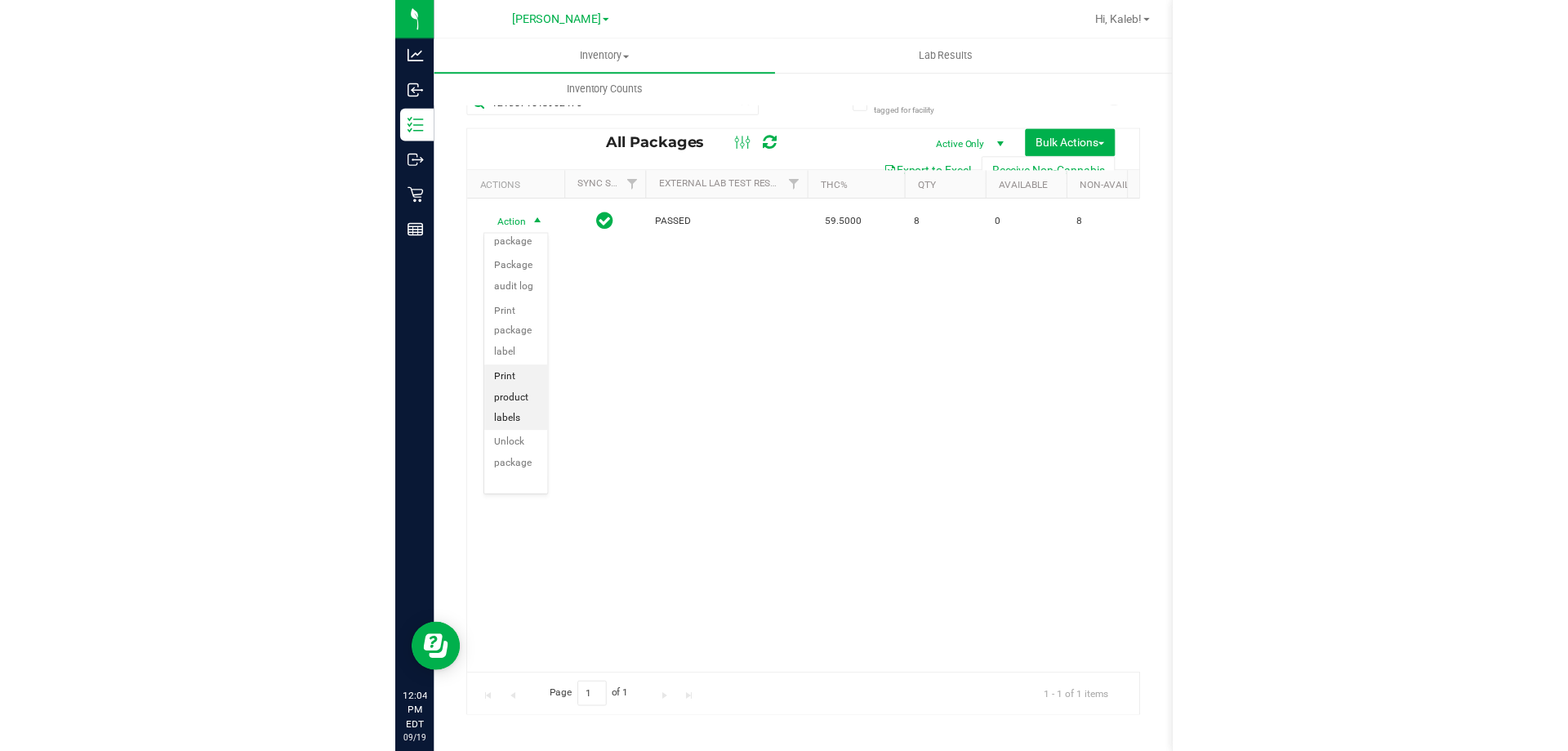
scroll to position [138, 0]
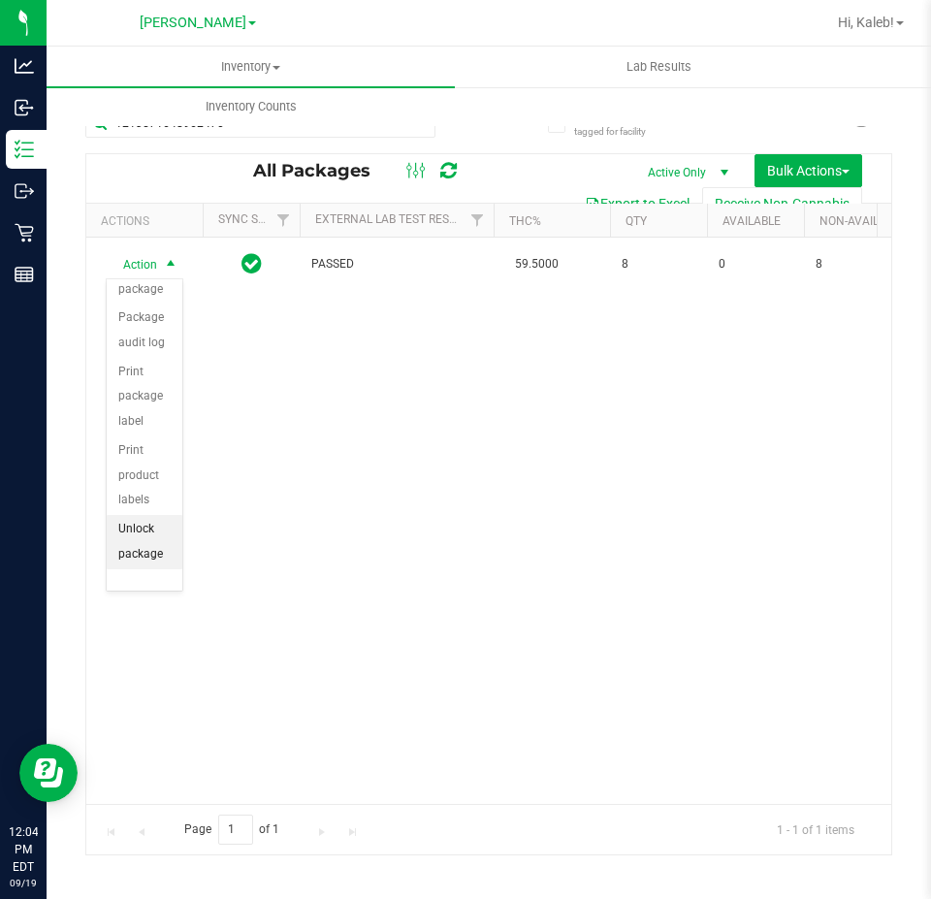
click at [145, 552] on li "Unlock package" at bounding box center [145, 541] width 76 height 53
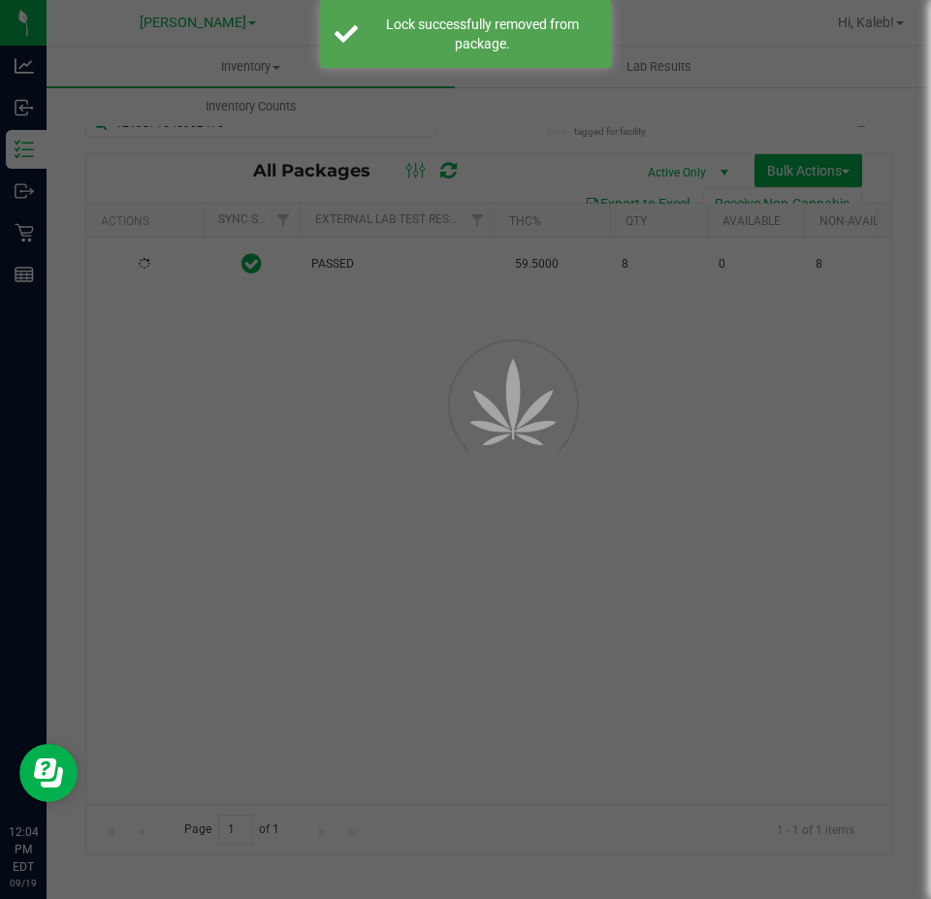
click at [374, 537] on div at bounding box center [465, 449] width 931 height 899
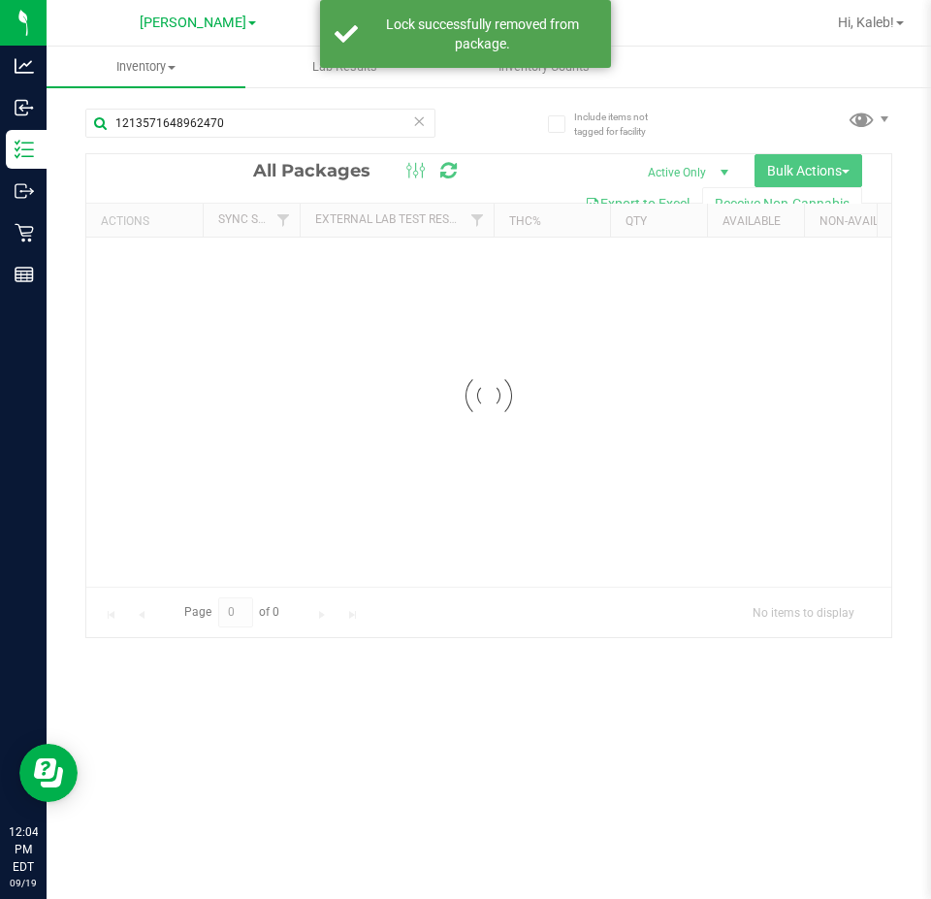
click at [583, 475] on div at bounding box center [488, 395] width 805 height 483
click at [584, 490] on div at bounding box center [488, 504] width 805 height 700
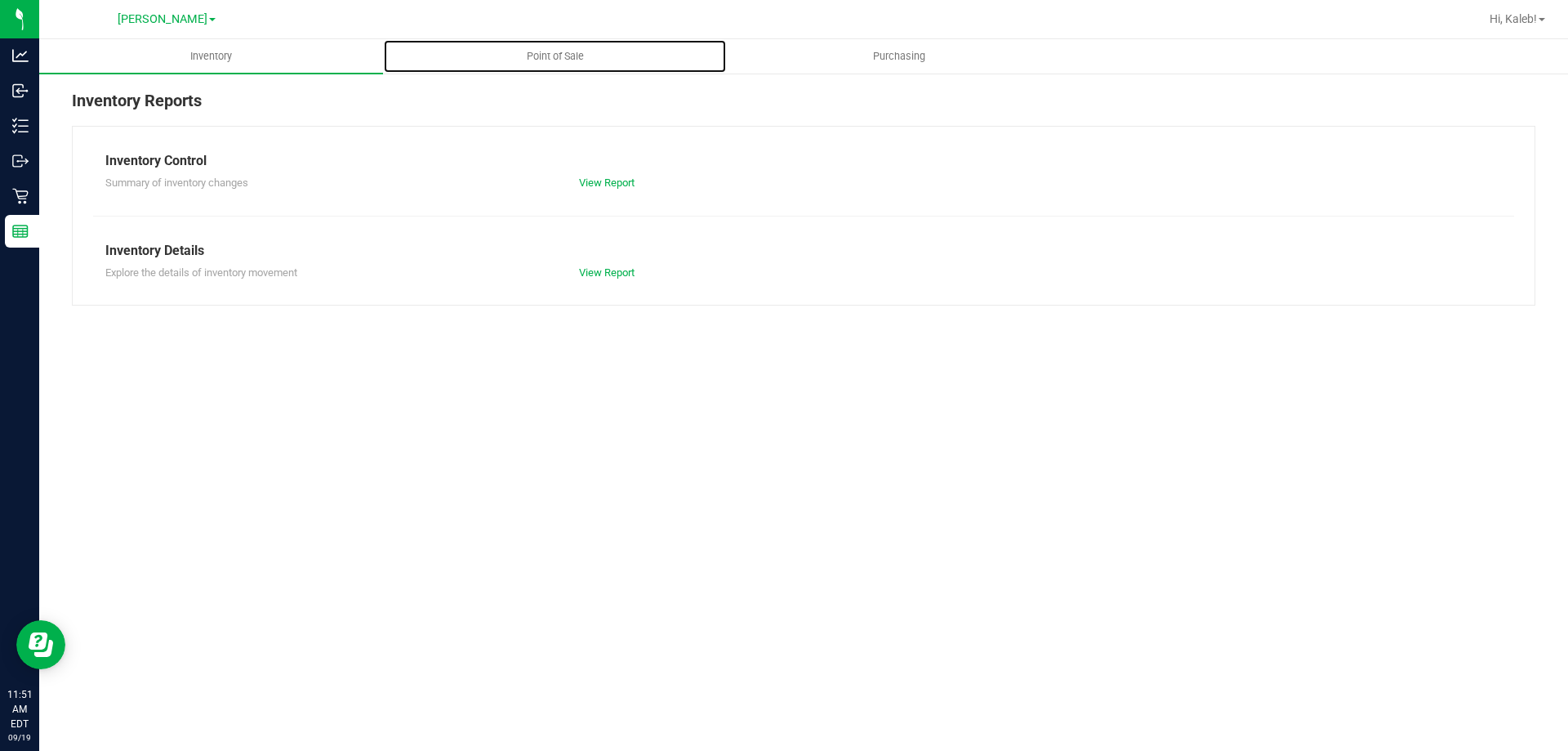
click at [551, 58] on span "Point of Sale" at bounding box center [555, 56] width 101 height 14
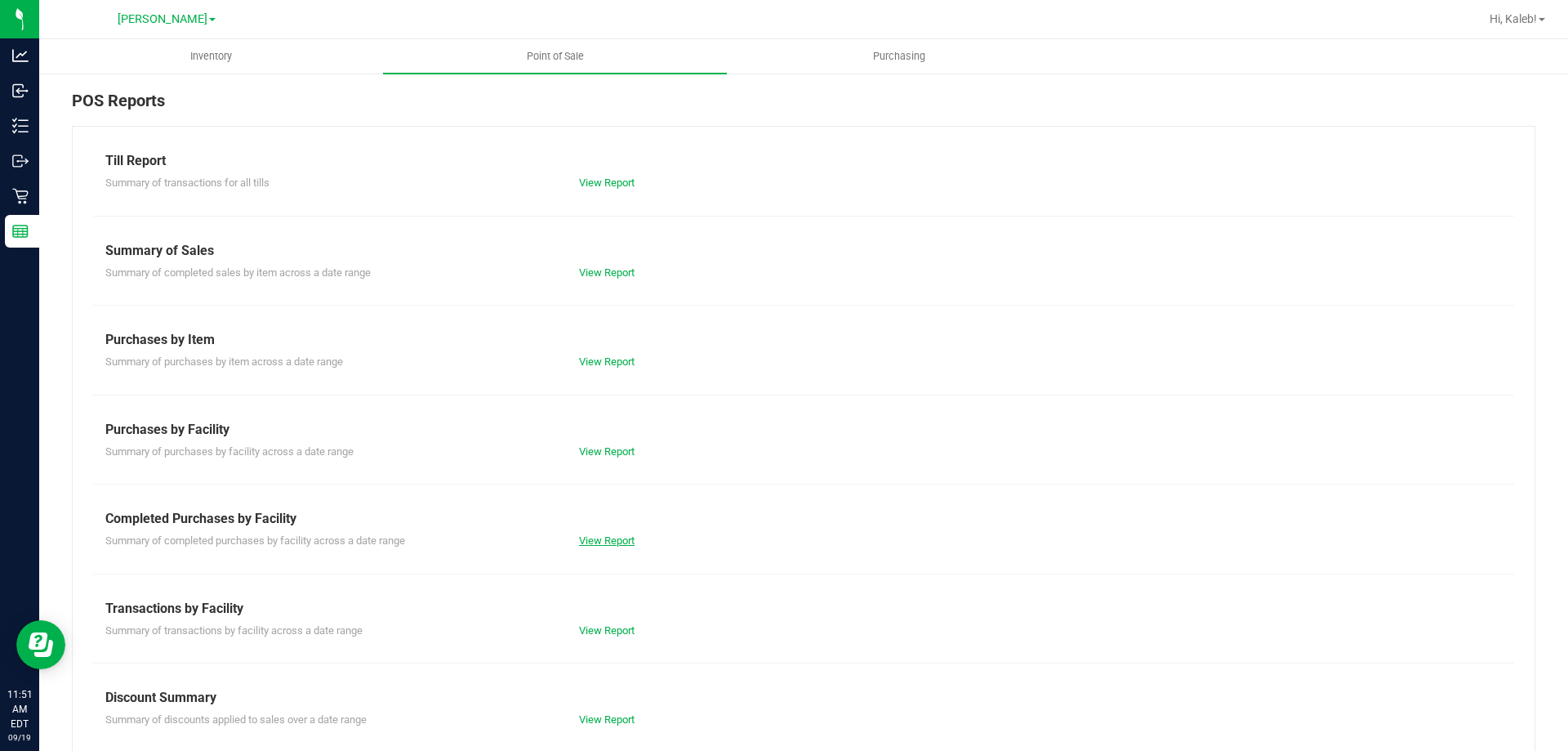
click at [613, 540] on link "View Report" at bounding box center [607, 540] width 56 height 13
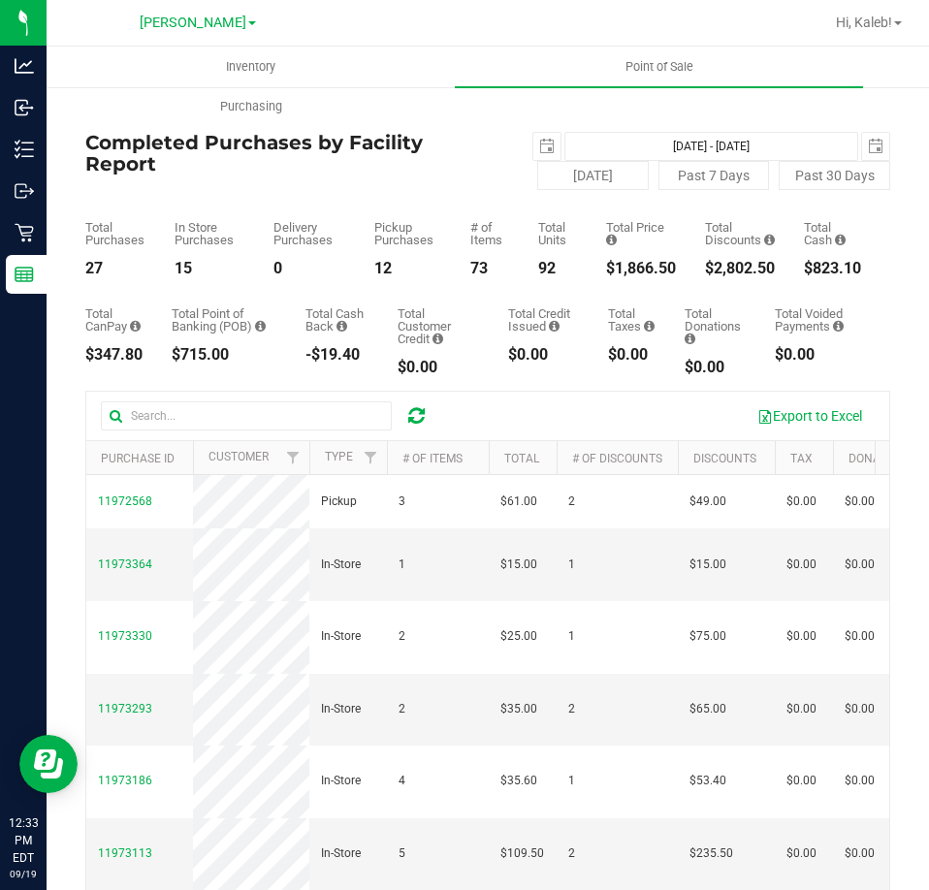
drag, startPoint x: 886, startPoint y: 20, endPoint x: 885, endPoint y: 38, distance: 17.5
click at [886, 20] on span "Hi, Kaleb!" at bounding box center [864, 23] width 56 height 16
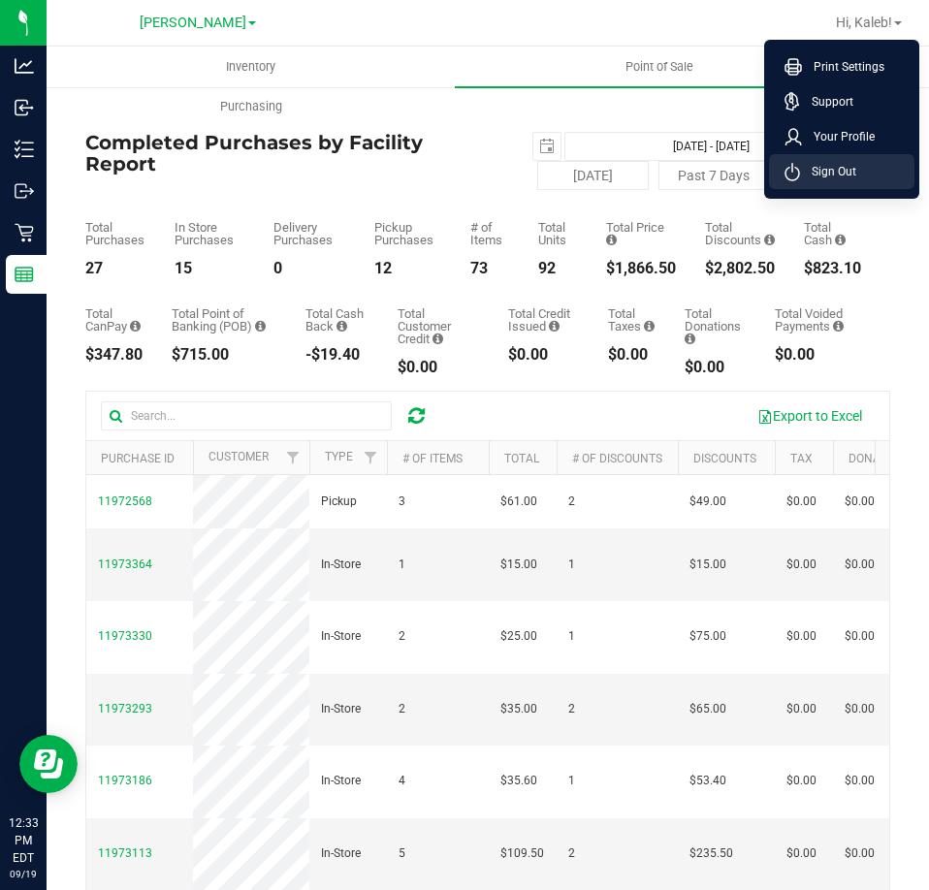
click at [827, 174] on span "Sign Out" at bounding box center [828, 171] width 56 height 19
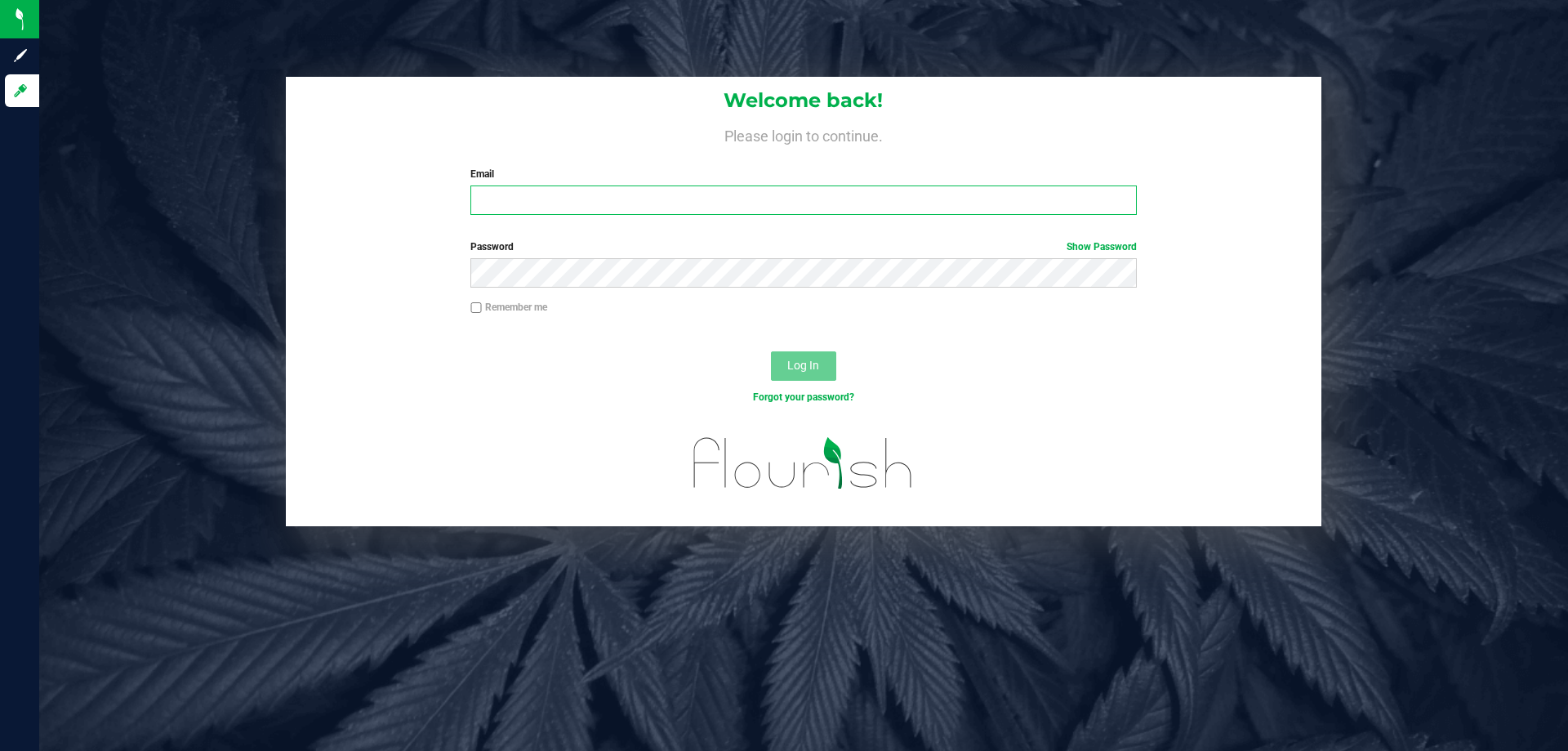
click at [525, 208] on input "Email" at bounding box center [803, 200] width 666 height 30
type input "[EMAIL_ADDRESS][DOMAIN_NAME]"
click at [771, 351] on button "Log In" at bounding box center [804, 366] width 66 height 30
